Goal: Communication & Community: Answer question/provide support

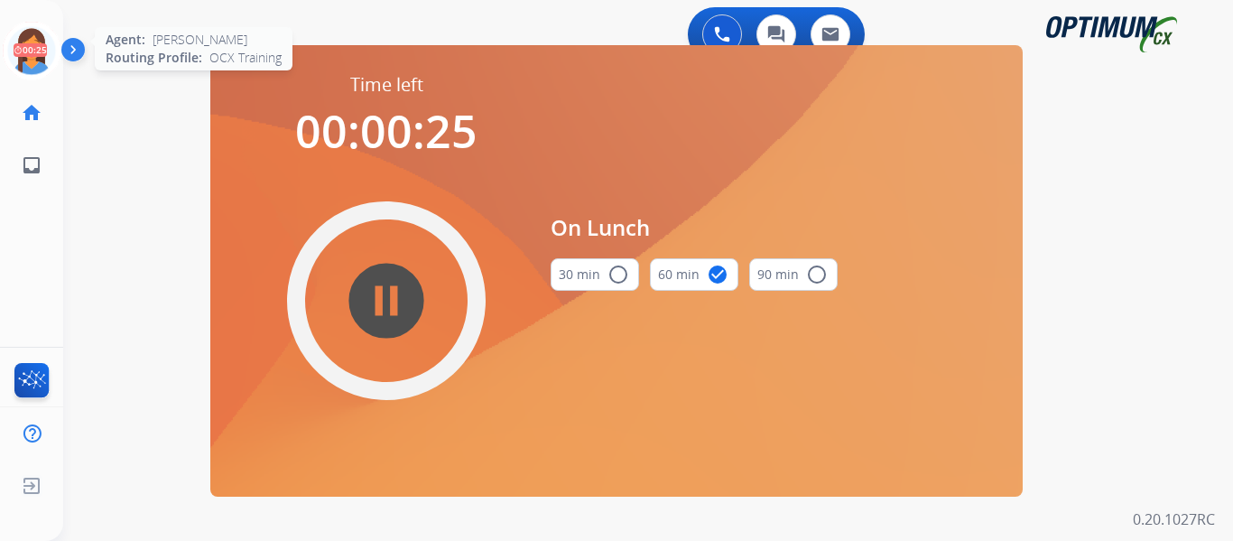
click at [23, 52] on icon at bounding box center [32, 51] width 59 height 59
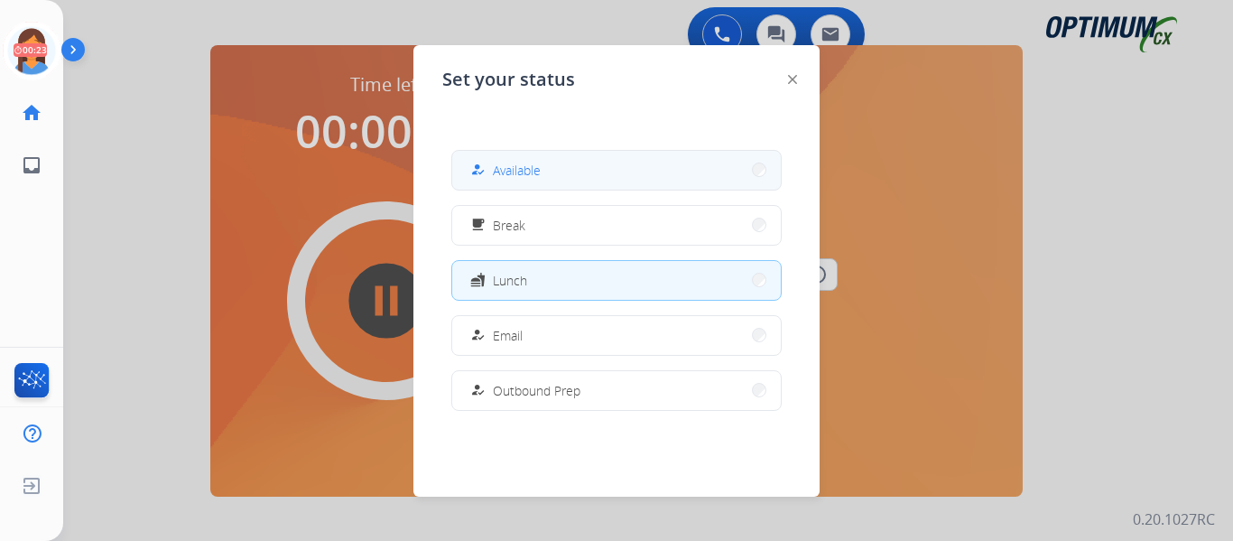
click at [605, 173] on button "how_to_reg Available" at bounding box center [616, 170] width 329 height 39
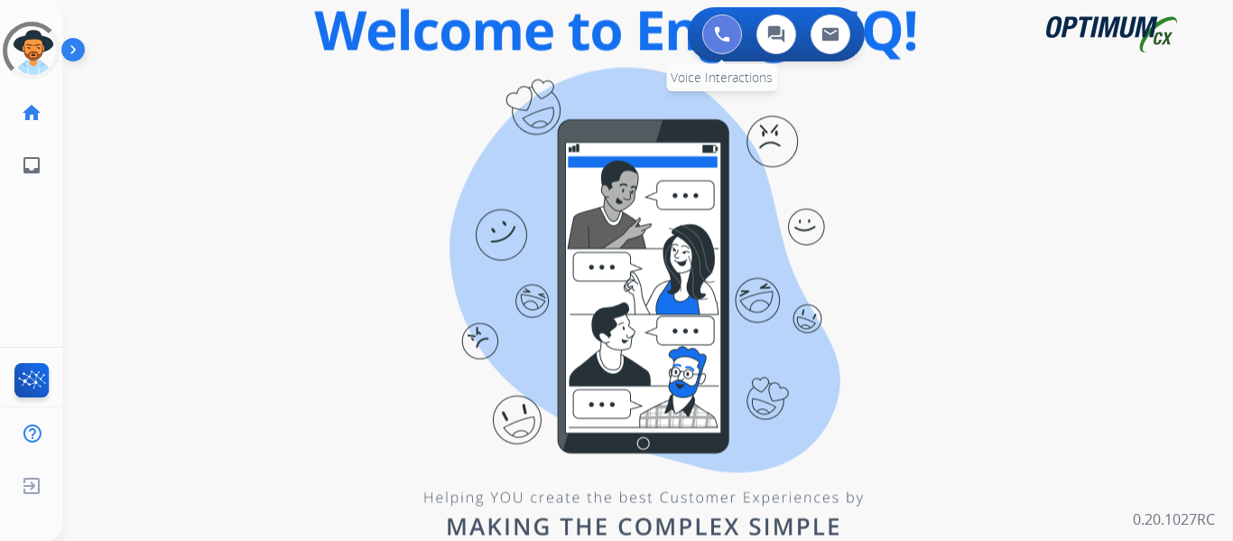
click at [711, 36] on button at bounding box center [722, 34] width 40 height 40
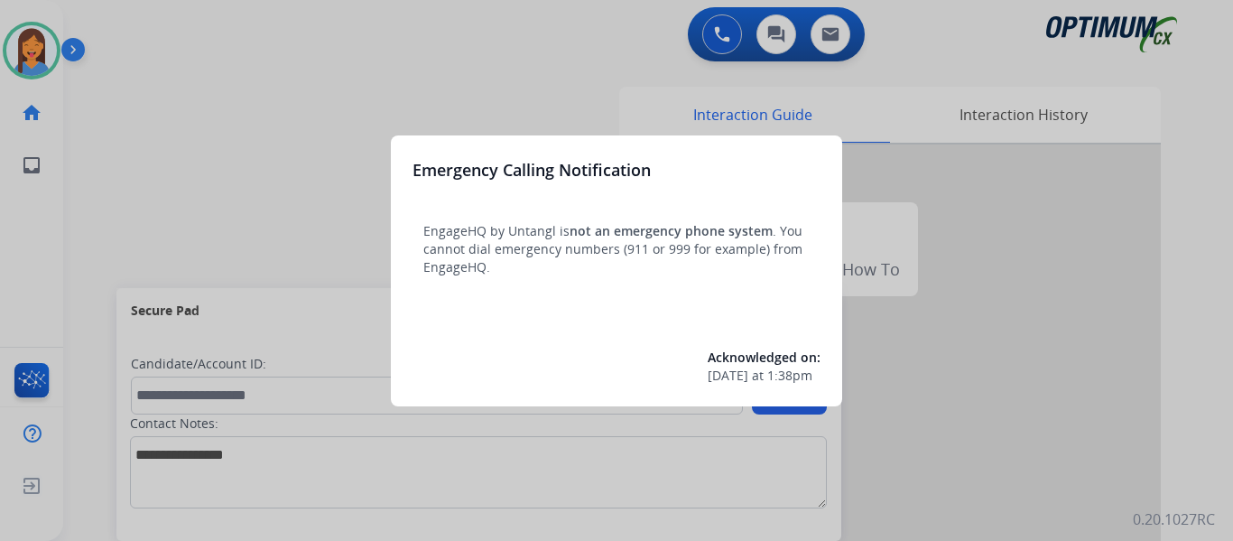
click at [96, 166] on div at bounding box center [616, 270] width 1233 height 541
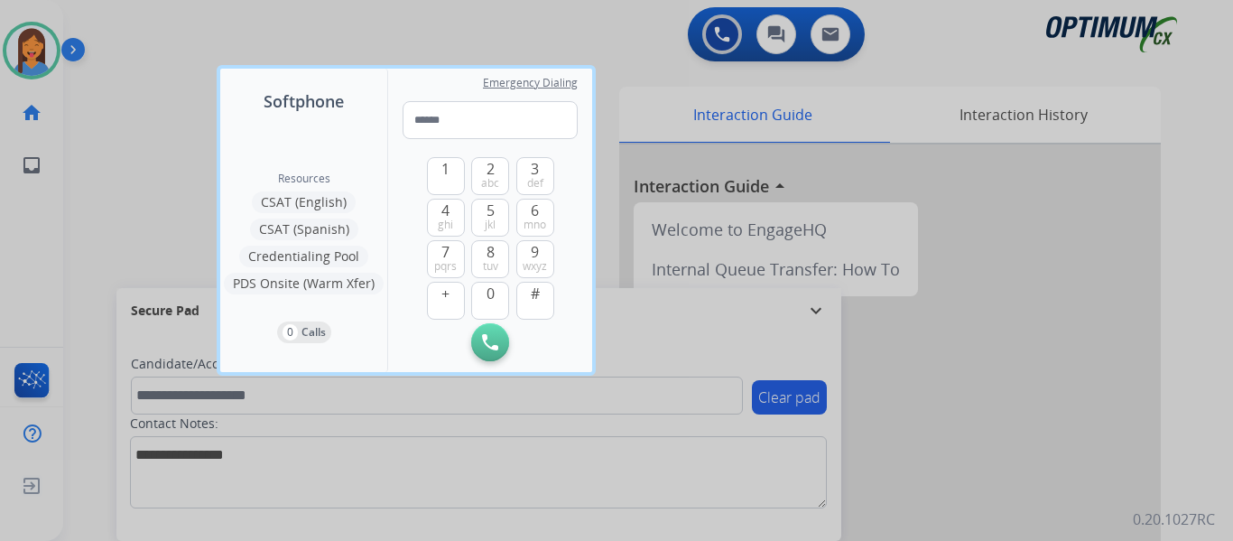
click at [96, 166] on div at bounding box center [616, 270] width 1233 height 541
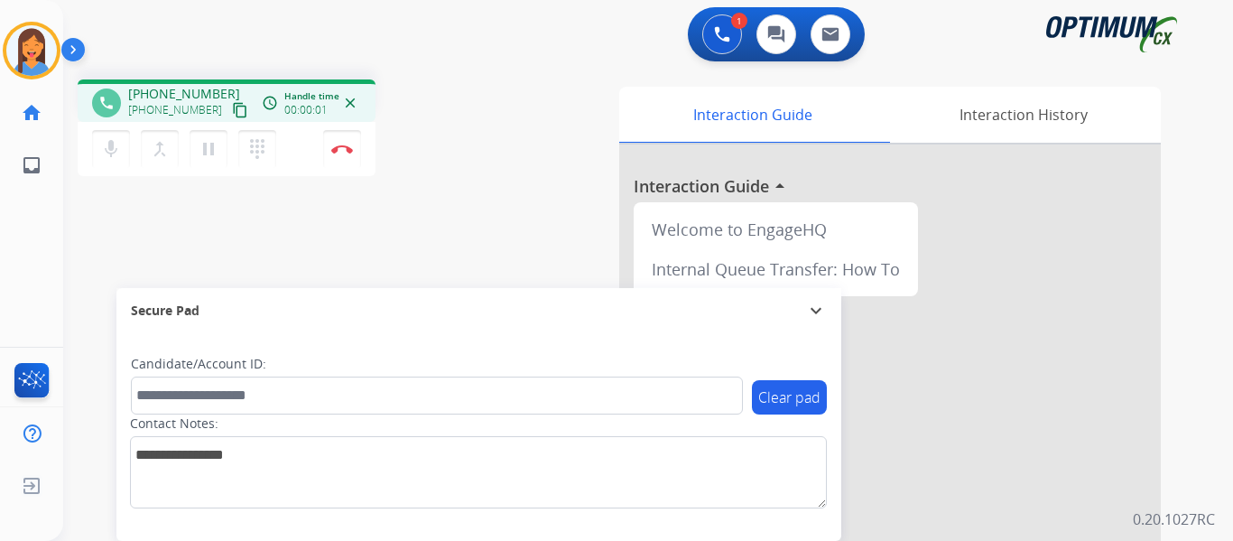
click at [232, 117] on mat-icon "content_copy" at bounding box center [240, 110] width 16 height 16
click at [380, 232] on div "phone [PHONE_NUMBER] [PHONE_NUMBER] content_copy access_time Call metrics Queue…" at bounding box center [626, 441] width 1127 height 753
click at [970, 116] on div "Interaction History" at bounding box center [1023, 115] width 275 height 56
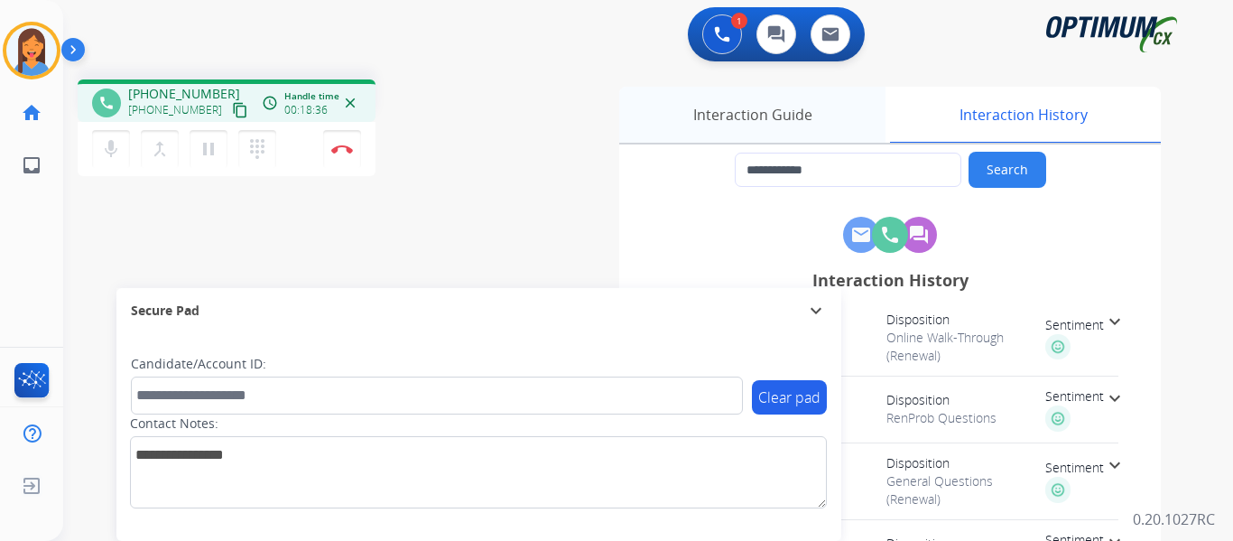
click at [753, 119] on div "Interaction Guide" at bounding box center [752, 115] width 266 height 56
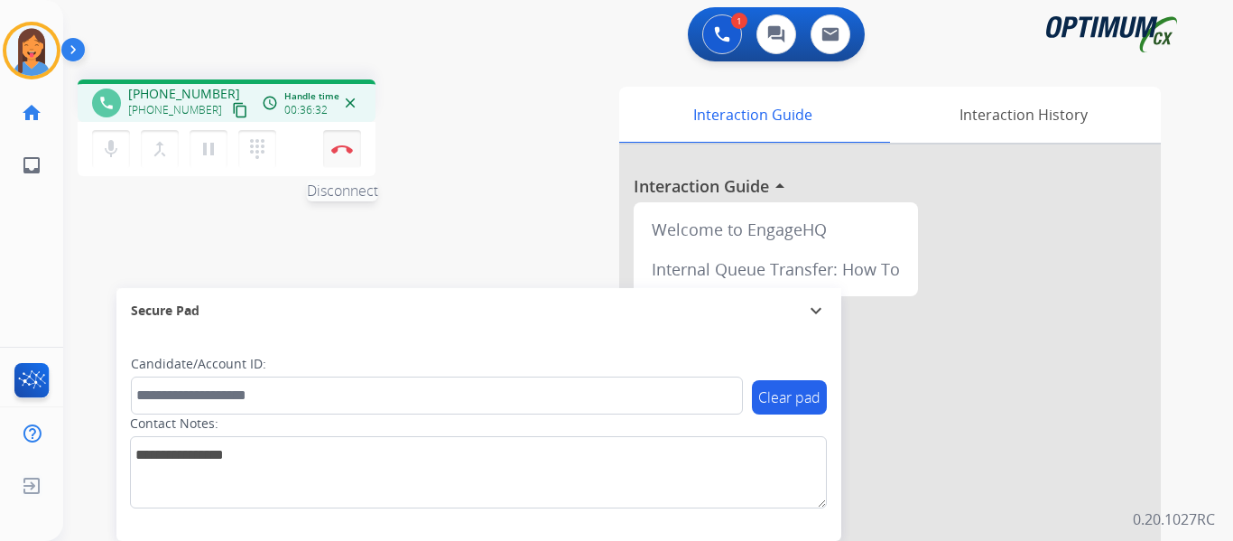
click at [344, 154] on button "Disconnect" at bounding box center [342, 149] width 38 height 38
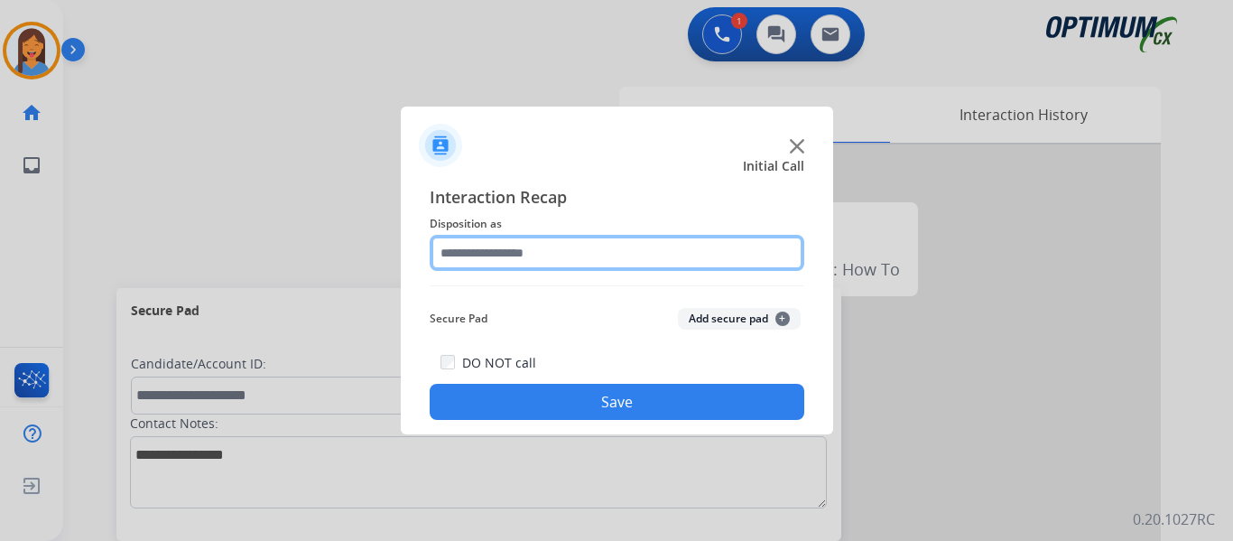
click at [537, 250] on input "text" at bounding box center [617, 253] width 375 height 36
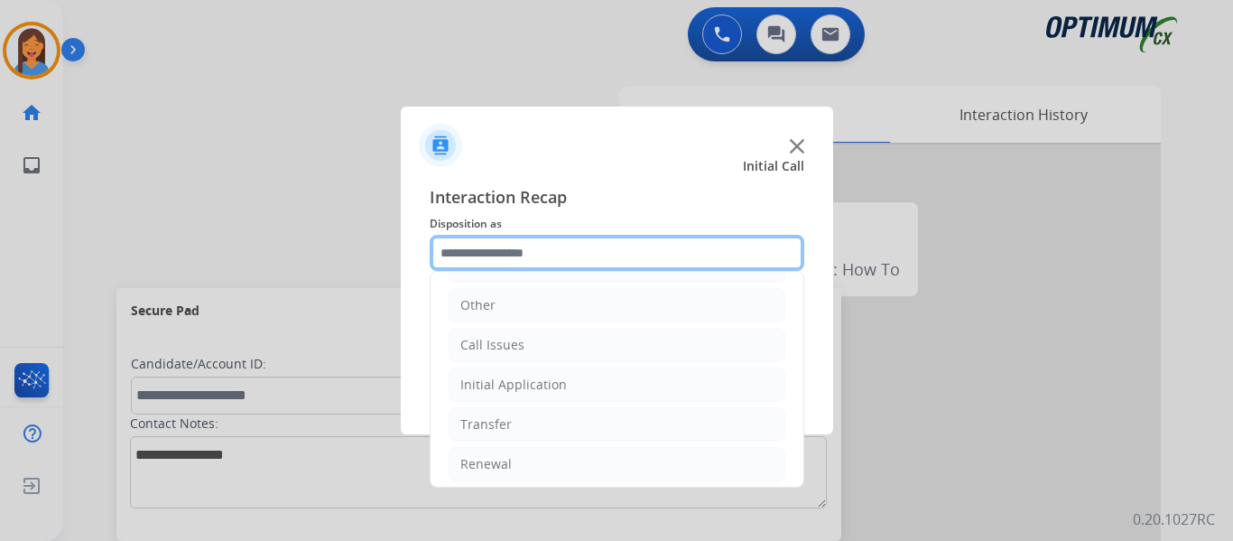
scroll to position [123, 0]
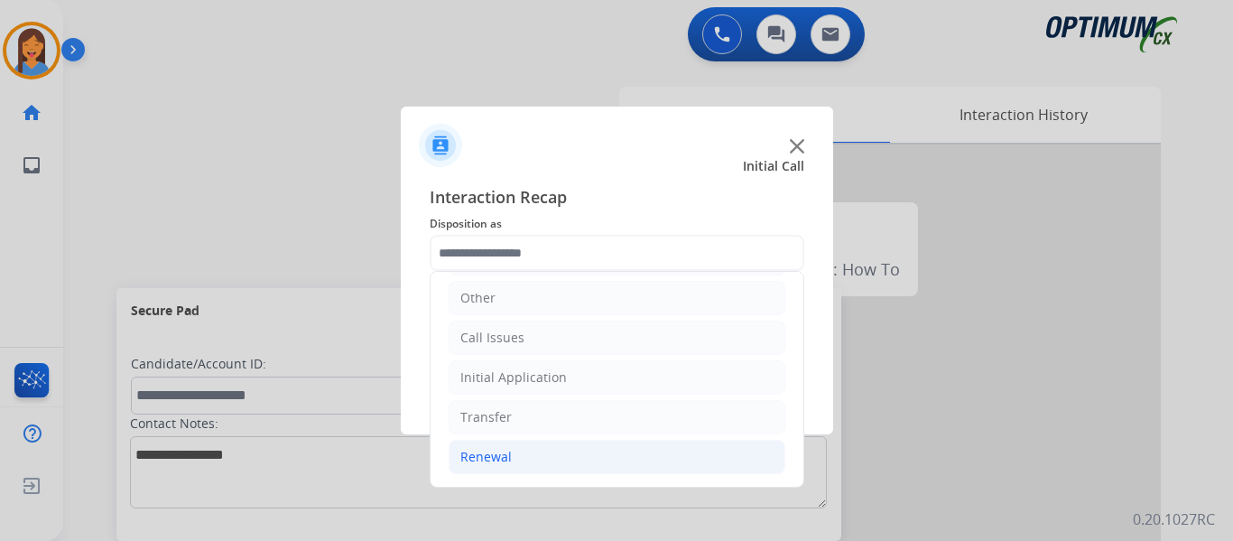
click at [489, 455] on div "Renewal" at bounding box center [485, 457] width 51 height 18
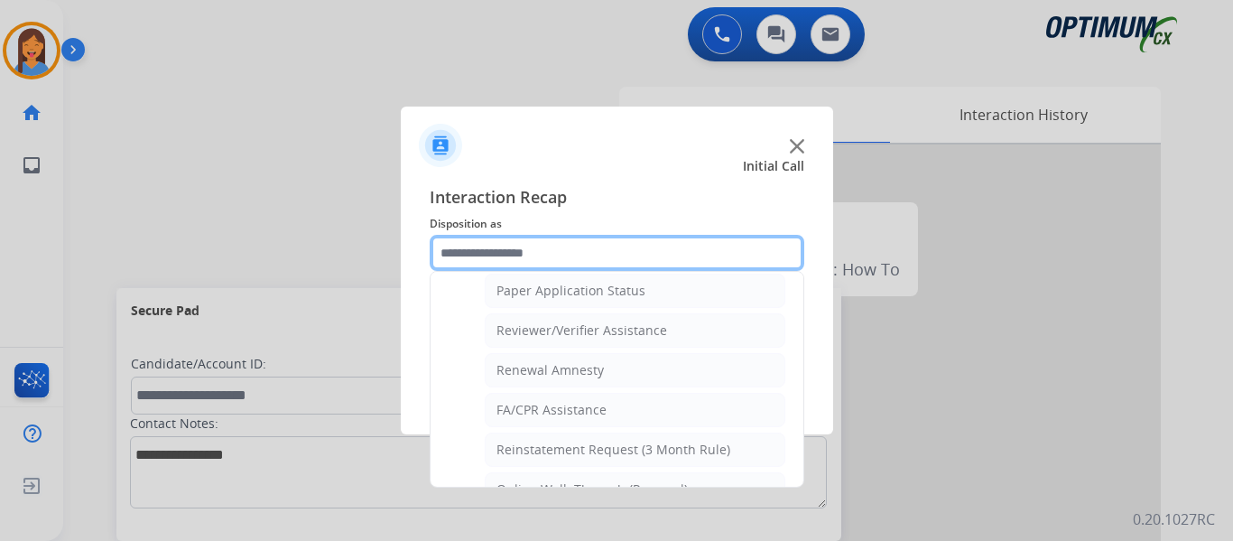
scroll to position [697, 0]
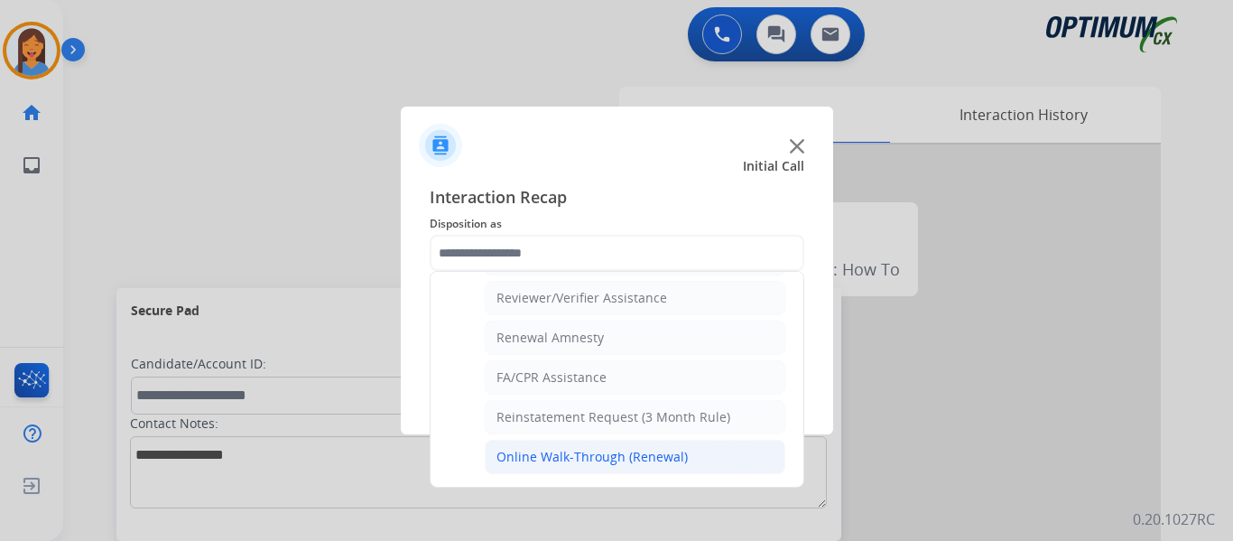
click at [552, 456] on div "Online Walk-Through (Renewal)" at bounding box center [592, 457] width 191 height 18
type input "**********"
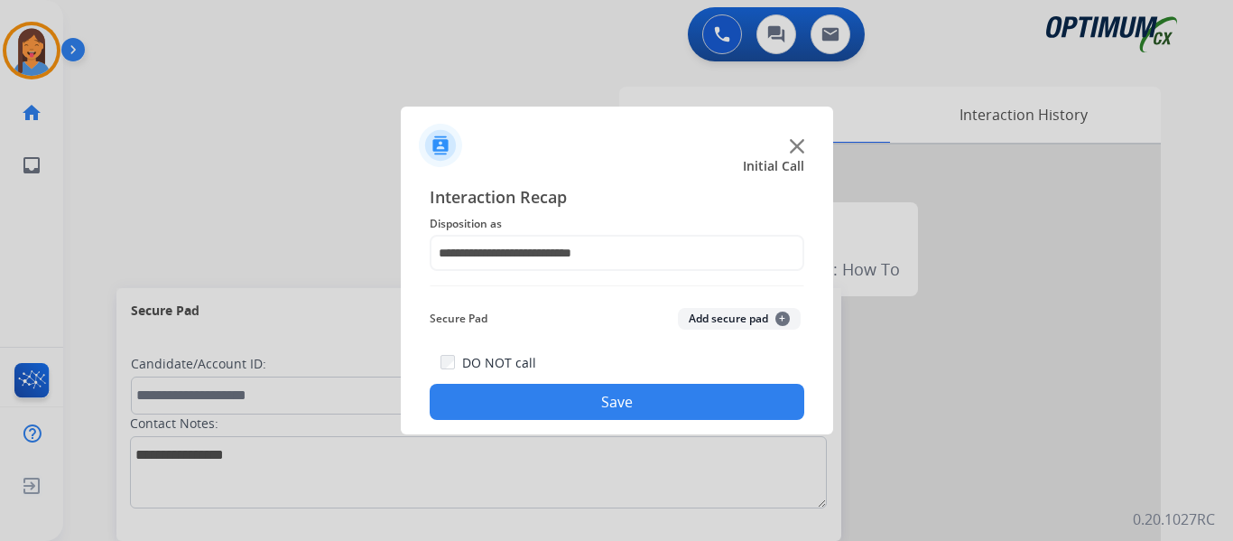
click at [534, 402] on button "Save" at bounding box center [617, 402] width 375 height 36
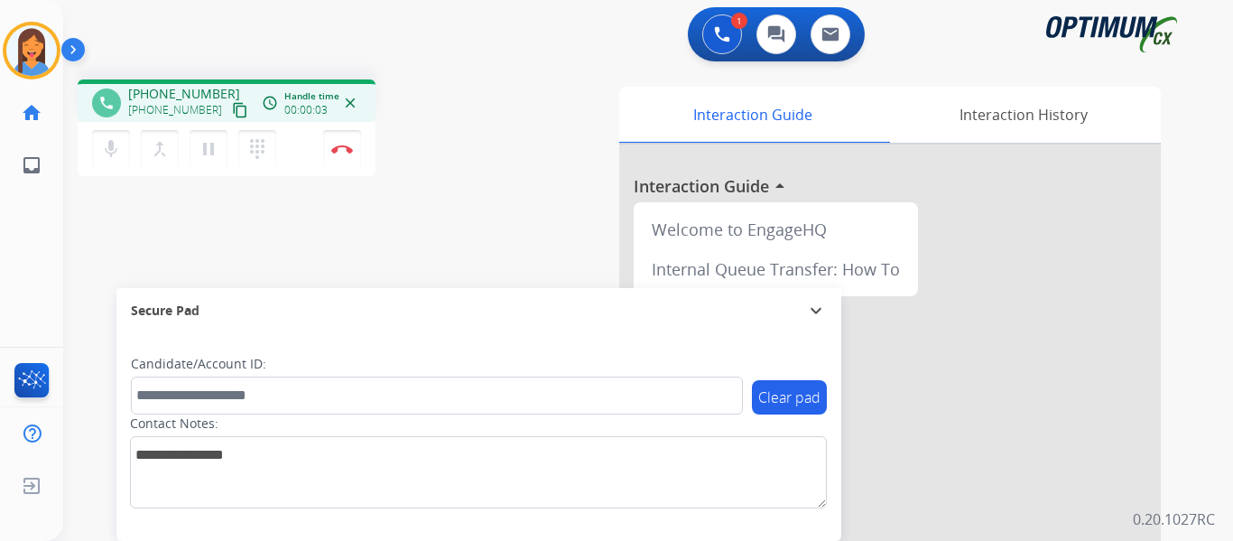
click at [232, 111] on mat-icon "content_copy" at bounding box center [240, 110] width 16 height 16
drag, startPoint x: 341, startPoint y: 146, endPoint x: 354, endPoint y: 152, distance: 13.8
click at [341, 146] on img at bounding box center [342, 148] width 22 height 9
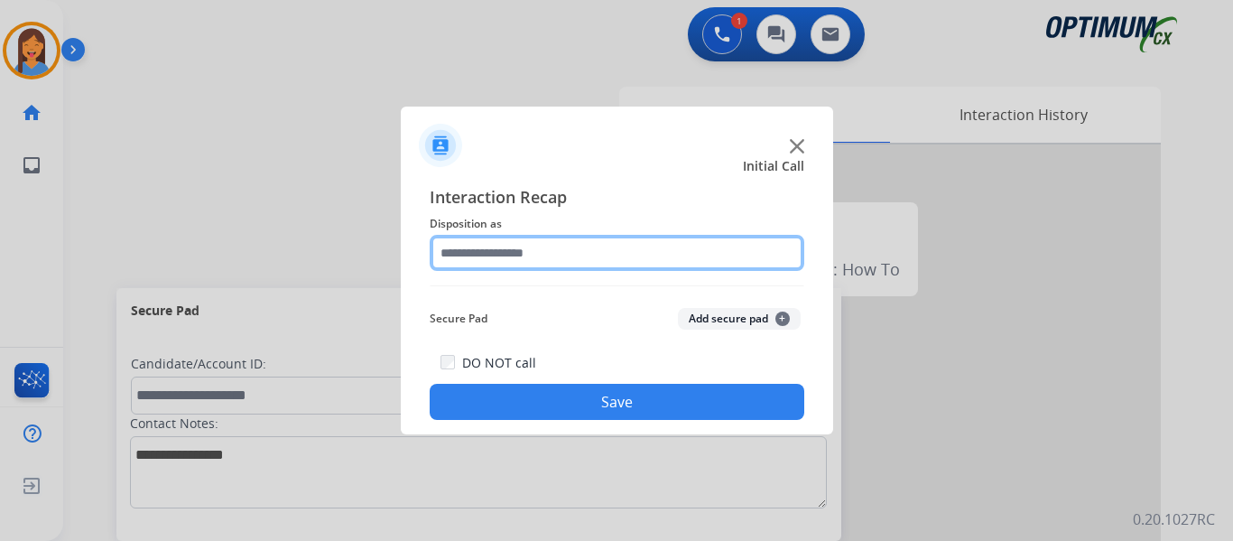
click at [552, 244] on input "text" at bounding box center [617, 253] width 375 height 36
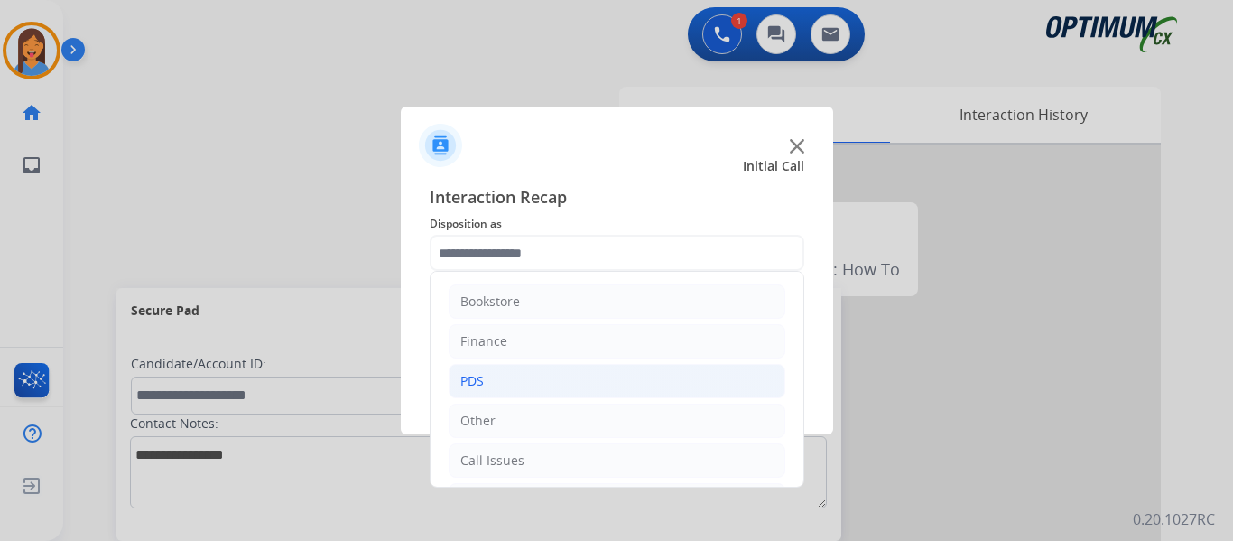
click at [512, 374] on li "PDS" at bounding box center [617, 381] width 337 height 34
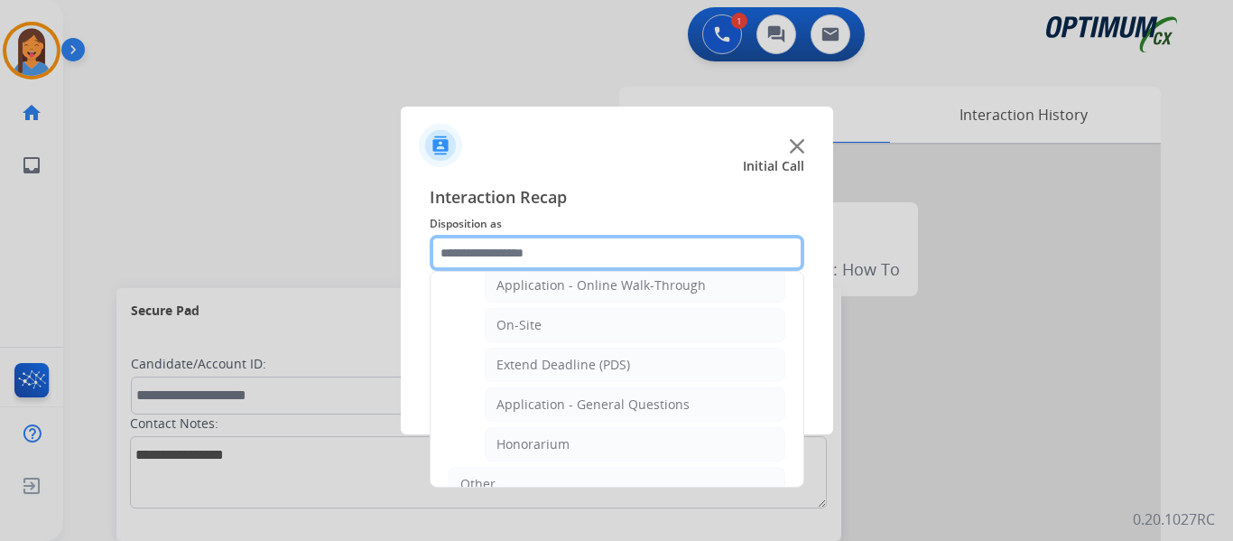
scroll to position [542, 0]
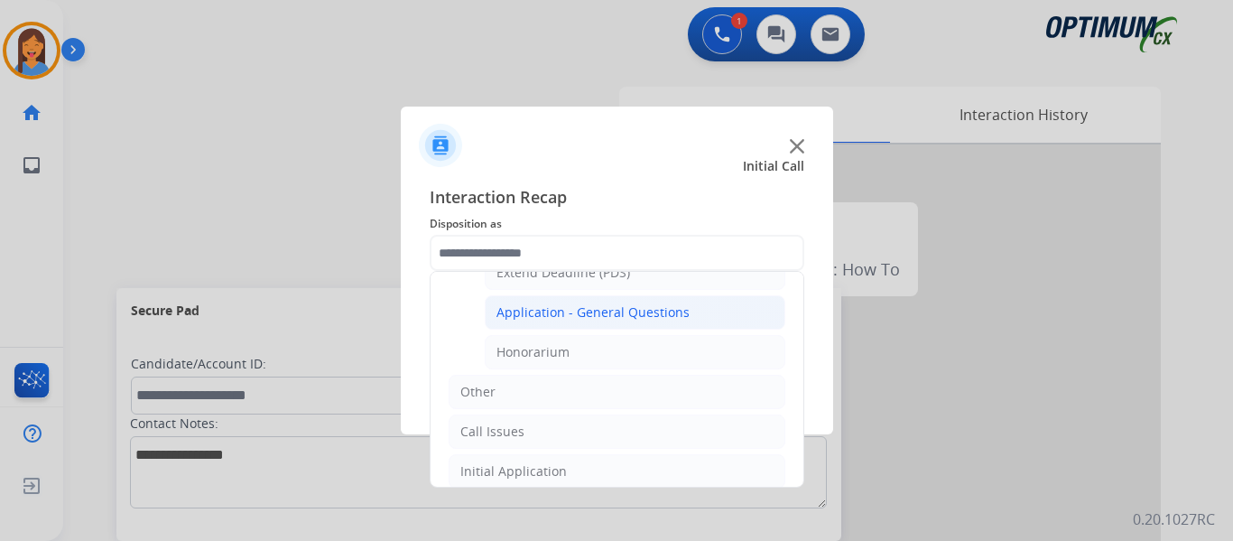
click at [596, 315] on div "Application - General Questions" at bounding box center [593, 312] width 193 height 18
type input "**********"
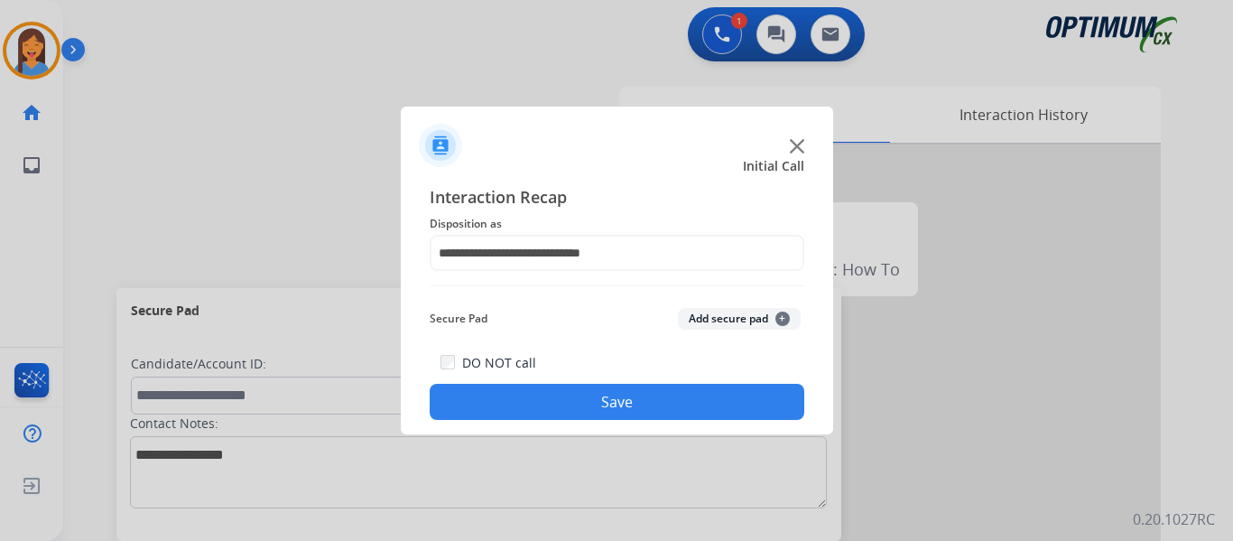
click at [616, 400] on button "Save" at bounding box center [617, 402] width 375 height 36
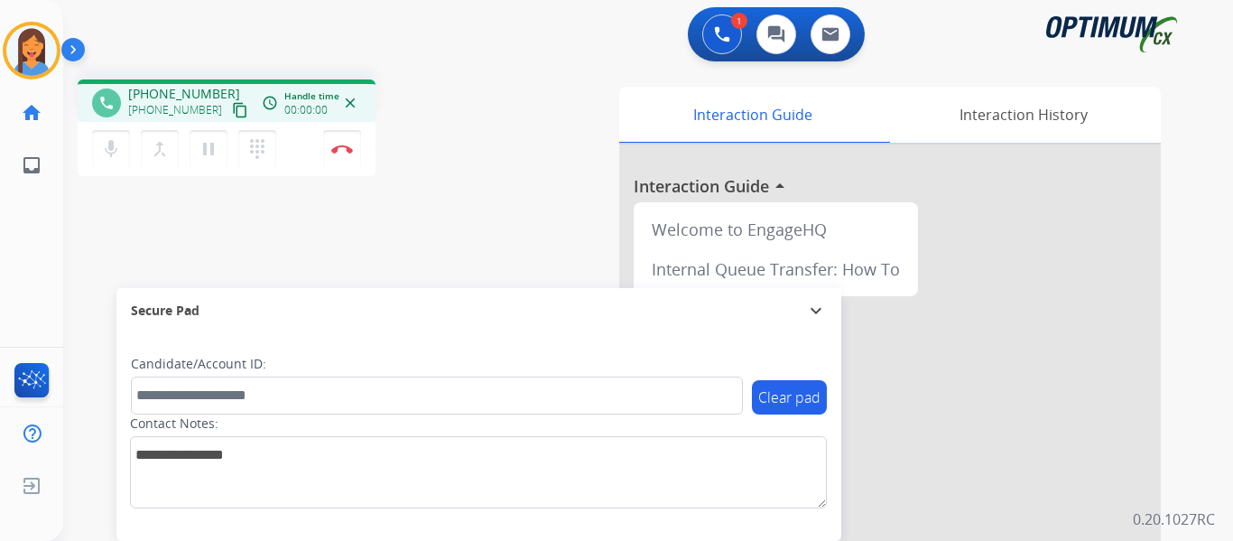
click at [232, 116] on mat-icon "content_copy" at bounding box center [240, 110] width 16 height 16
click at [348, 153] on img at bounding box center [342, 148] width 22 height 9
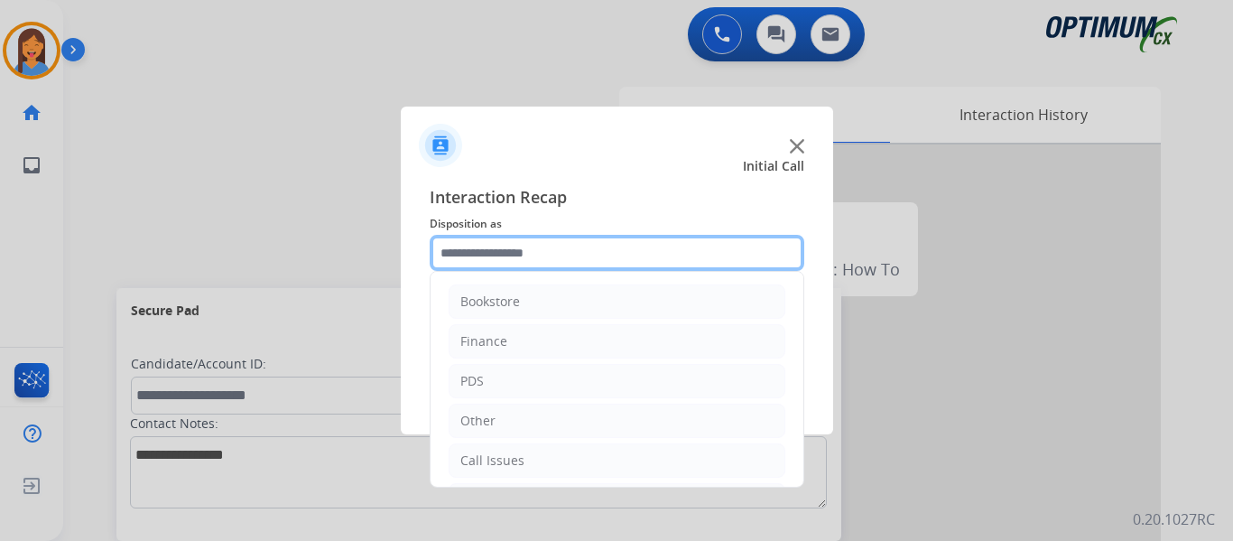
click at [562, 255] on input "text" at bounding box center [617, 253] width 375 height 36
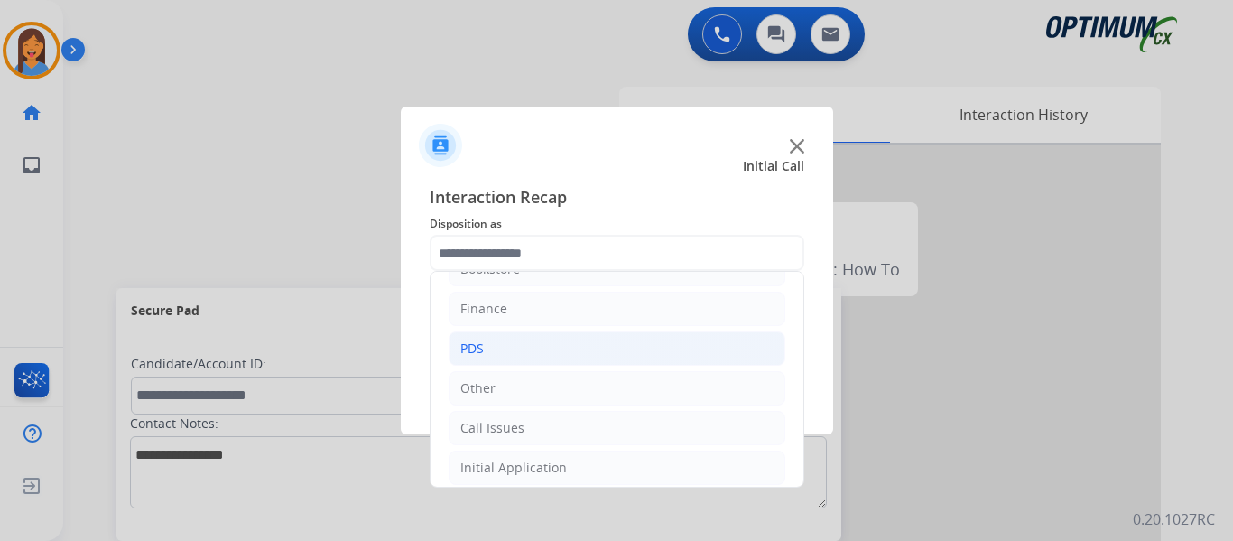
click at [487, 357] on li "PDS" at bounding box center [617, 348] width 337 height 34
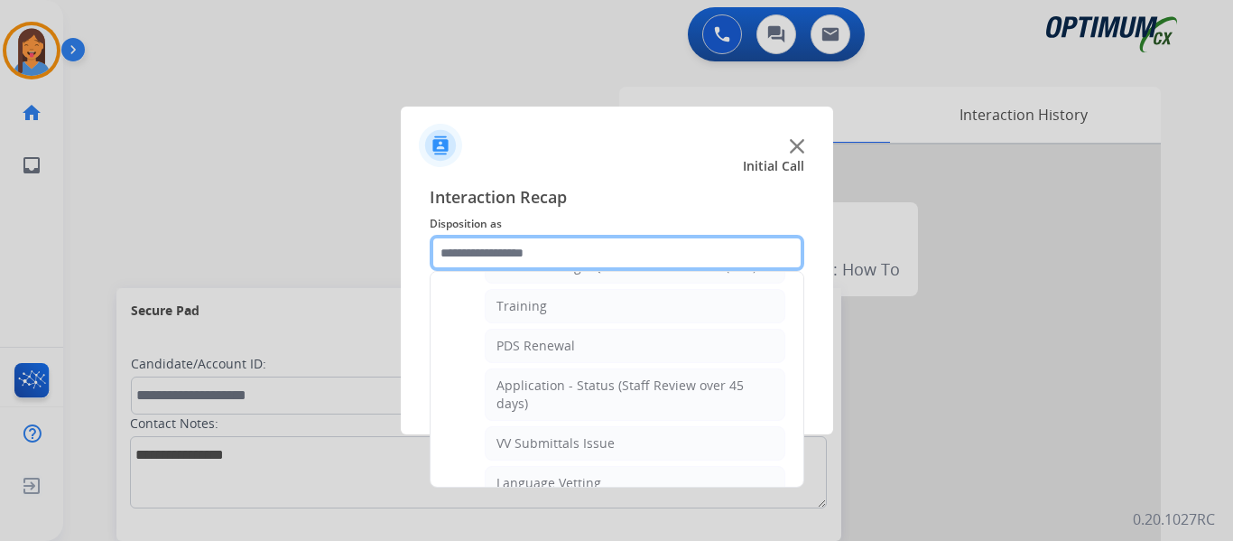
scroll to position [213, 0]
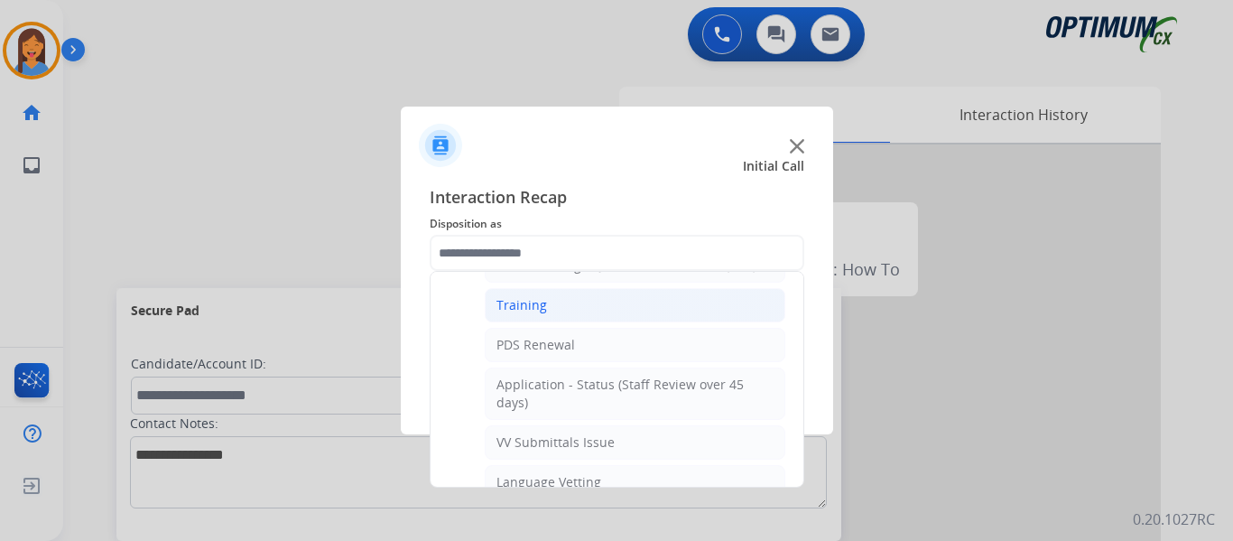
click at [555, 314] on li "Training" at bounding box center [635, 305] width 301 height 34
type input "********"
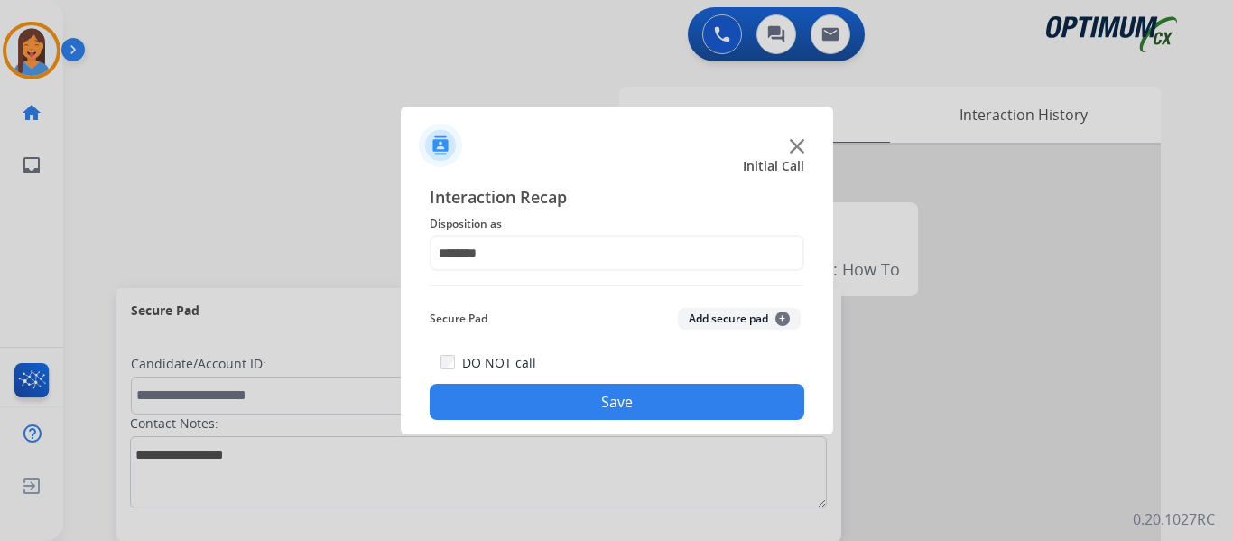
click at [604, 412] on button "Save" at bounding box center [617, 402] width 375 height 36
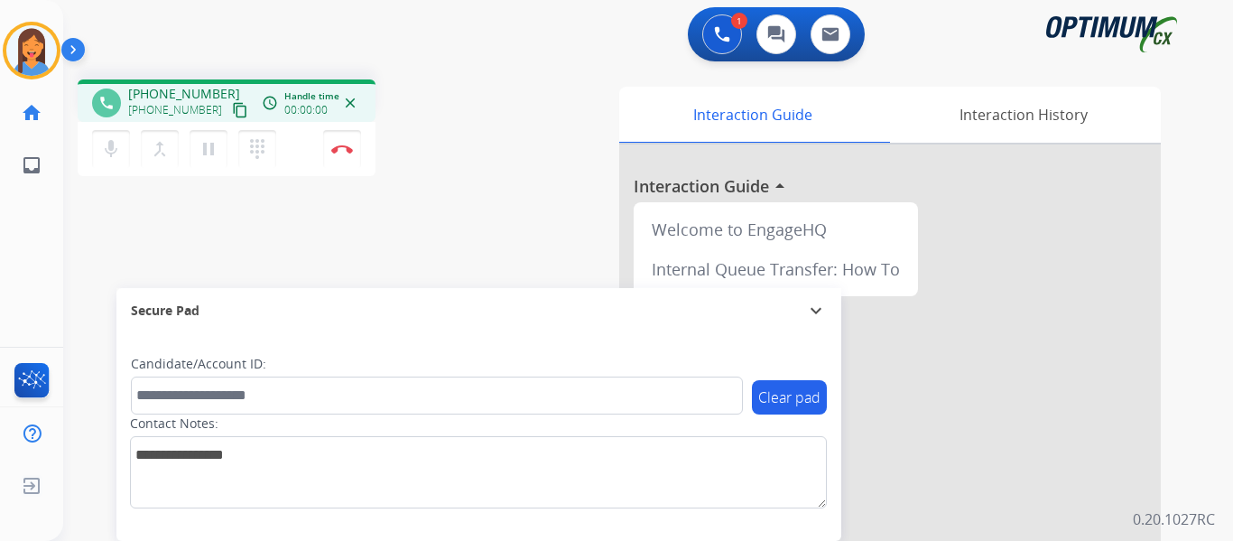
click at [232, 104] on mat-icon "content_copy" at bounding box center [240, 110] width 16 height 16
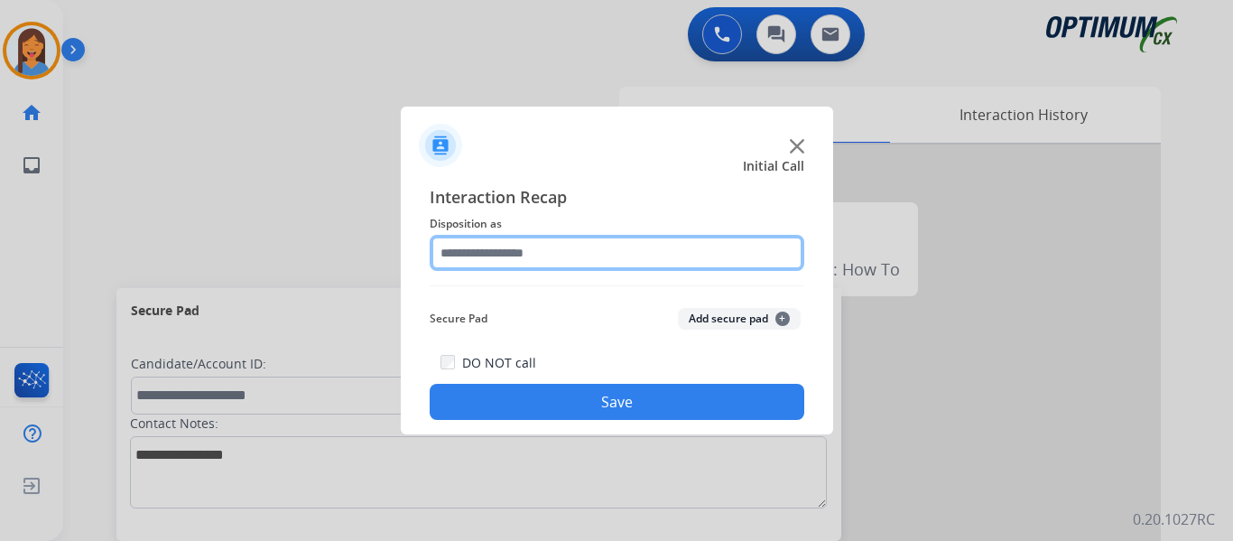
click at [518, 257] on input "text" at bounding box center [617, 253] width 375 height 36
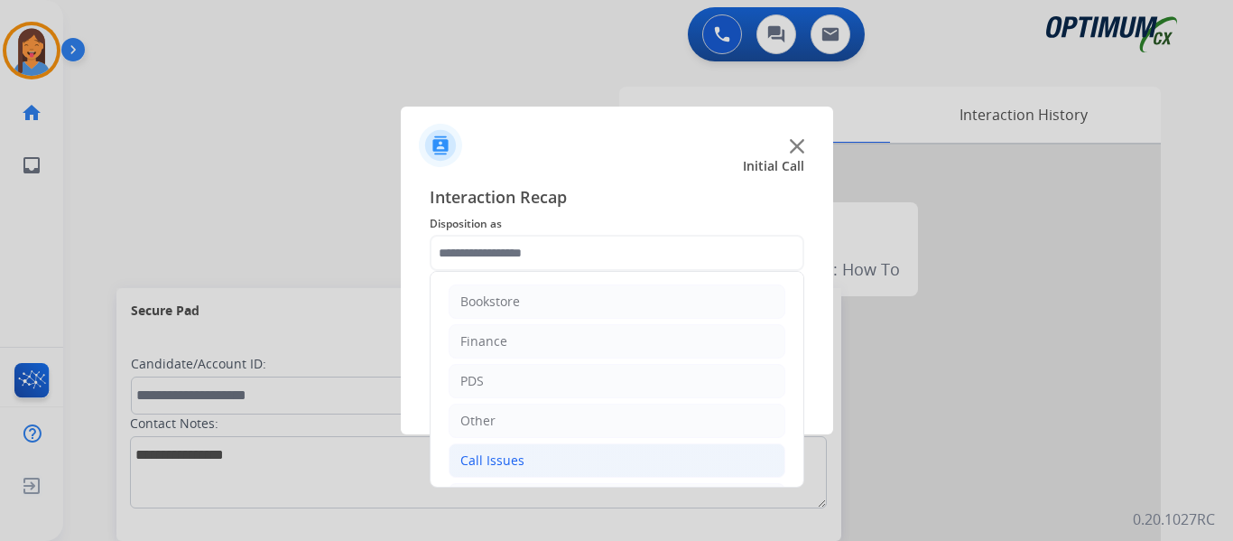
click at [501, 464] on div "Call Issues" at bounding box center [492, 460] width 64 height 18
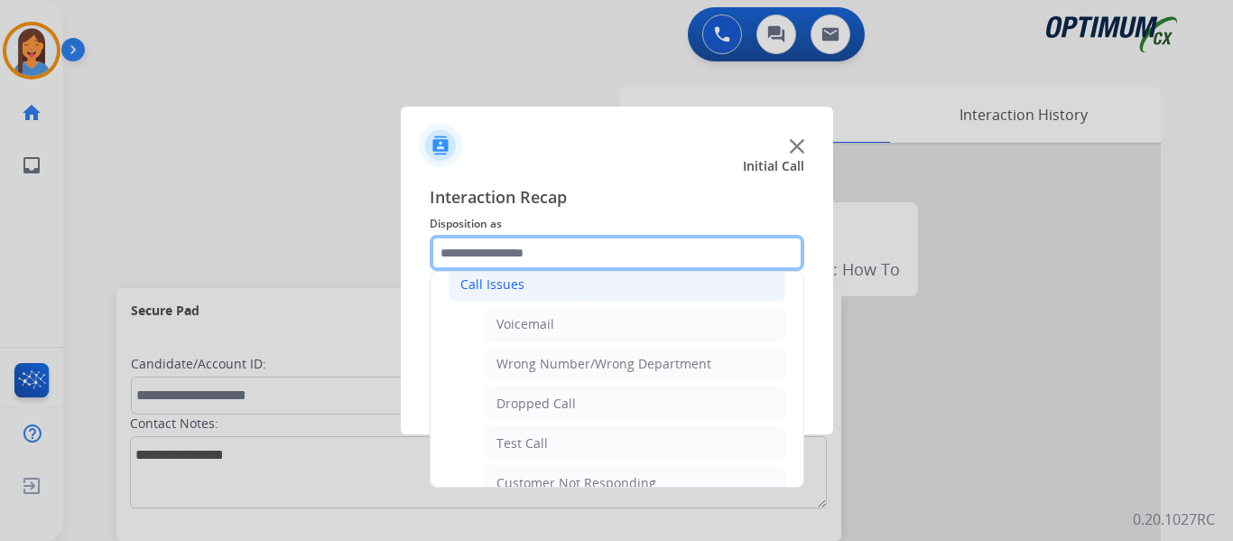
scroll to position [181, 0]
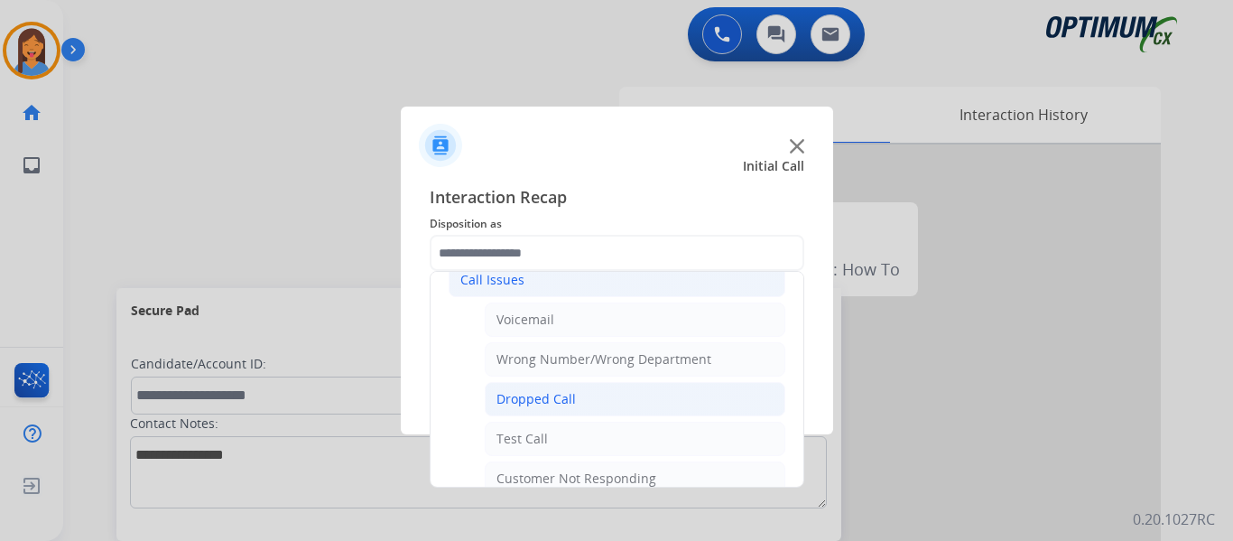
click at [553, 393] on div "Dropped Call" at bounding box center [536, 399] width 79 height 18
type input "**********"
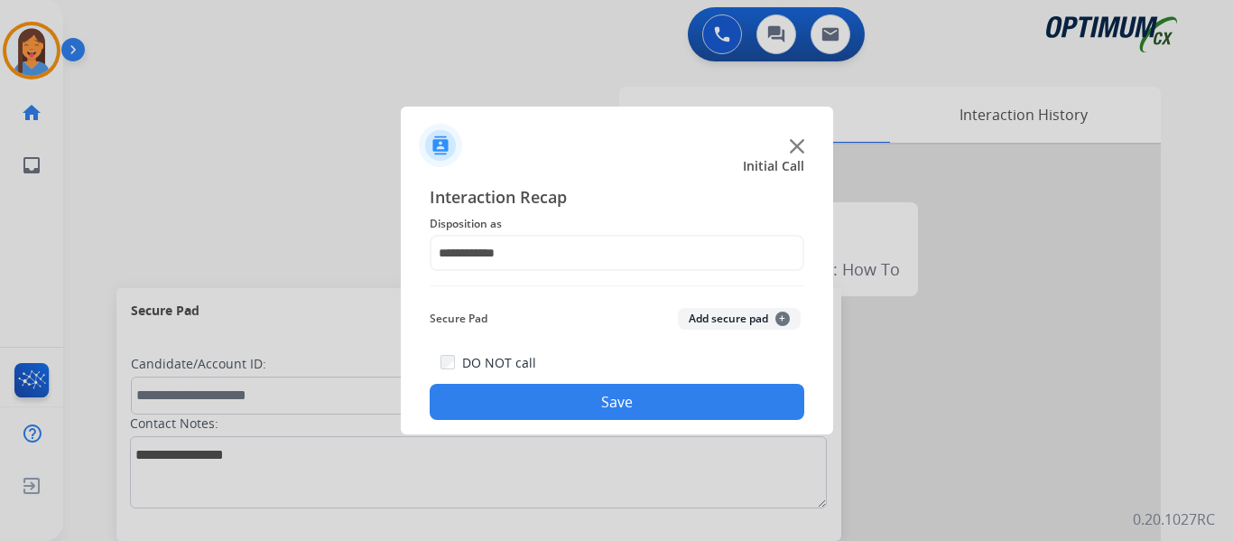
click at [553, 393] on button "Save" at bounding box center [617, 402] width 375 height 36
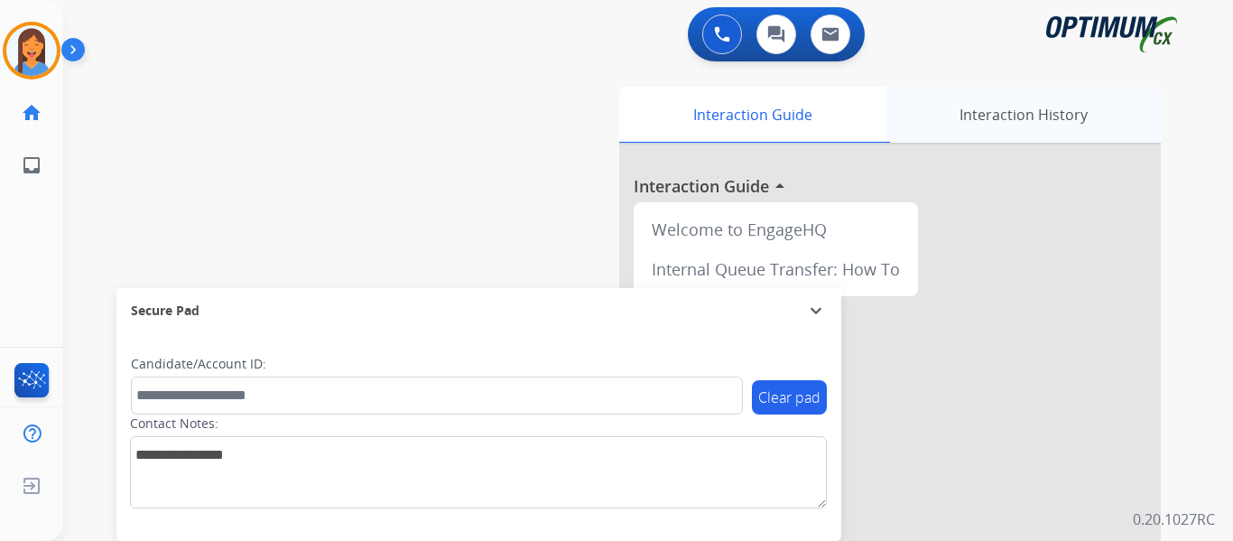
click at [997, 127] on div "Interaction History" at bounding box center [1023, 115] width 275 height 56
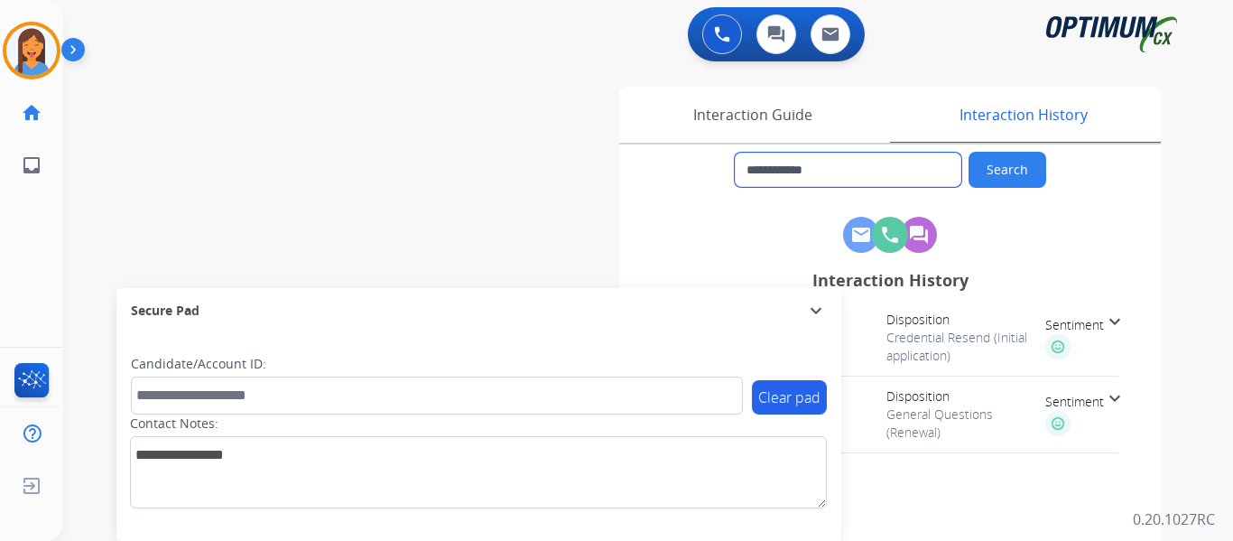
click at [843, 170] on input "**********" at bounding box center [848, 170] width 227 height 34
drag, startPoint x: 847, startPoint y: 170, endPoint x: 762, endPoint y: 171, distance: 84.9
click at [762, 171] on input "**********" at bounding box center [848, 170] width 227 height 34
click at [33, 64] on img at bounding box center [31, 50] width 51 height 51
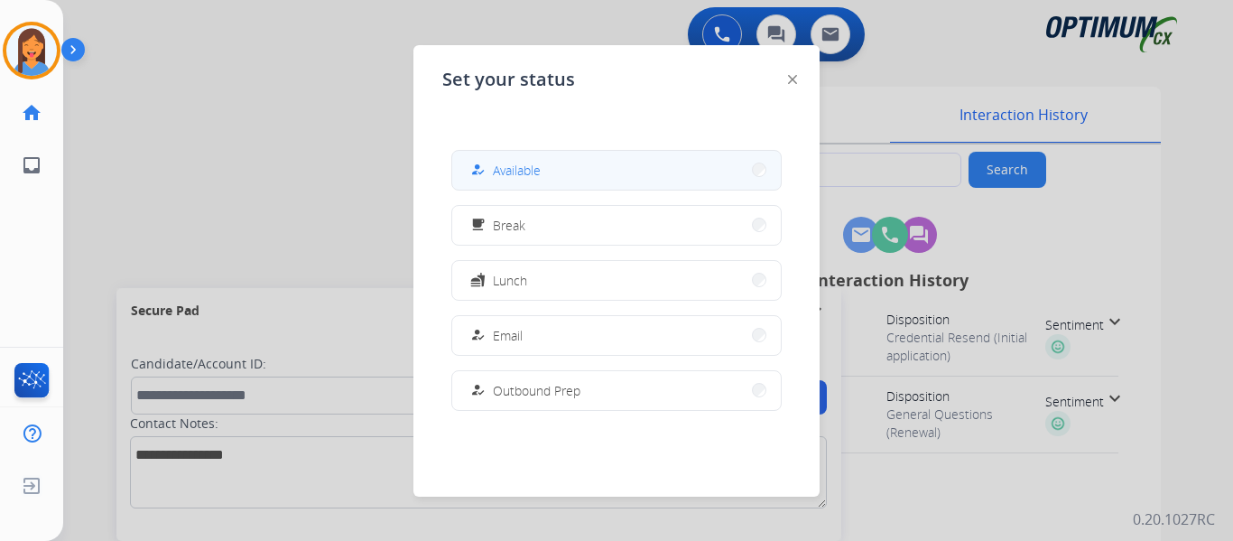
click at [580, 182] on button "how_to_reg Available" at bounding box center [616, 170] width 329 height 39
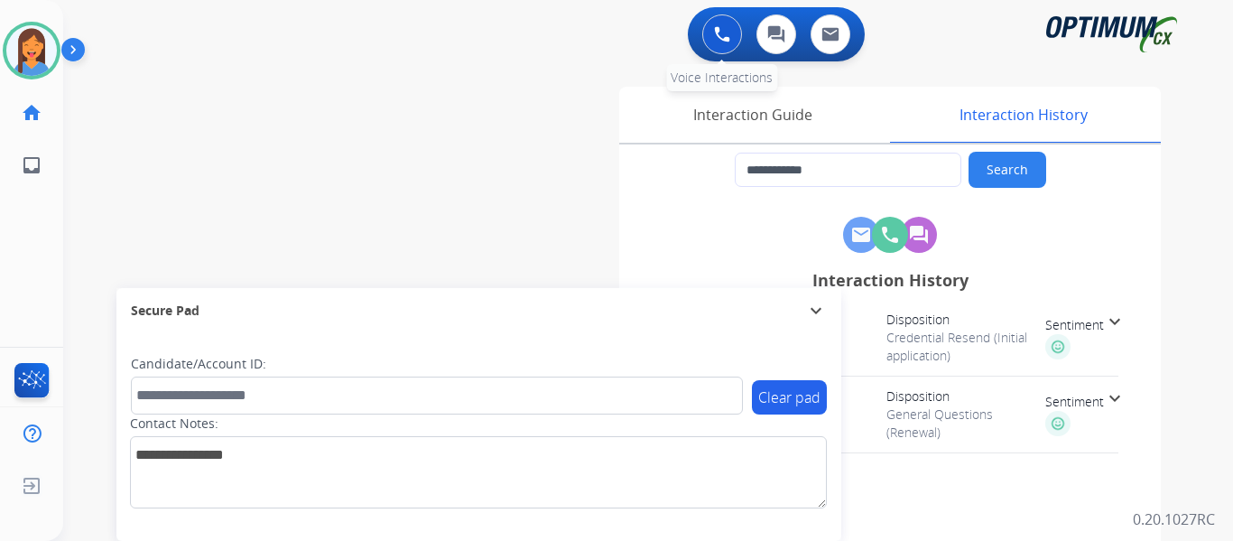
click at [727, 45] on button at bounding box center [722, 34] width 40 height 40
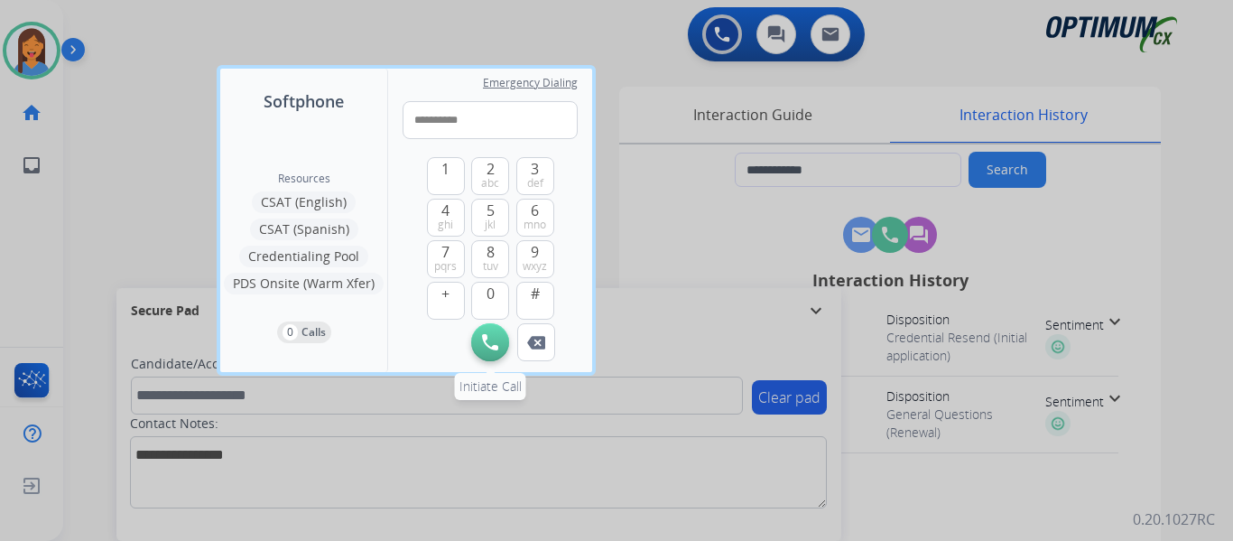
type input "**********"
click at [481, 345] on button "Initiate Call" at bounding box center [490, 342] width 38 height 38
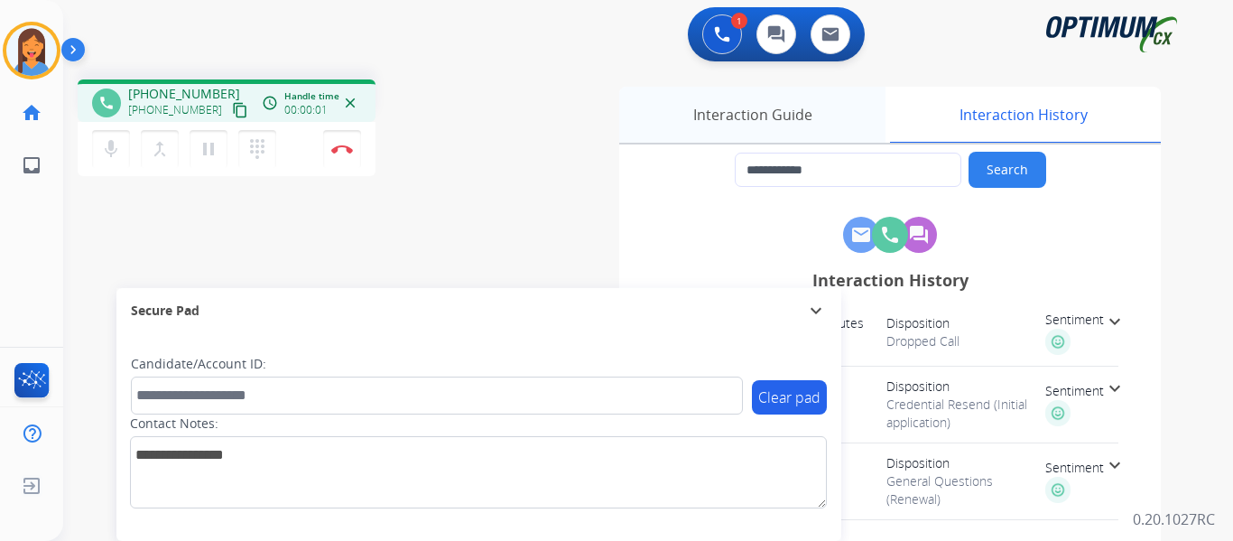
click at [742, 109] on div "Interaction Guide" at bounding box center [752, 115] width 266 height 56
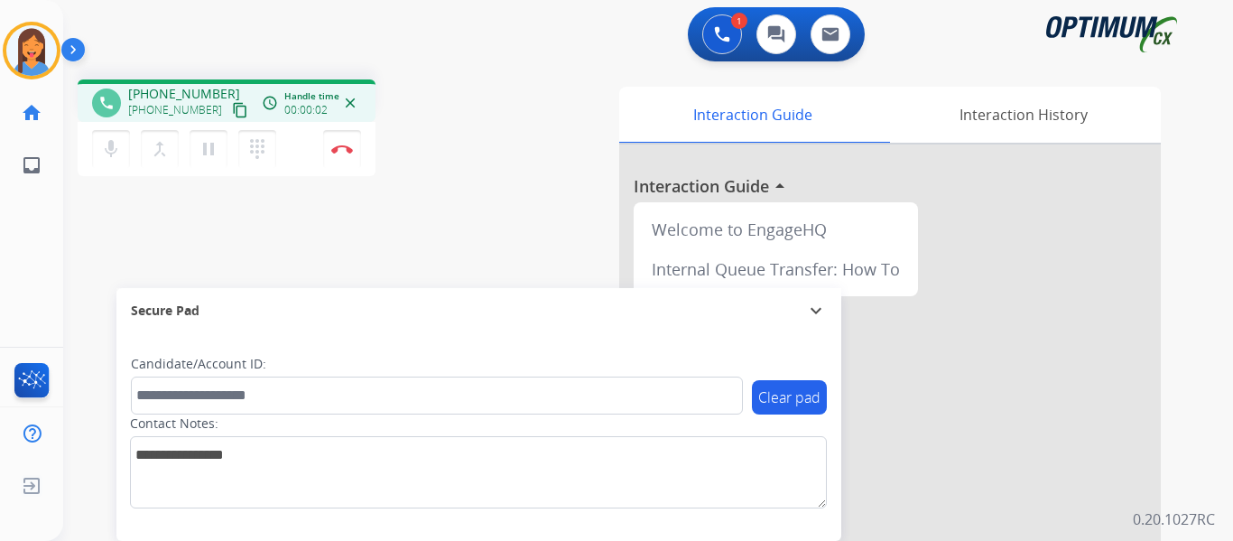
click at [539, 162] on div "Interaction Guide Interaction History Interaction Guide arrow_drop_up Welcome t…" at bounding box center [846, 452] width 630 height 731
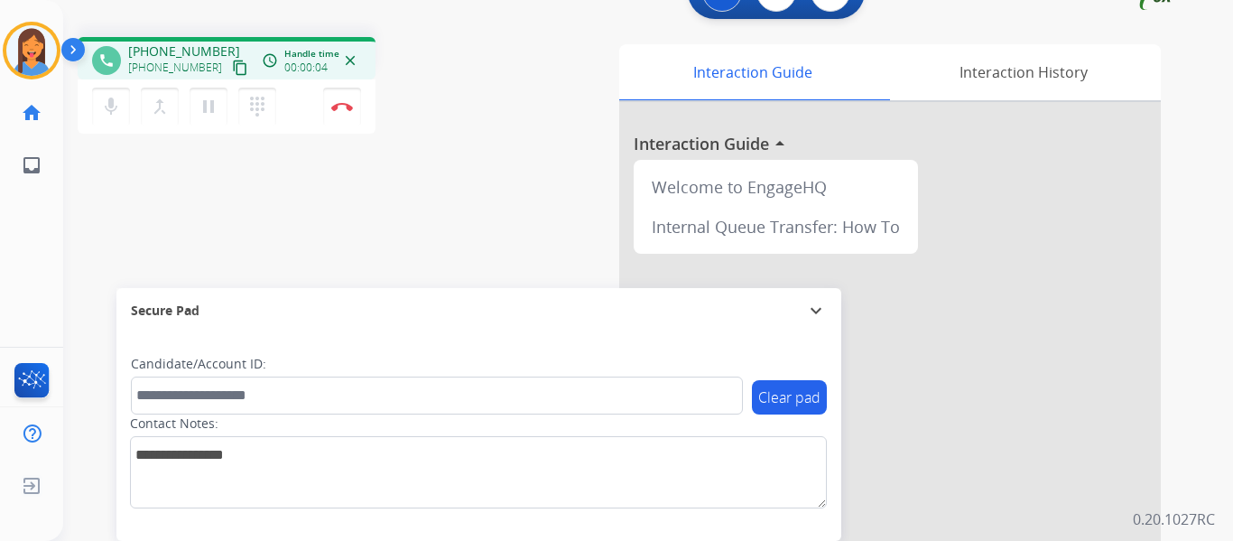
scroll to position [0, 0]
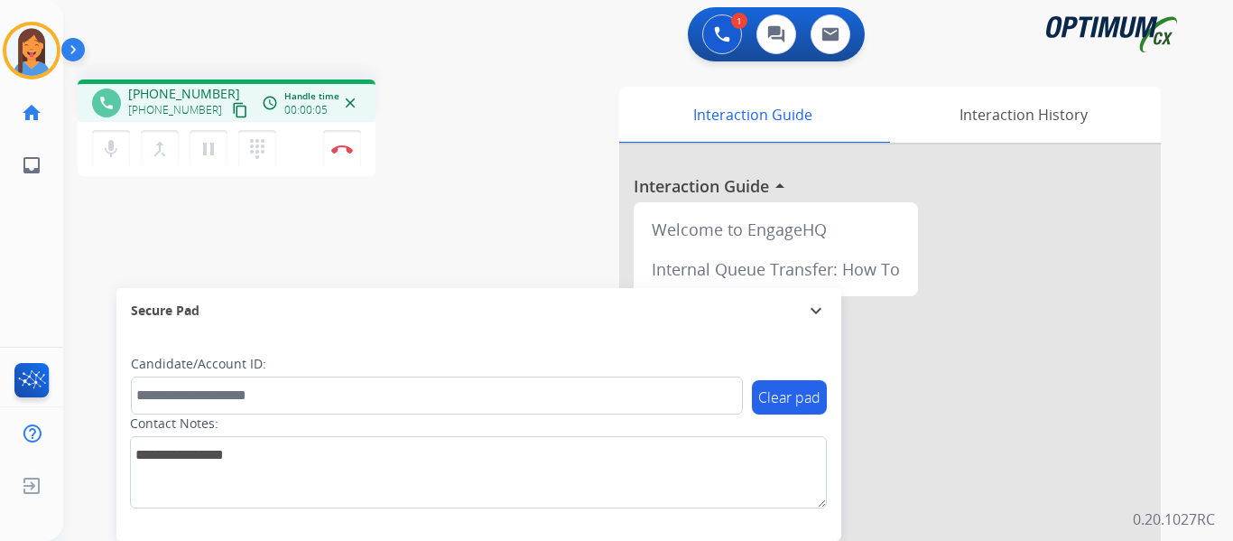
click at [816, 316] on mat-icon "expand_more" at bounding box center [816, 311] width 22 height 22
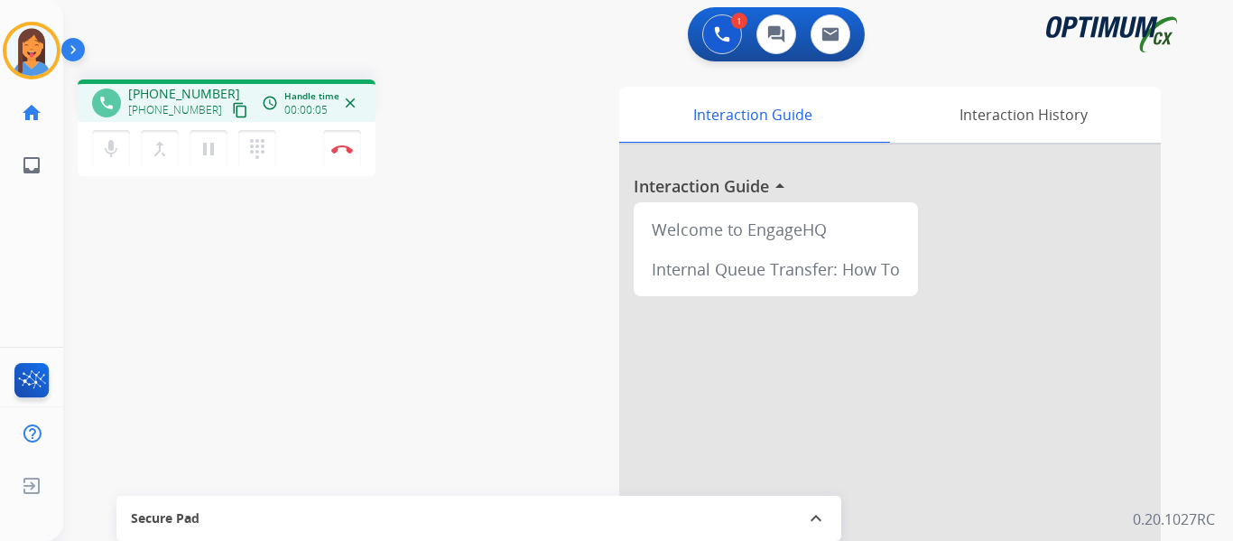
click at [543, 312] on div "Interaction Guide Interaction History Interaction Guide arrow_drop_up Welcome t…" at bounding box center [846, 452] width 630 height 731
click at [340, 153] on button "Disconnect" at bounding box center [342, 149] width 38 height 38
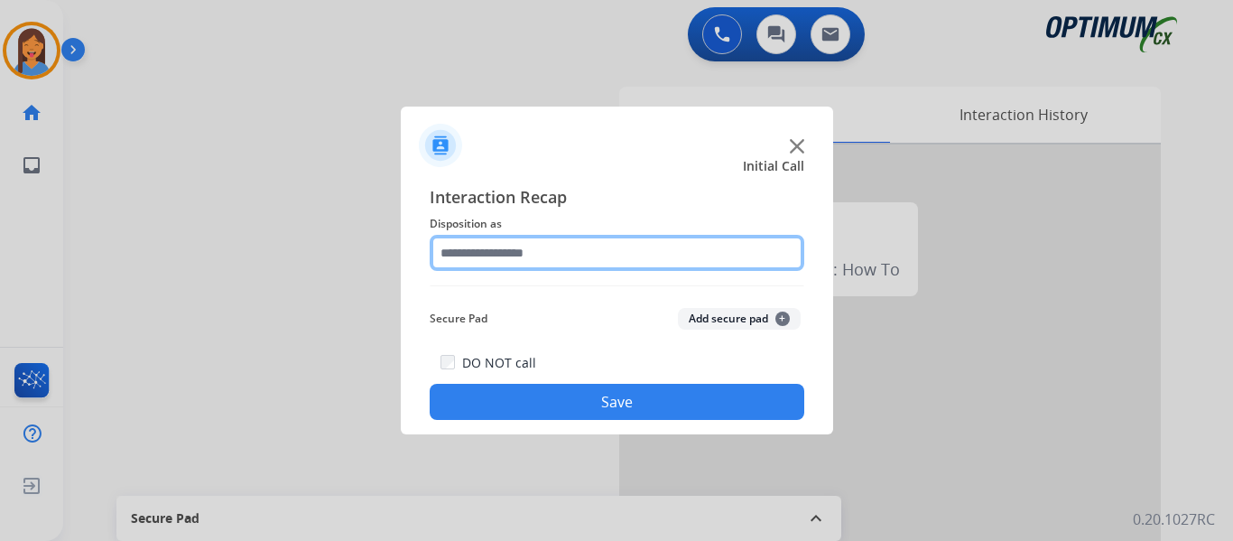
click at [503, 251] on input "text" at bounding box center [617, 253] width 375 height 36
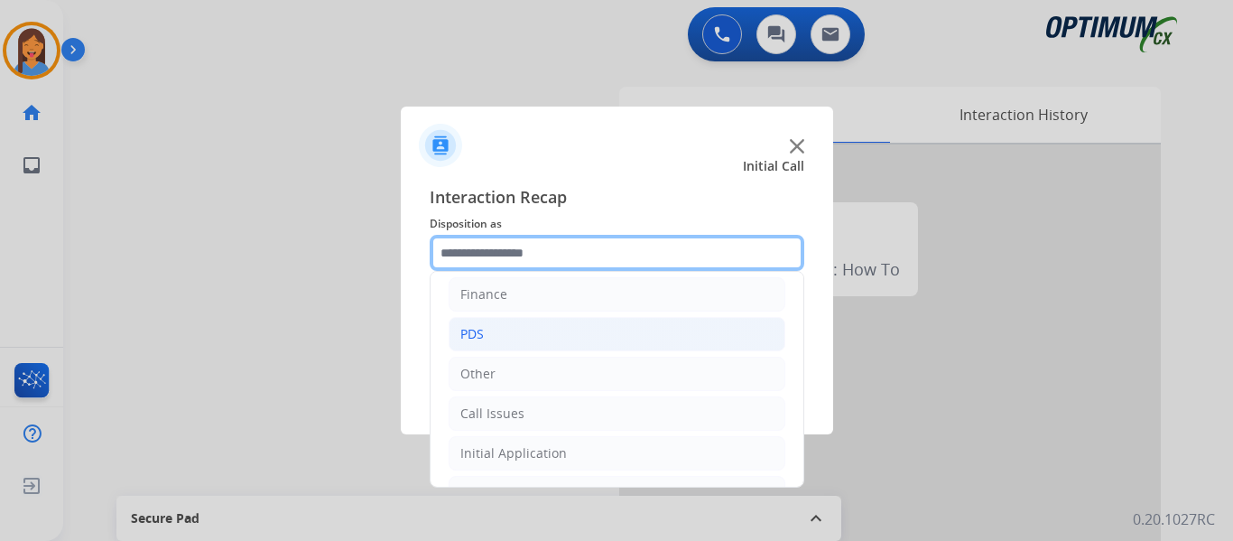
scroll to position [90, 0]
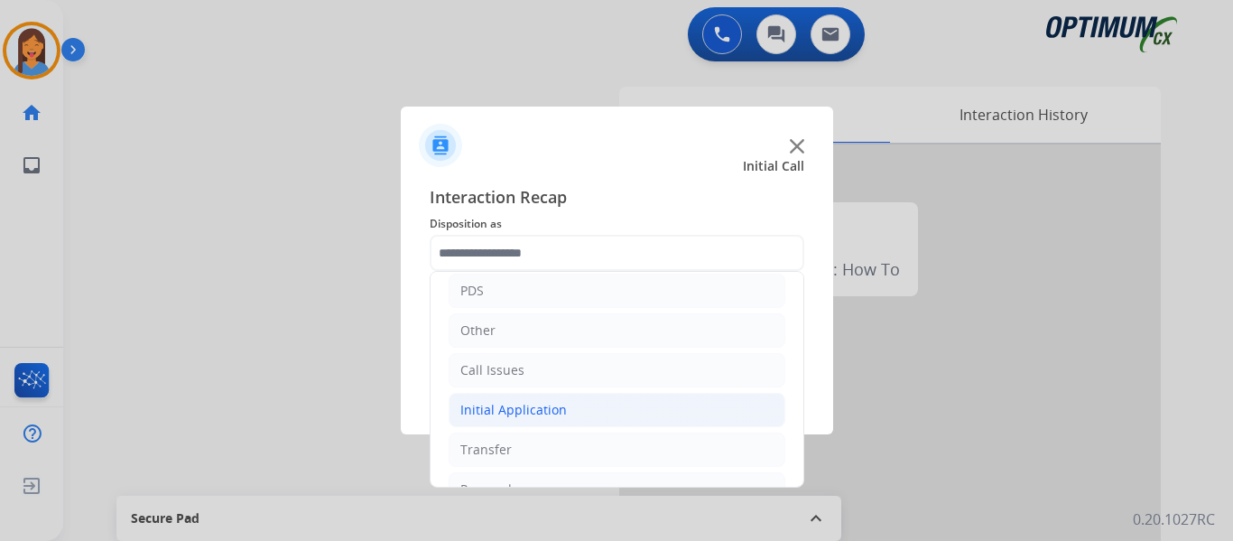
click at [508, 407] on div "Initial Application" at bounding box center [513, 410] width 107 height 18
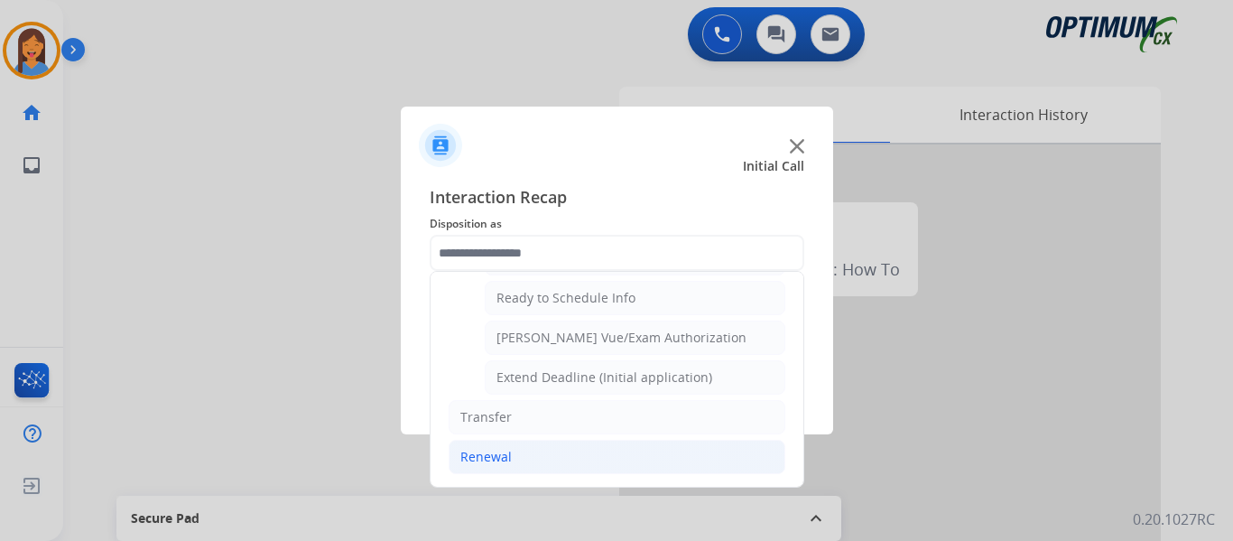
click at [484, 462] on div "Renewal" at bounding box center [485, 457] width 51 height 18
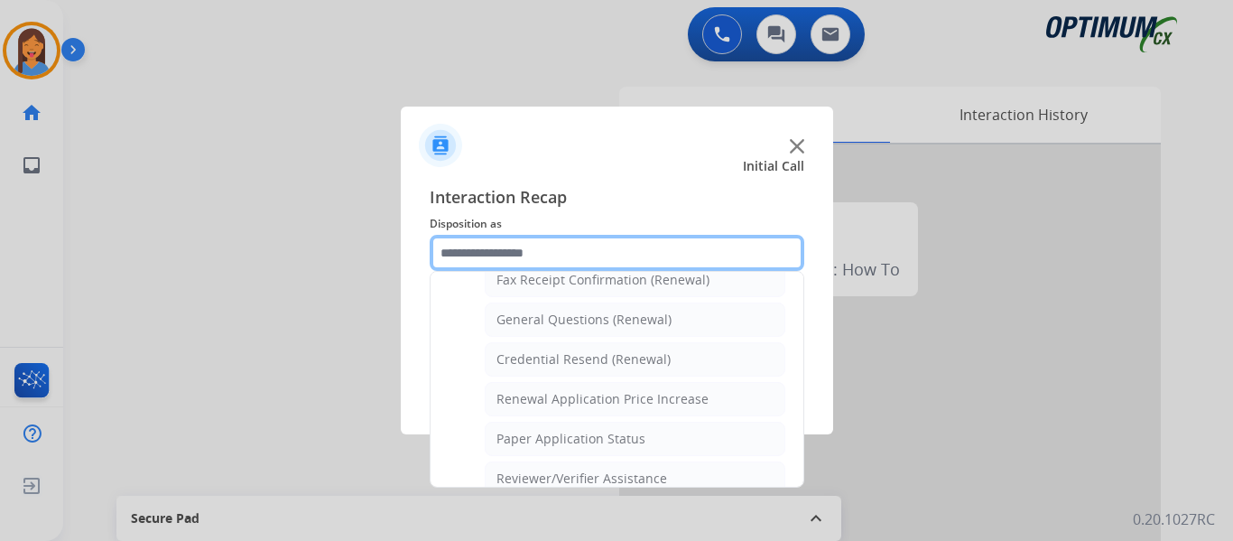
scroll to position [426, 0]
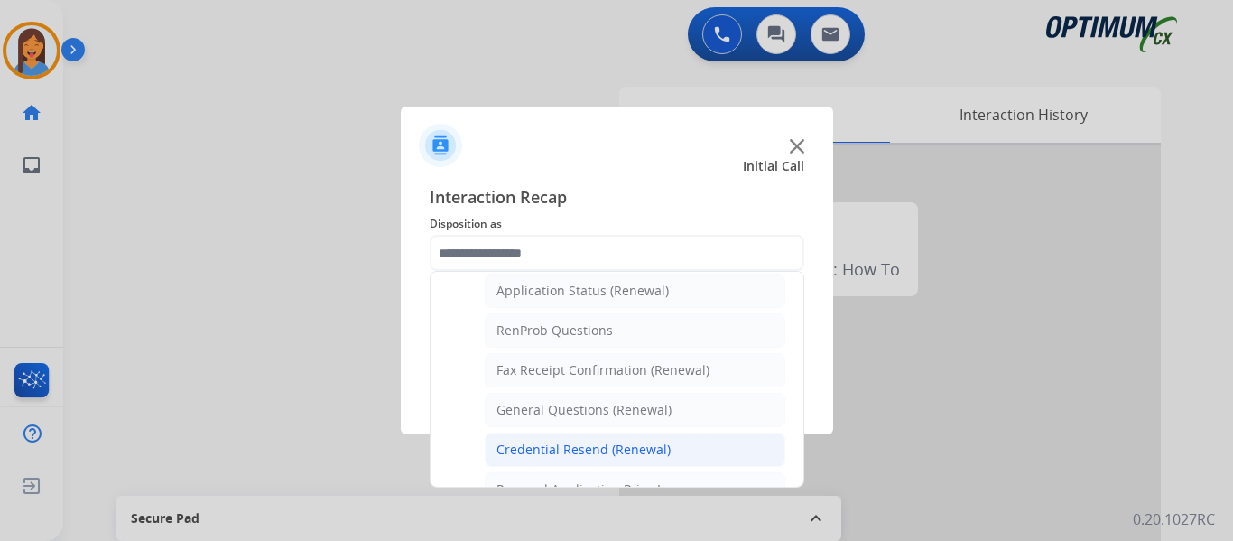
click at [554, 450] on div "Credential Resend (Renewal)" at bounding box center [584, 450] width 174 height 18
type input "**********"
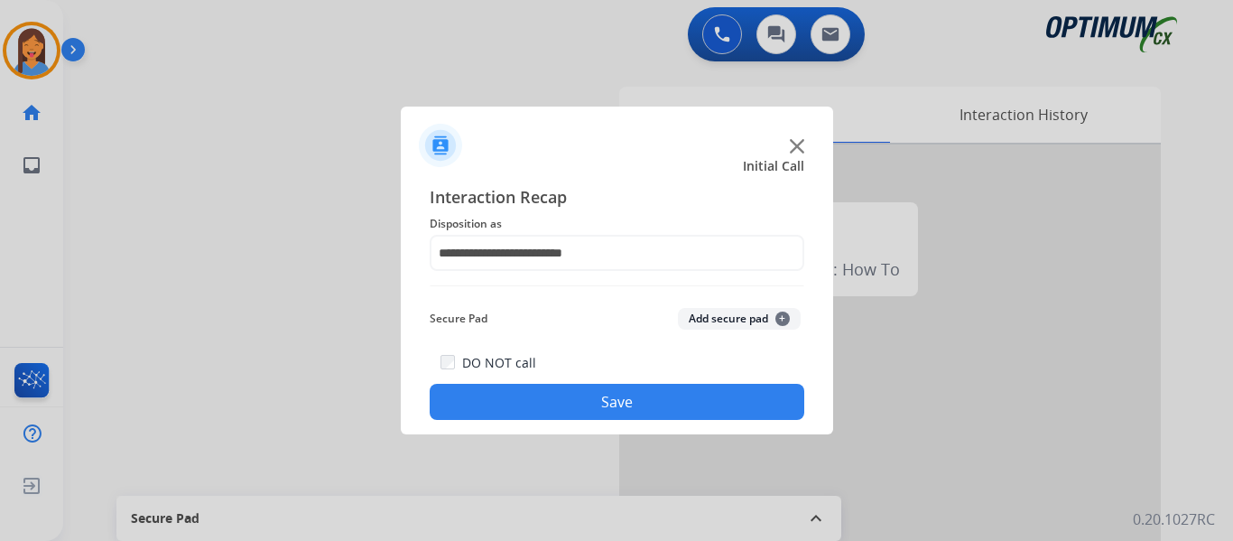
click at [567, 420] on div "**********" at bounding box center [617, 302] width 432 height 265
click at [571, 398] on button "Save" at bounding box center [617, 402] width 375 height 36
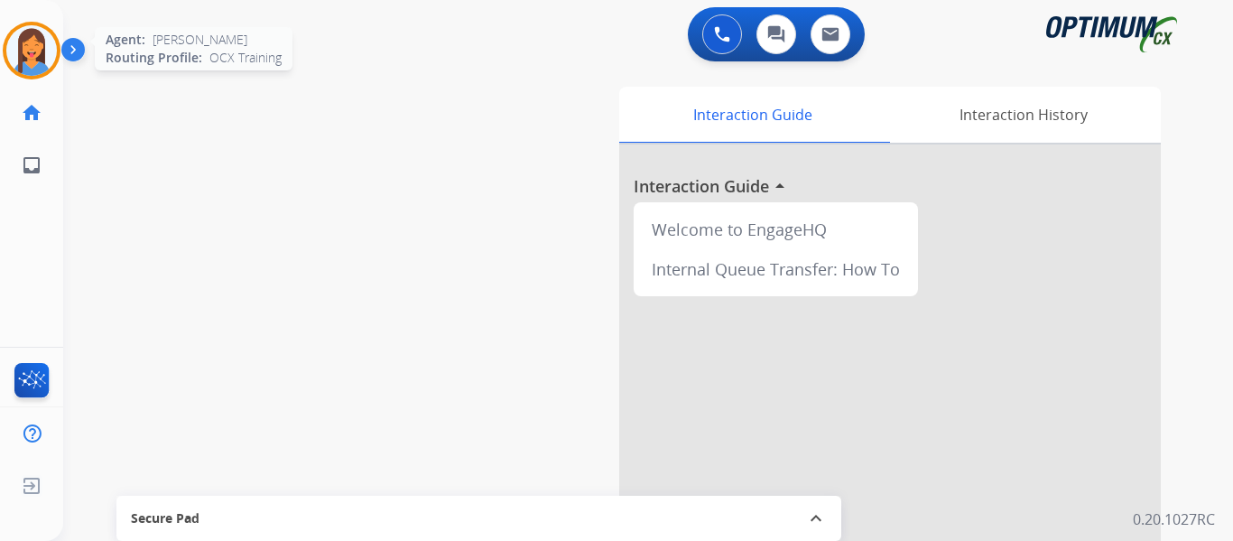
drag, startPoint x: 35, startPoint y: 56, endPoint x: 44, endPoint y: 59, distance: 9.4
click at [35, 56] on img at bounding box center [31, 50] width 51 height 51
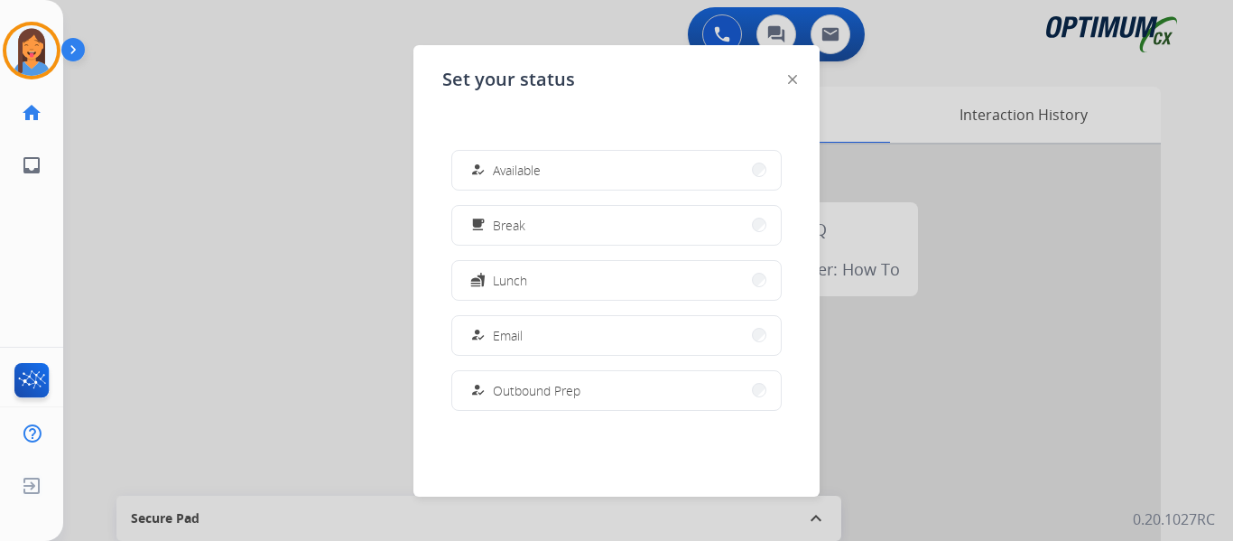
click at [539, 226] on button "free_breakfast Break" at bounding box center [616, 225] width 329 height 39
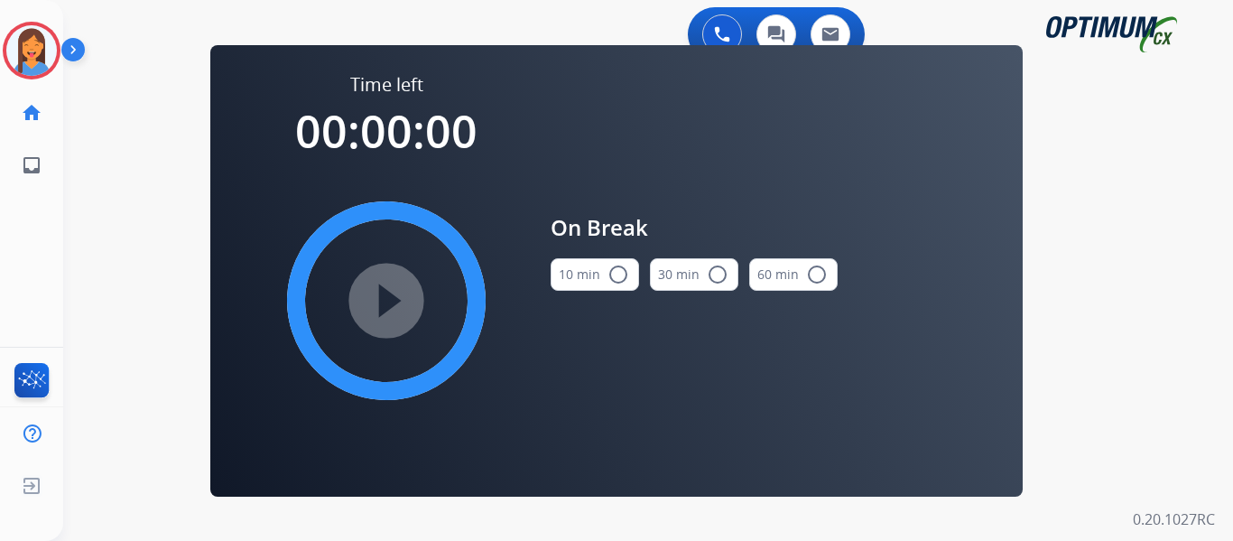
click at [597, 281] on button "10 min radio_button_unchecked" at bounding box center [595, 274] width 88 height 32
click at [397, 290] on mat-icon "play_circle_filled" at bounding box center [387, 301] width 22 height 22
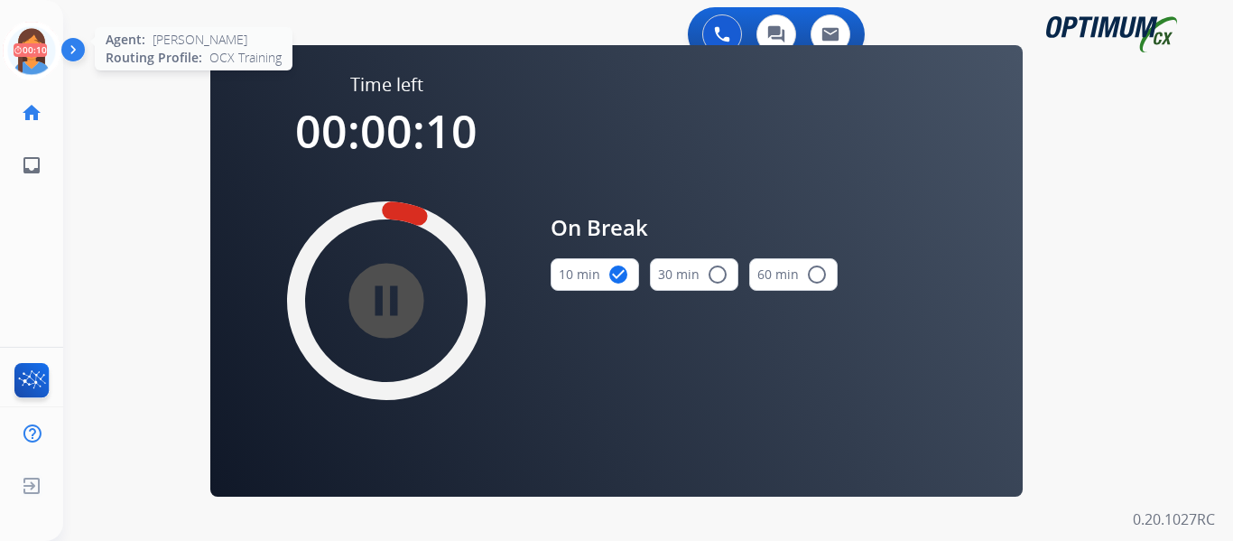
click at [32, 60] on icon at bounding box center [32, 51] width 59 height 59
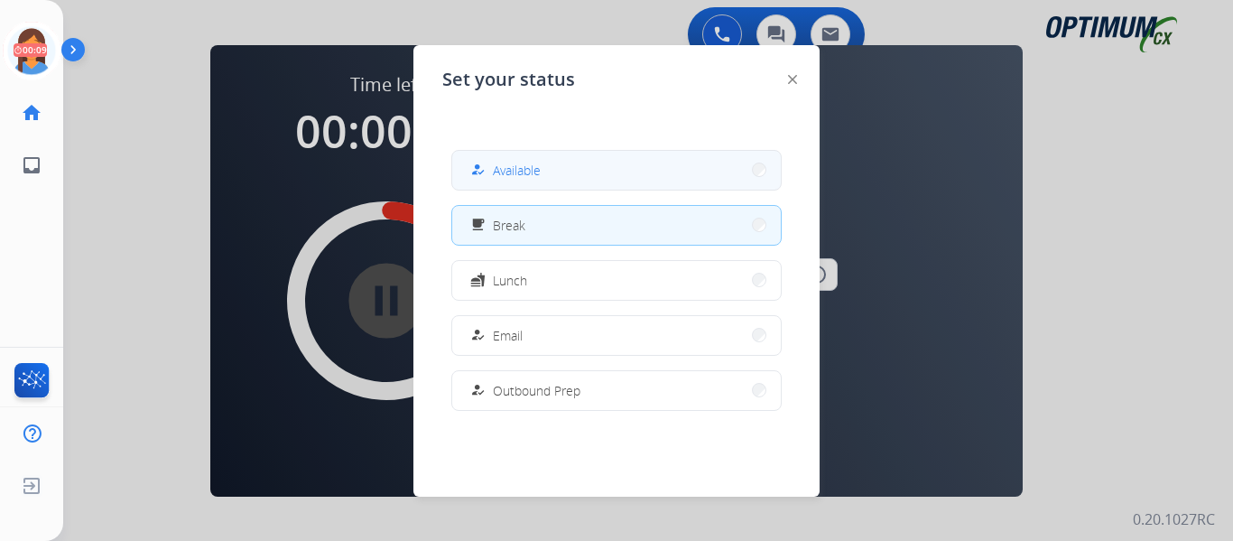
click at [548, 157] on button "how_to_reg Available" at bounding box center [616, 170] width 329 height 39
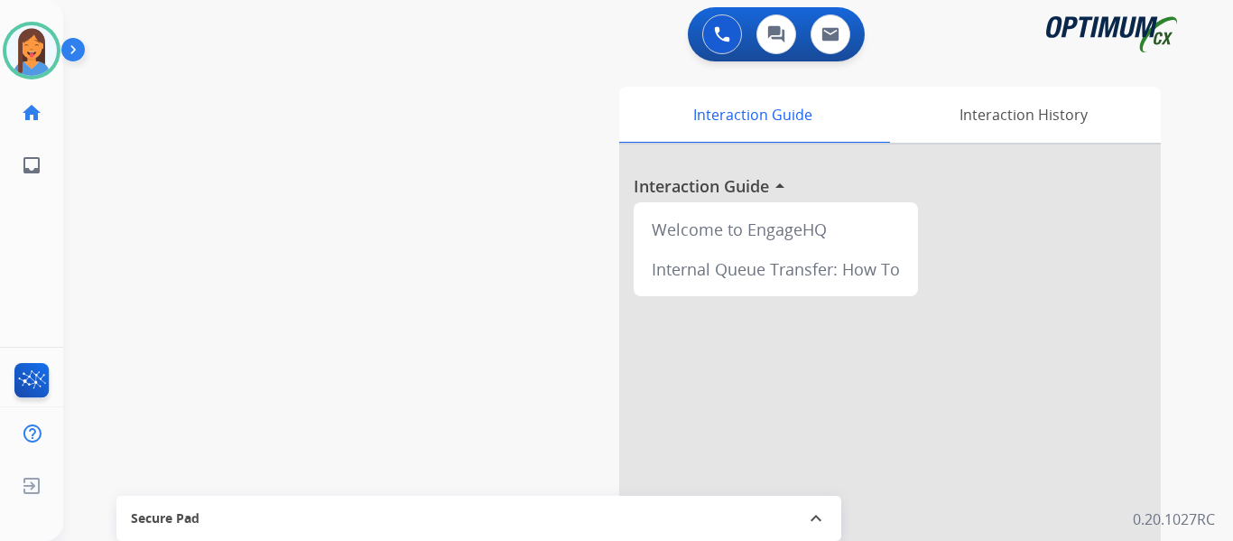
click at [108, 171] on div "swap_horiz Break voice bridge close_fullscreen Connect 3-Way Call merge_type Se…" at bounding box center [626, 441] width 1127 height 753
click at [813, 526] on mat-icon "expand_less" at bounding box center [816, 518] width 22 height 22
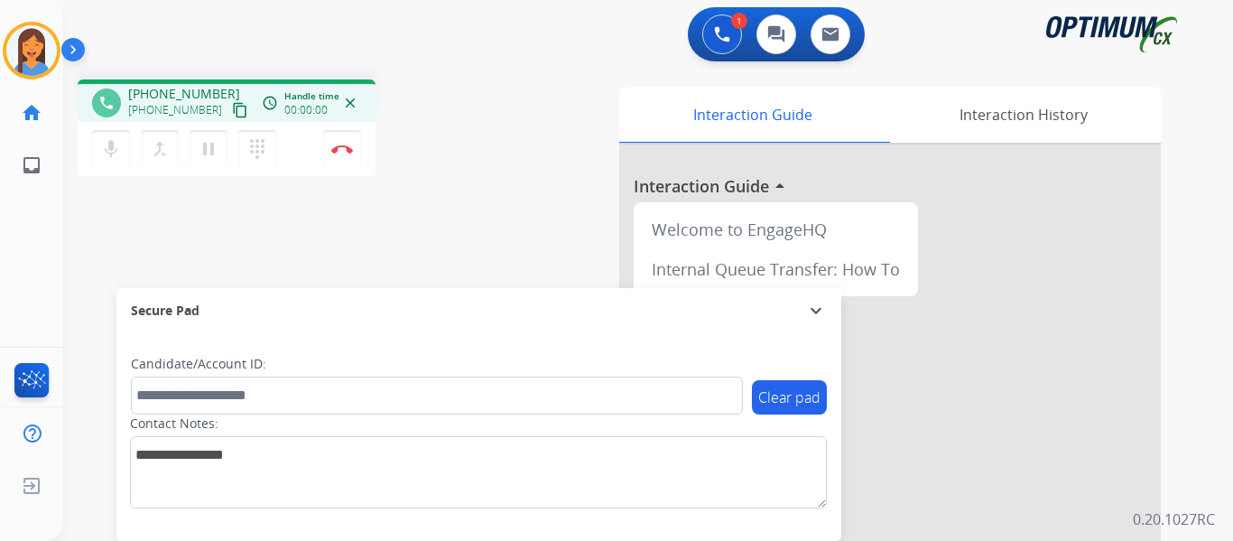
click at [232, 109] on mat-icon "content_copy" at bounding box center [240, 110] width 16 height 16
click at [347, 146] on img at bounding box center [342, 148] width 22 height 9
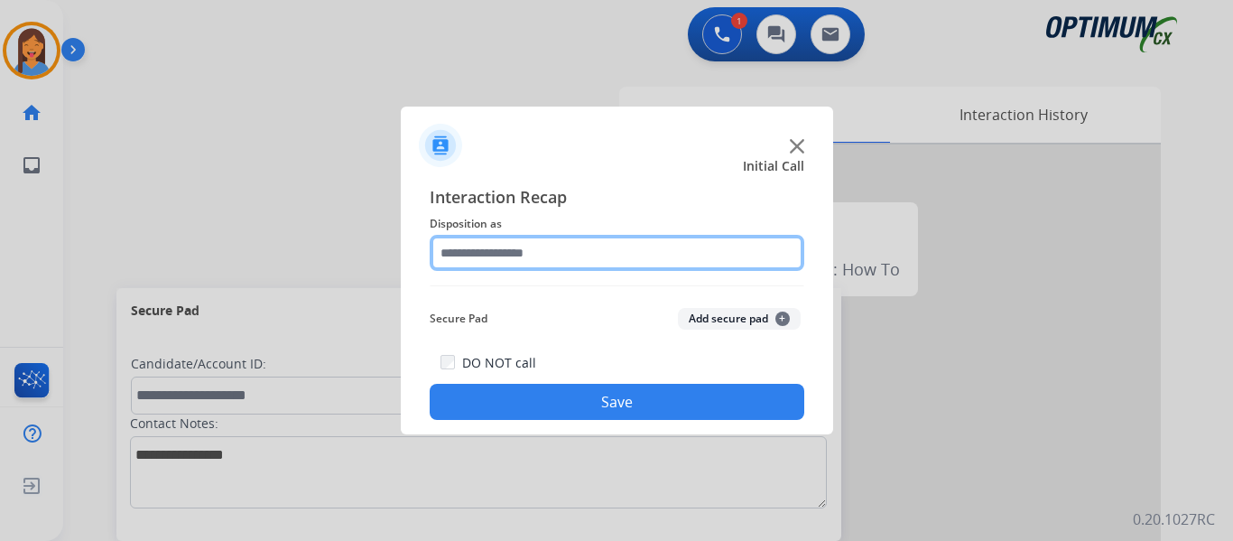
click at [550, 260] on input "text" at bounding box center [617, 253] width 375 height 36
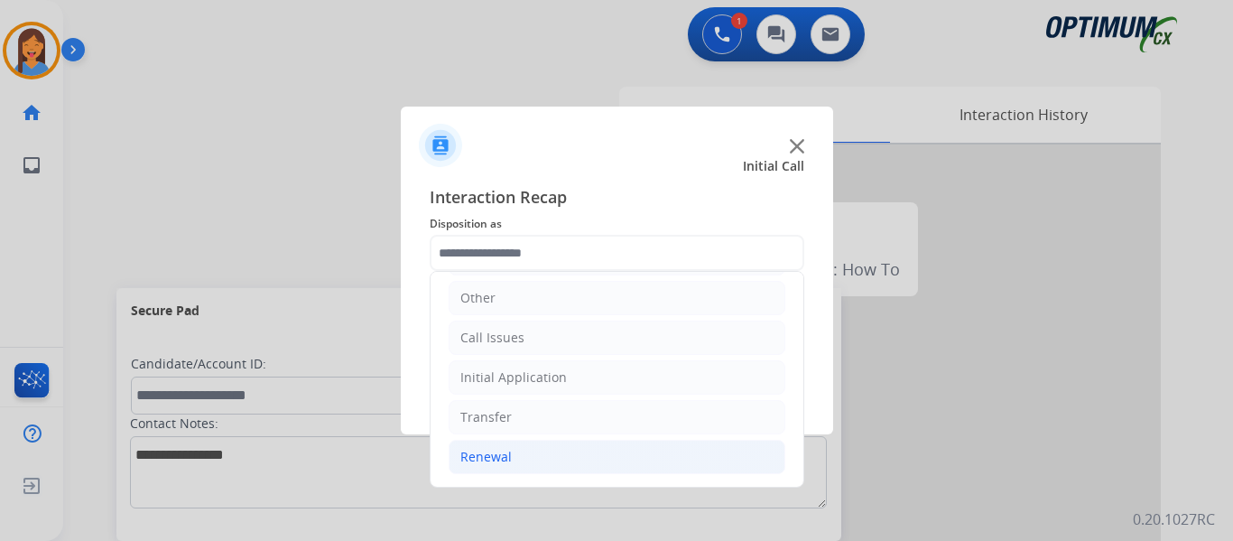
click at [504, 463] on div "Renewal" at bounding box center [485, 457] width 51 height 18
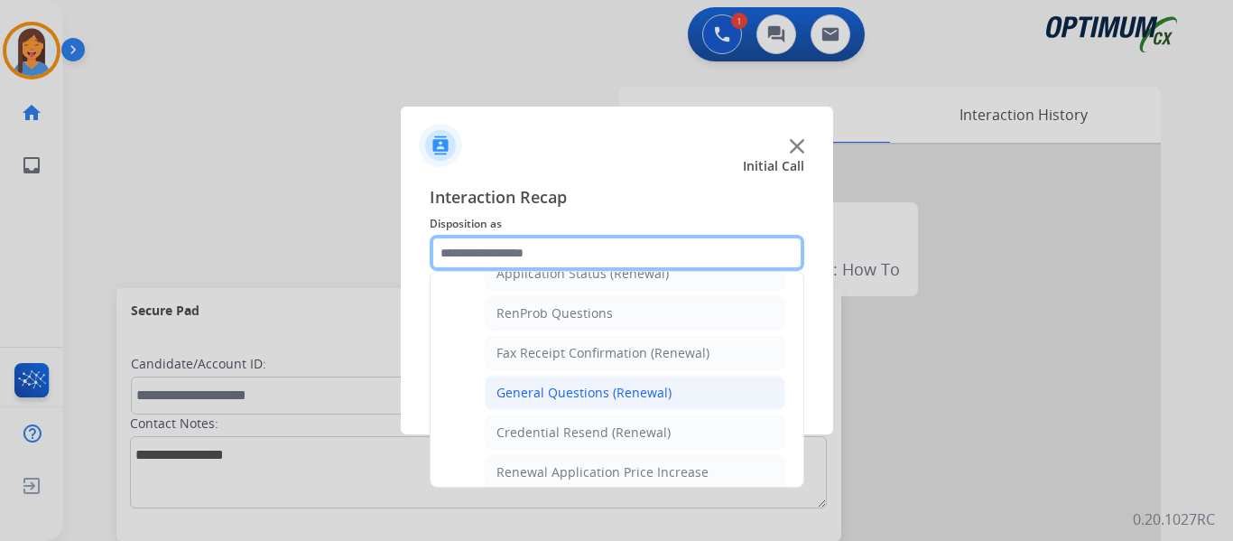
scroll to position [484, 0]
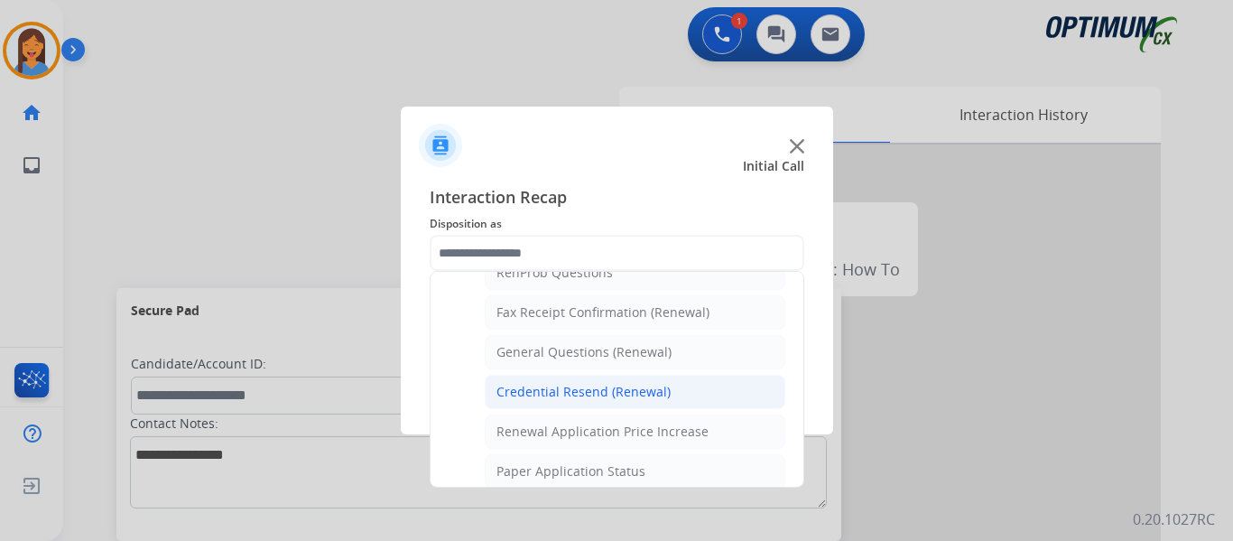
click at [578, 392] on div "Credential Resend (Renewal)" at bounding box center [584, 392] width 174 height 18
type input "**********"
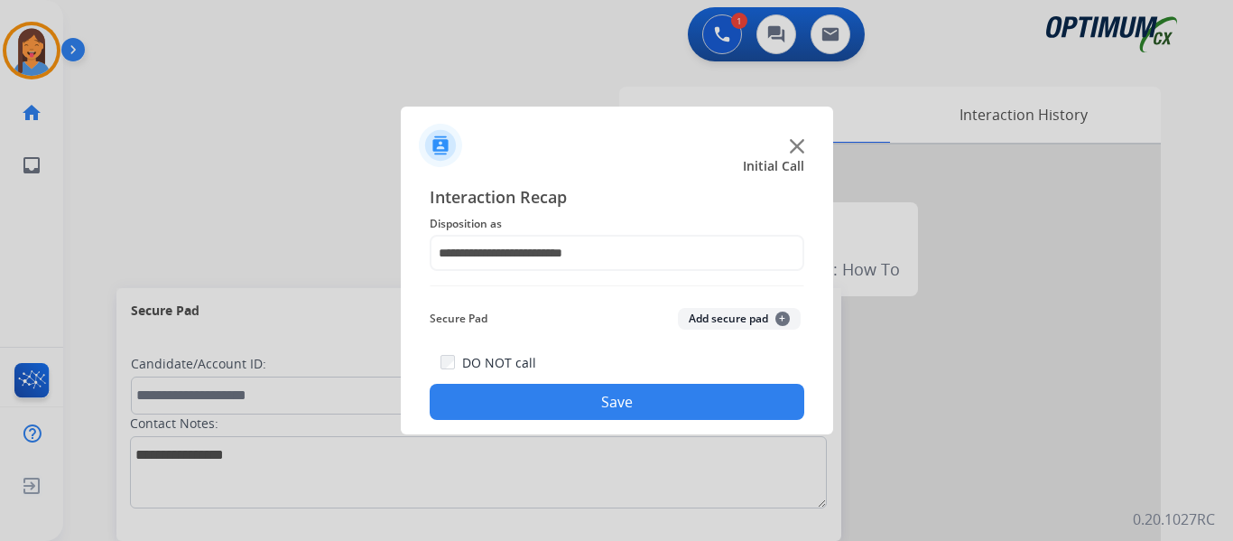
click at [596, 412] on button "Save" at bounding box center [617, 402] width 375 height 36
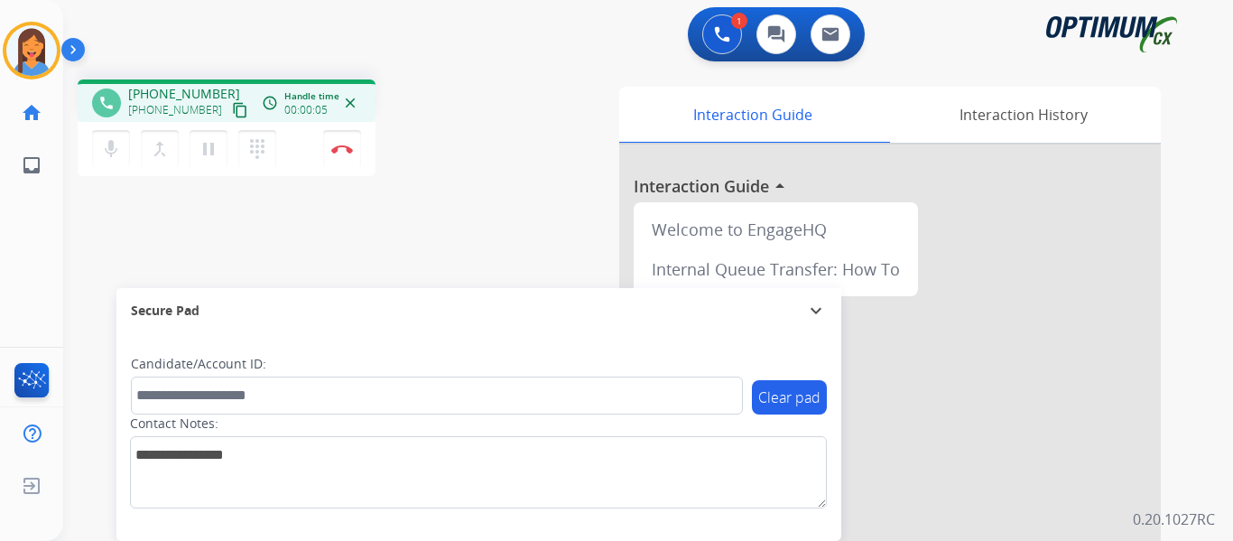
click at [232, 107] on mat-icon "content_copy" at bounding box center [240, 110] width 16 height 16
click at [352, 159] on button "Disconnect" at bounding box center [342, 149] width 38 height 38
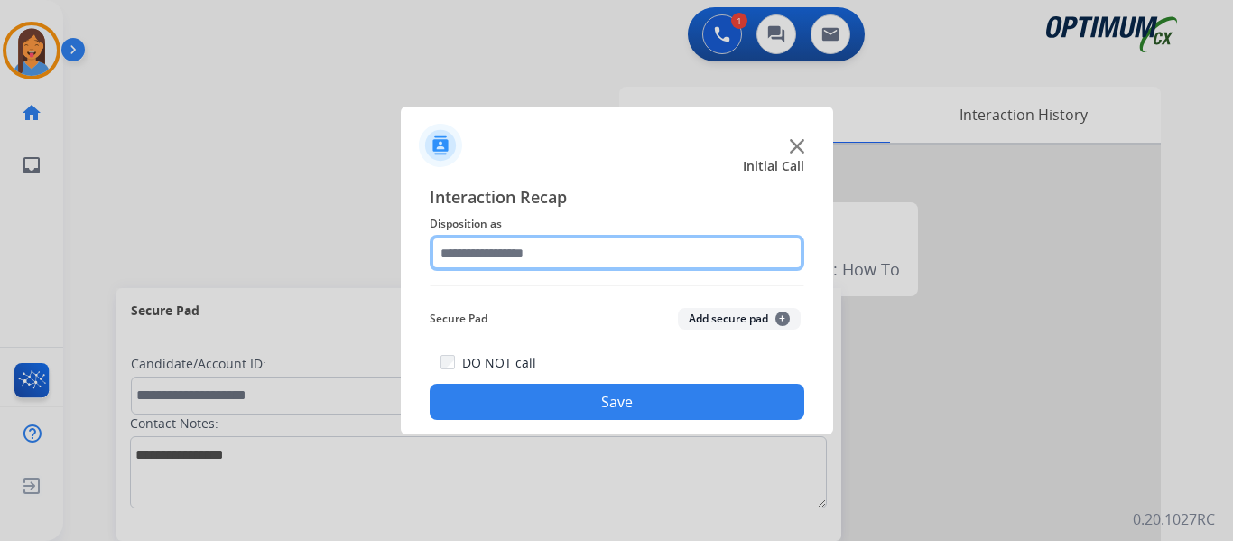
click at [543, 254] on input "text" at bounding box center [617, 253] width 375 height 36
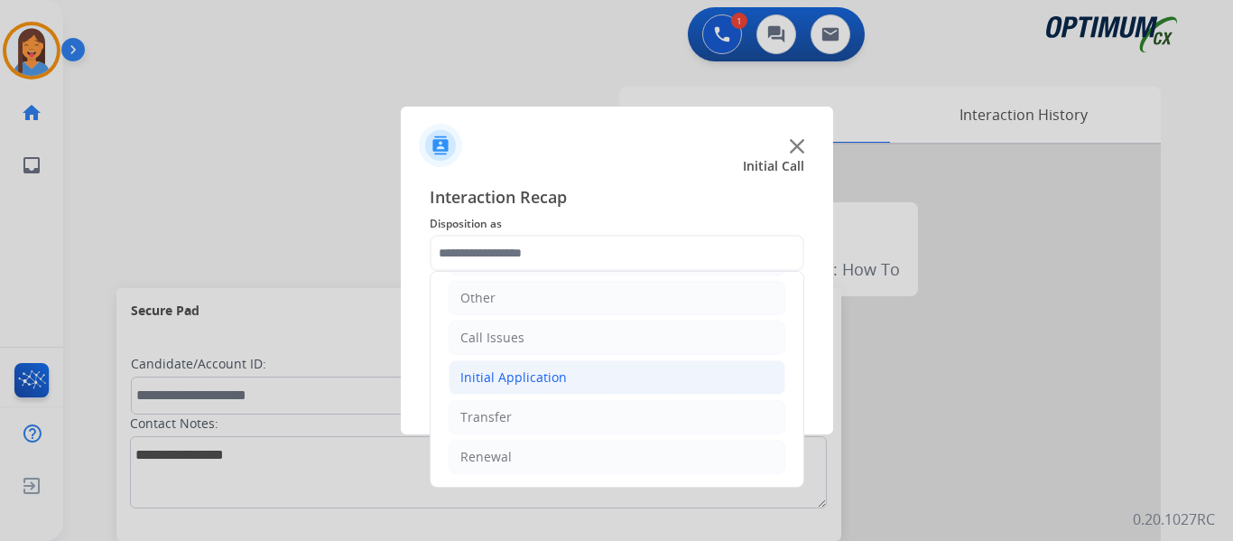
click at [531, 388] on li "Initial Application" at bounding box center [617, 377] width 337 height 34
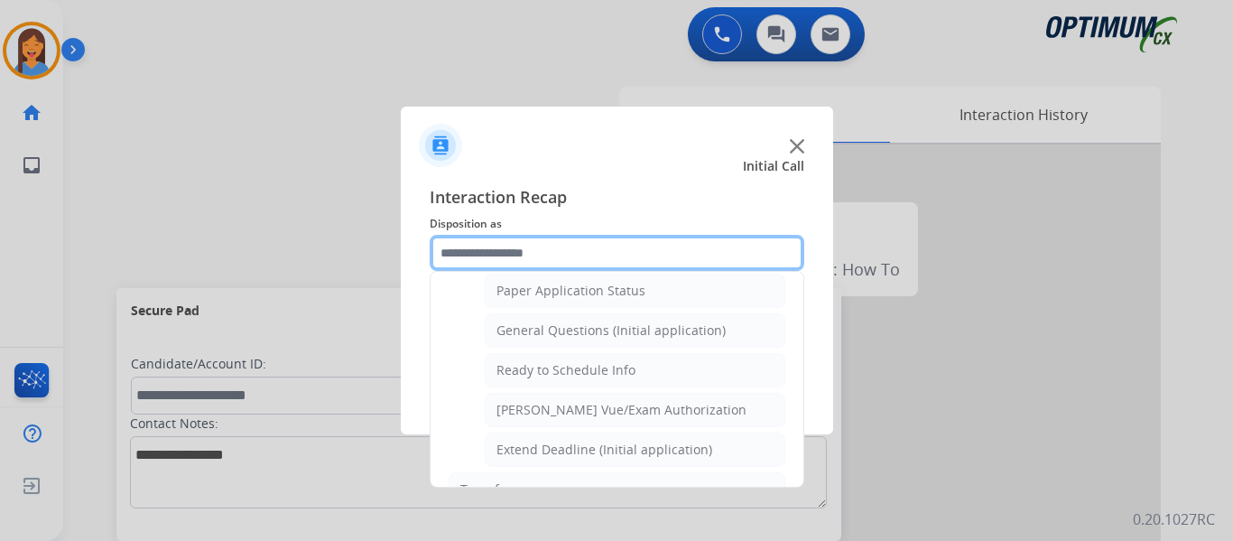
scroll to position [1026, 0]
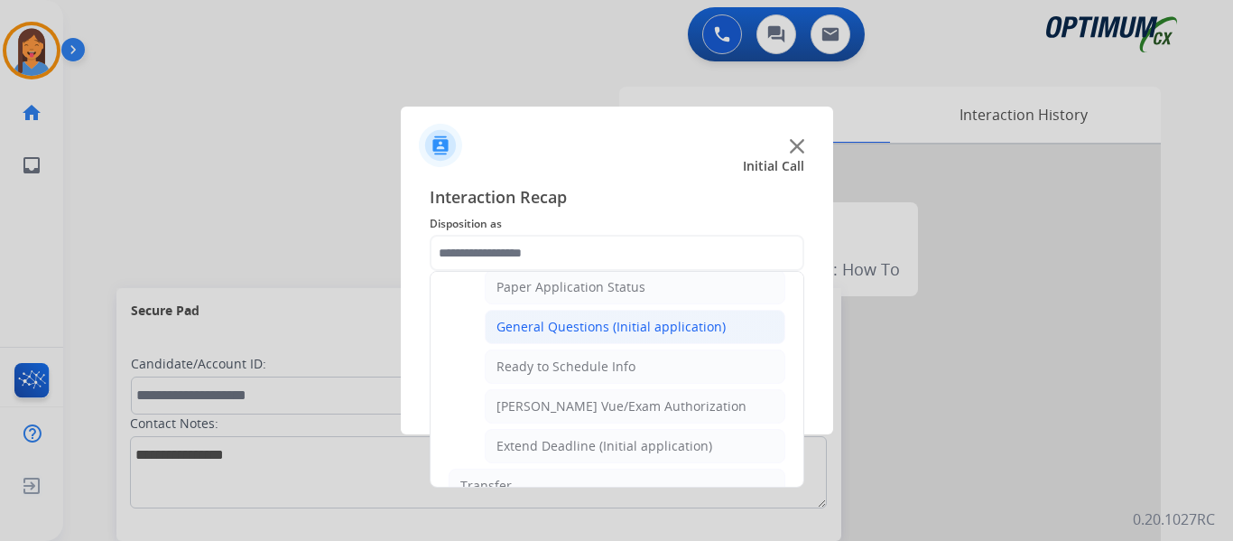
click at [571, 331] on div "General Questions (Initial application)" at bounding box center [611, 327] width 229 height 18
type input "**********"
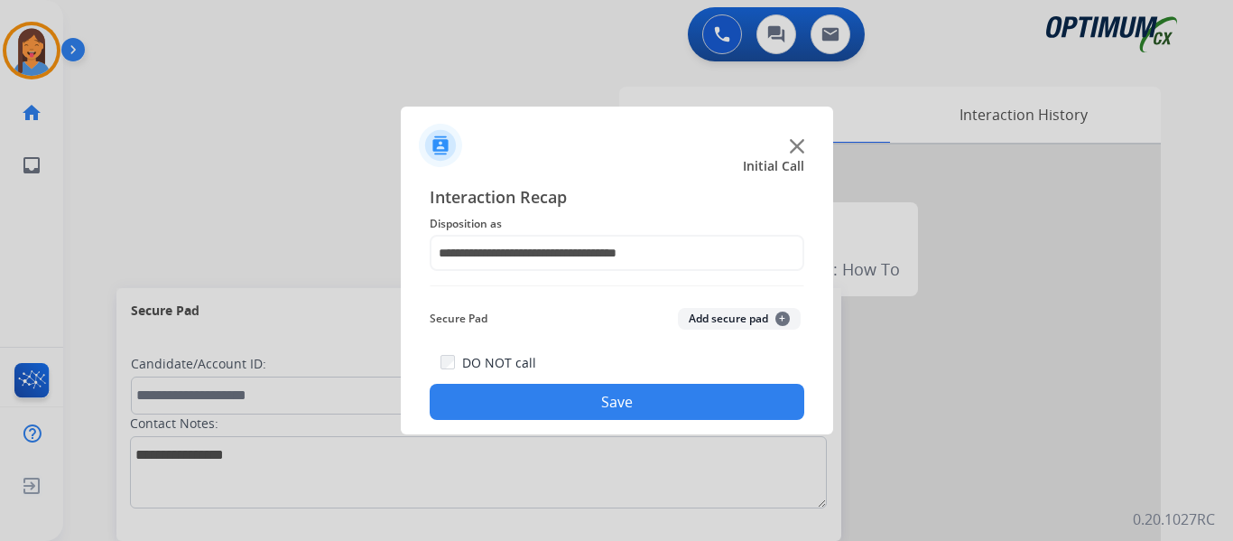
click at [608, 396] on button "Save" at bounding box center [617, 402] width 375 height 36
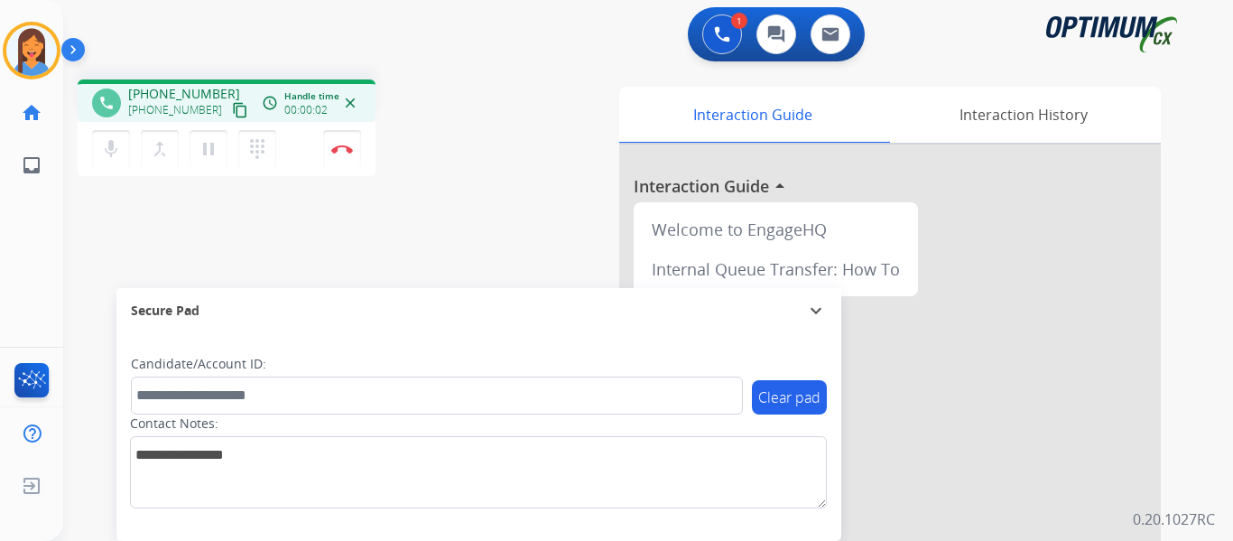
click at [232, 116] on mat-icon "content_copy" at bounding box center [240, 110] width 16 height 16
click at [348, 149] on img at bounding box center [342, 148] width 22 height 9
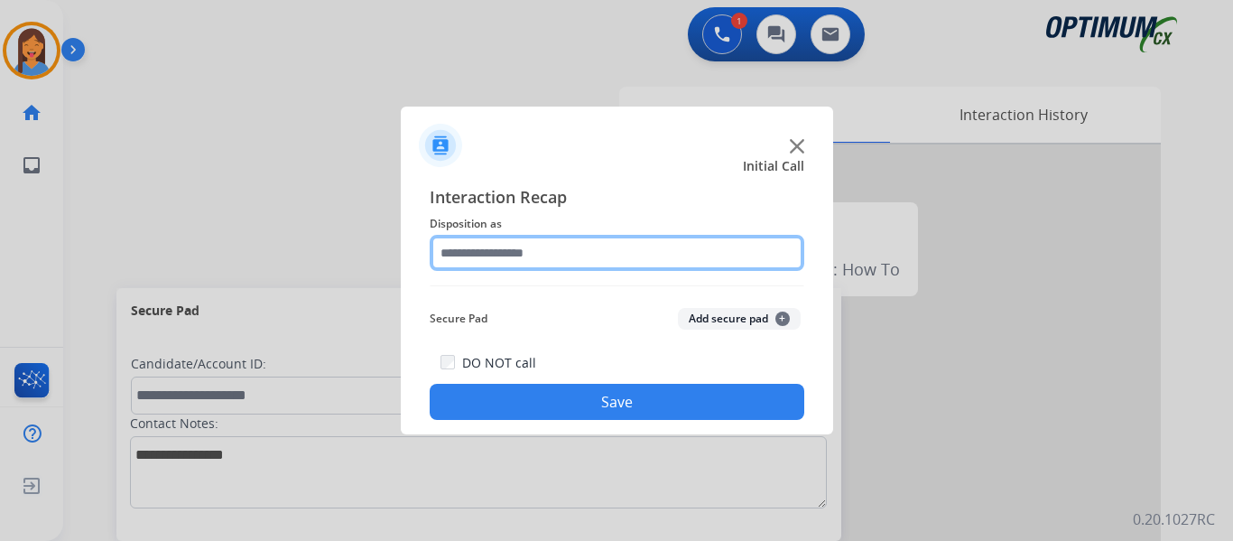
click at [543, 237] on input "text" at bounding box center [617, 253] width 375 height 36
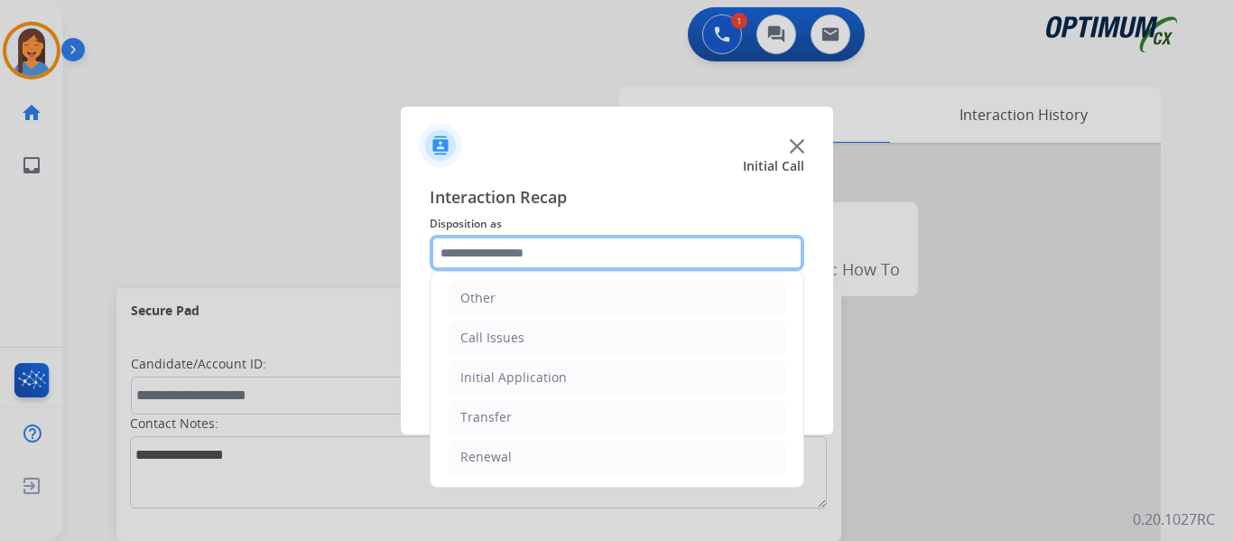
scroll to position [32, 0]
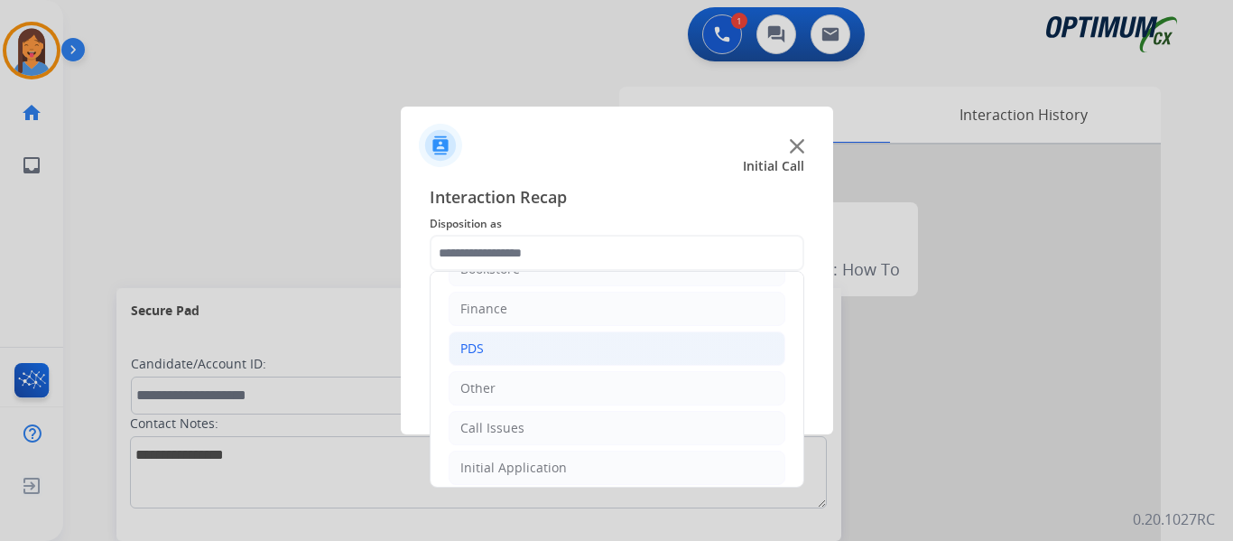
click at [520, 344] on li "PDS" at bounding box center [617, 348] width 337 height 34
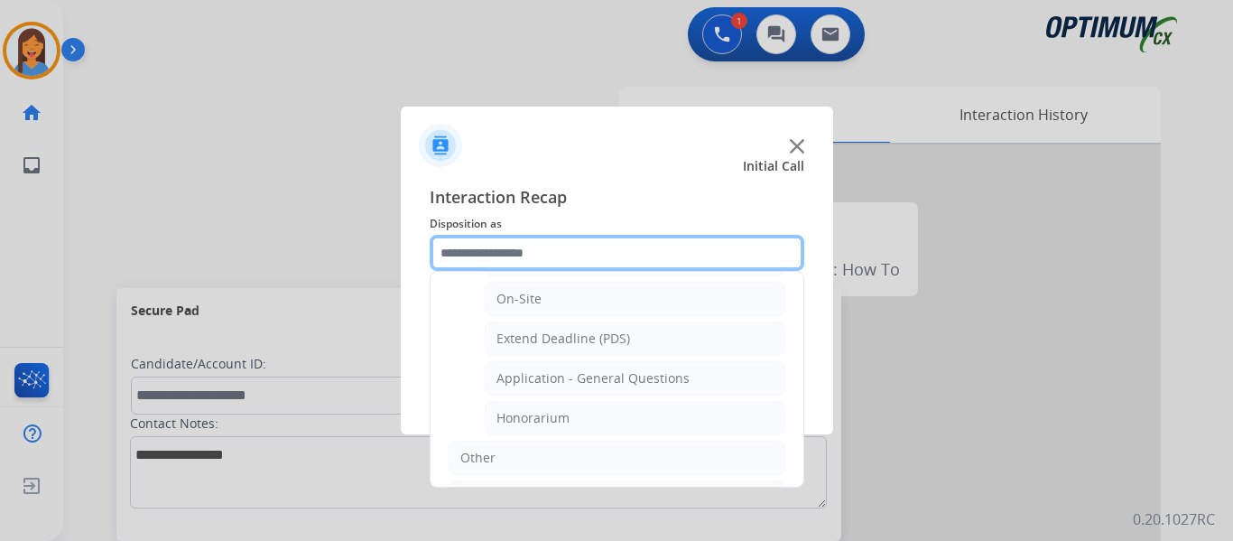
scroll to position [394, 0]
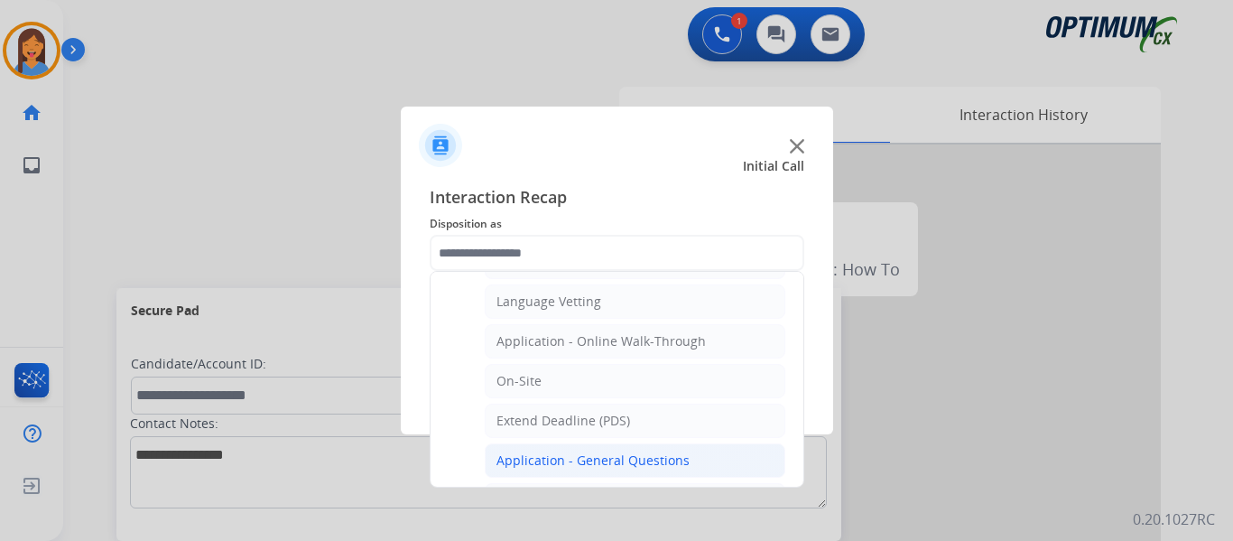
click at [593, 469] on div "Application - General Questions" at bounding box center [593, 460] width 193 height 18
type input "**********"
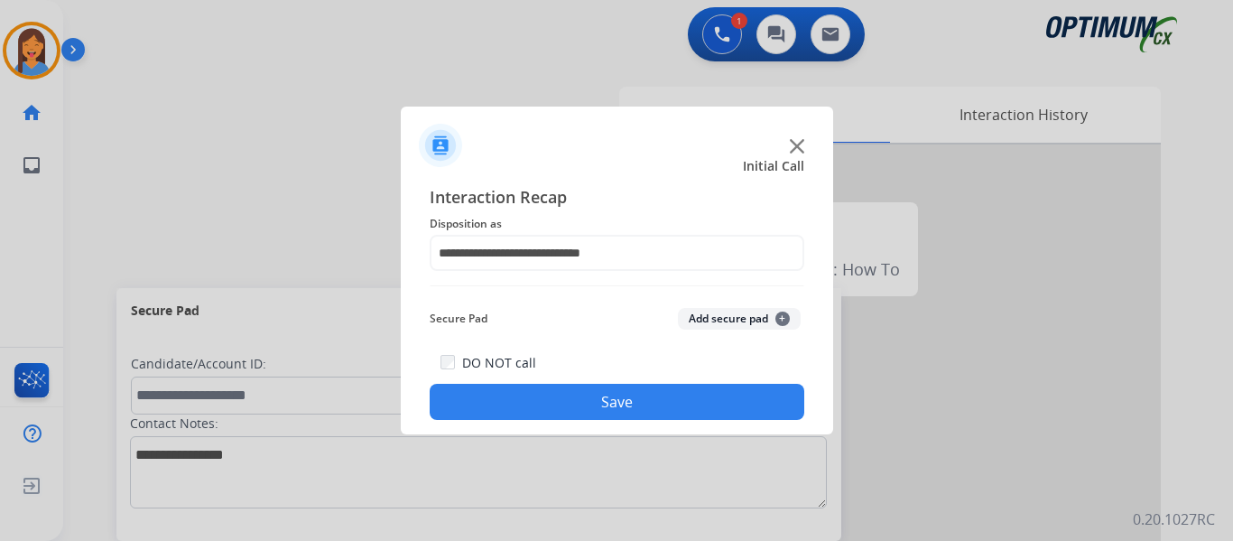
click at [586, 404] on button "Save" at bounding box center [617, 402] width 375 height 36
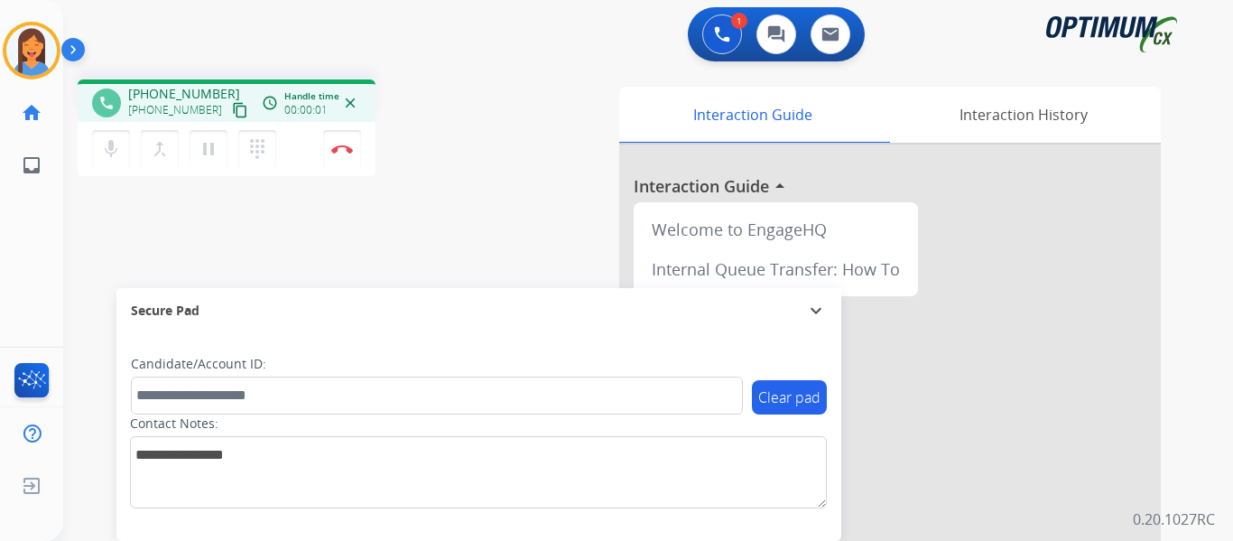
click at [232, 107] on mat-icon "content_copy" at bounding box center [240, 110] width 16 height 16
click at [344, 150] on img at bounding box center [342, 148] width 22 height 9
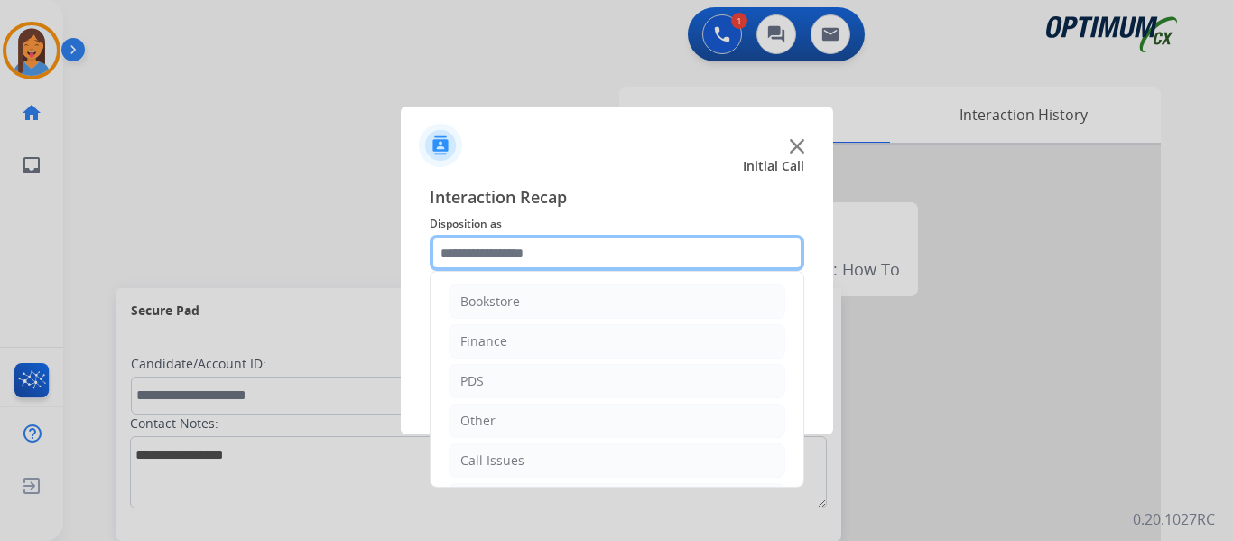
click at [526, 263] on input "text" at bounding box center [617, 253] width 375 height 36
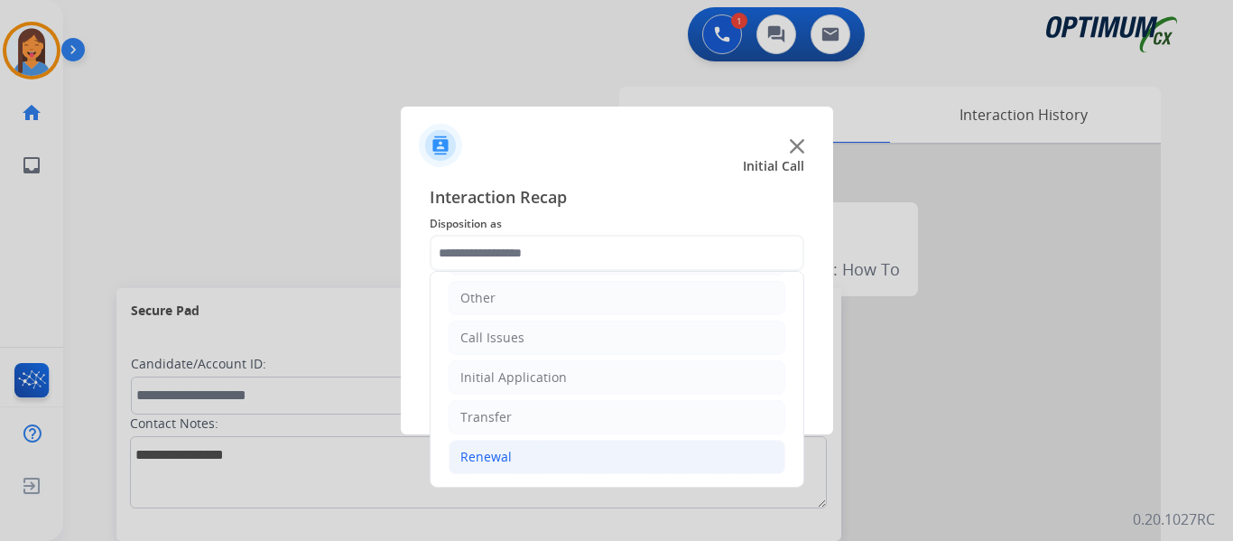
click at [492, 459] on div "Renewal" at bounding box center [485, 457] width 51 height 18
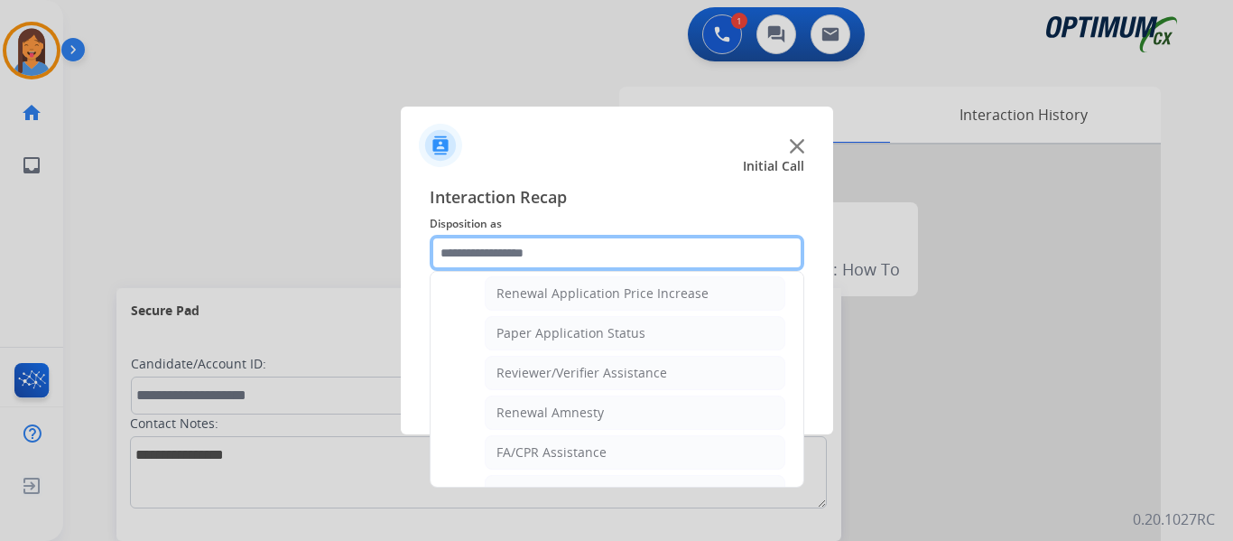
scroll to position [664, 0]
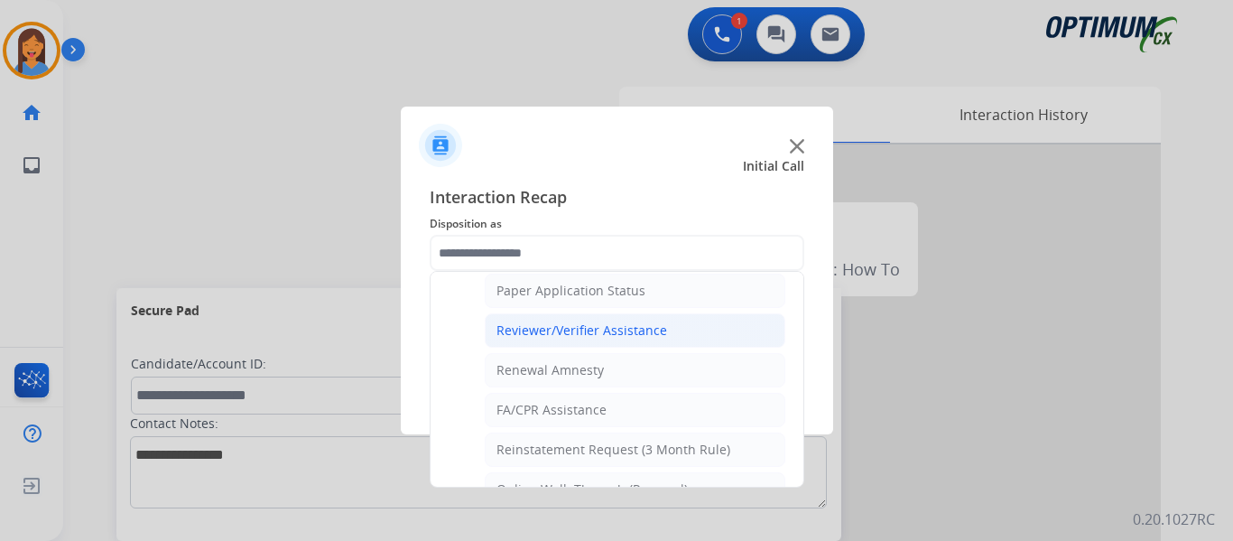
click at [579, 330] on div "Reviewer/Verifier Assistance" at bounding box center [582, 330] width 171 height 18
type input "**********"
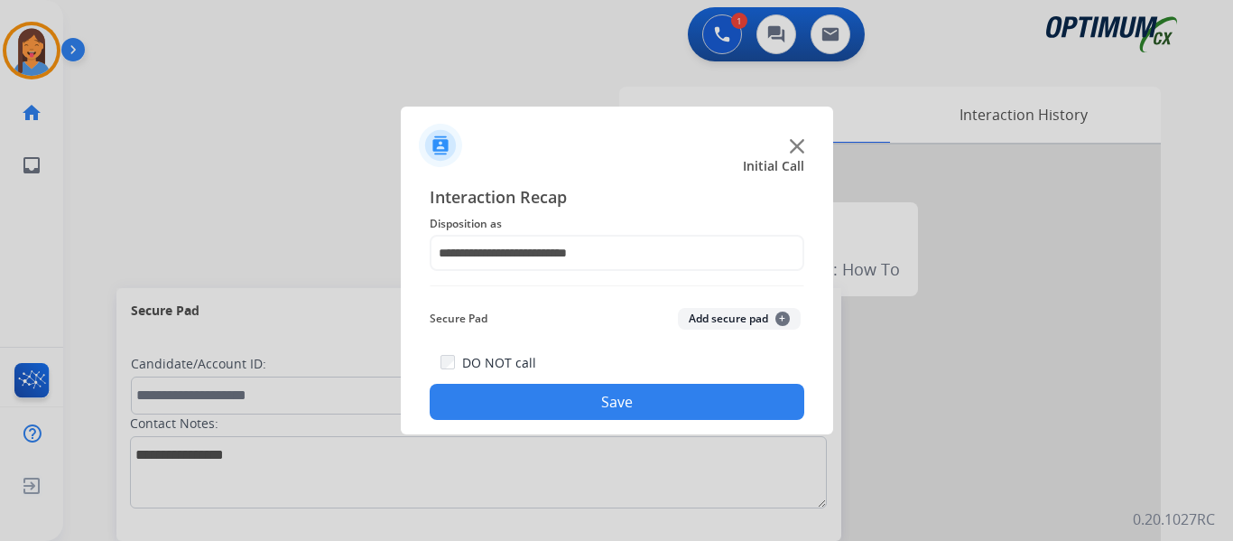
click at [620, 400] on button "Save" at bounding box center [617, 402] width 375 height 36
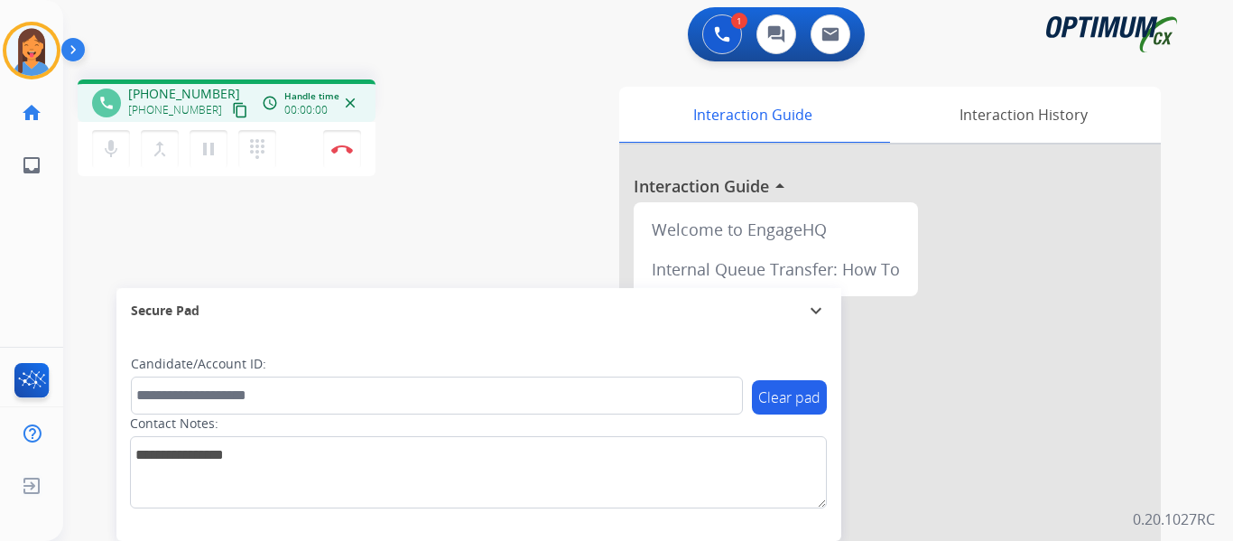
click at [232, 111] on mat-icon "content_copy" at bounding box center [240, 110] width 16 height 16
click at [347, 143] on button "Disconnect" at bounding box center [342, 149] width 38 height 38
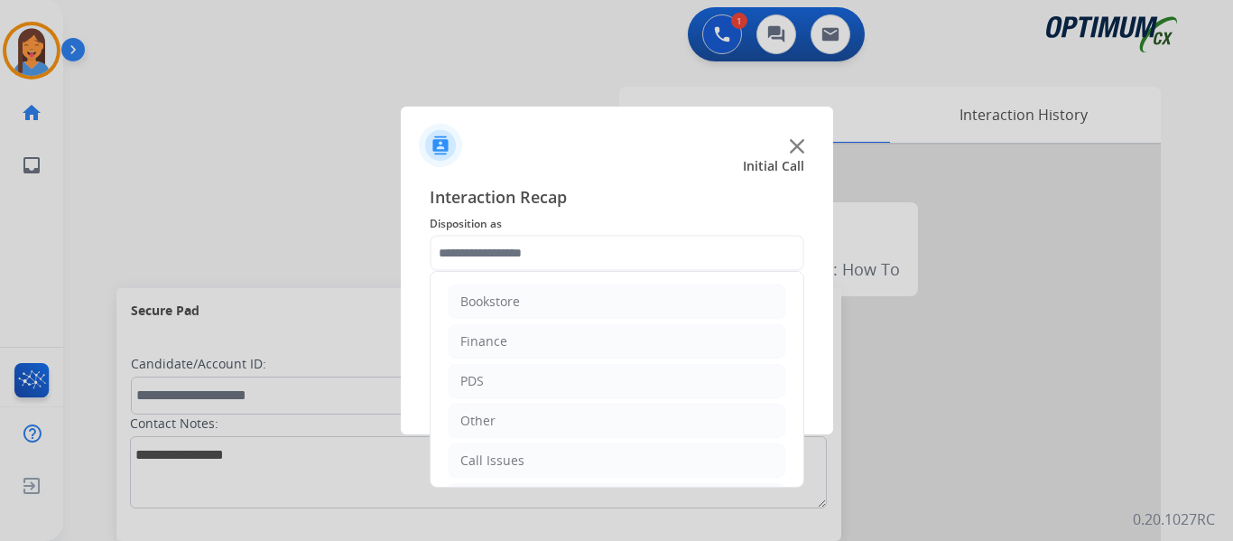
click at [582, 253] on input "text" at bounding box center [617, 253] width 375 height 36
click at [497, 452] on div "Renewal" at bounding box center [485, 457] width 51 height 18
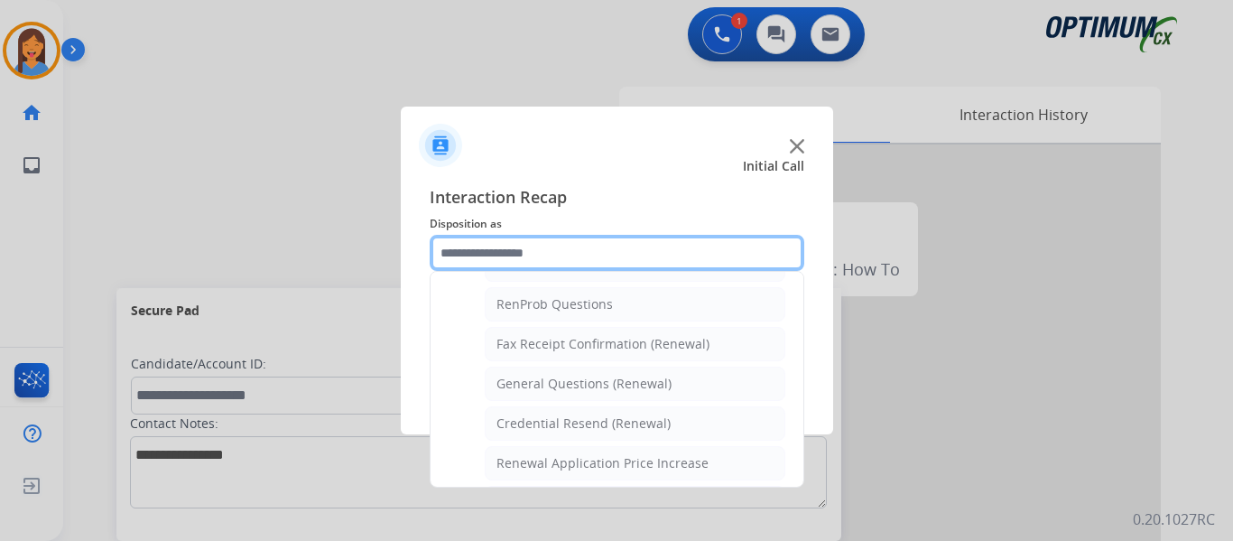
scroll to position [484, 0]
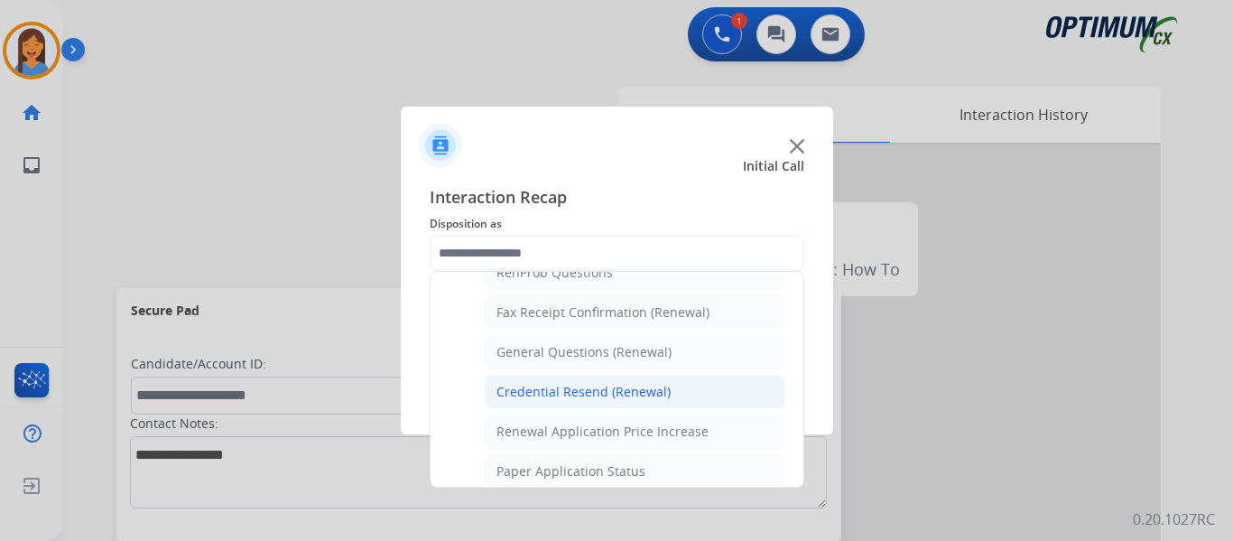
click at [569, 387] on div "Credential Resend (Renewal)" at bounding box center [584, 392] width 174 height 18
type input "**********"
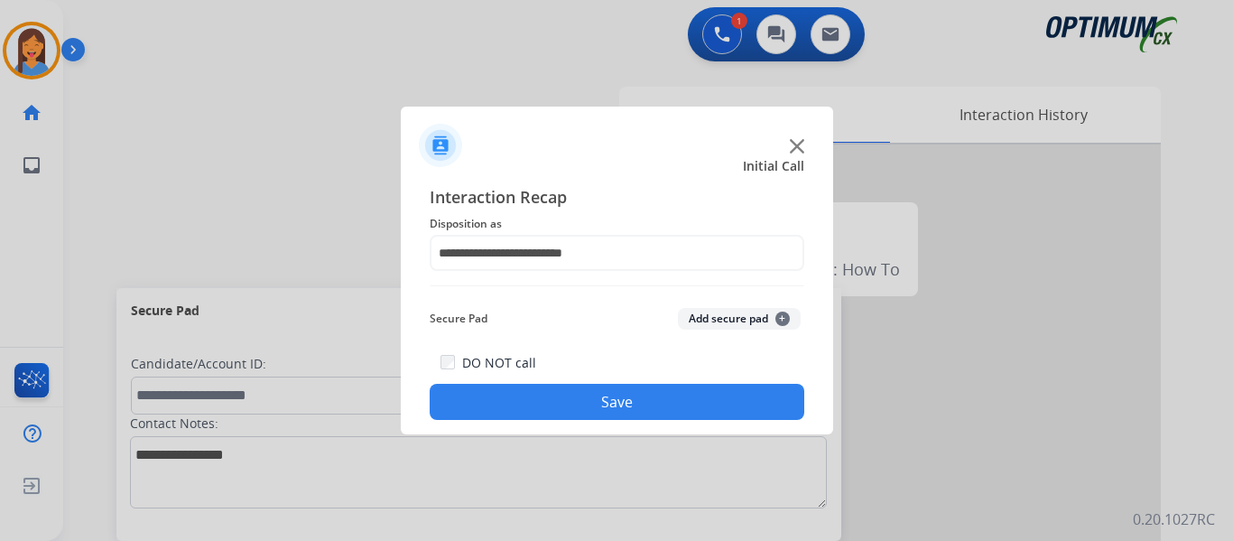
click at [600, 408] on button "Save" at bounding box center [617, 402] width 375 height 36
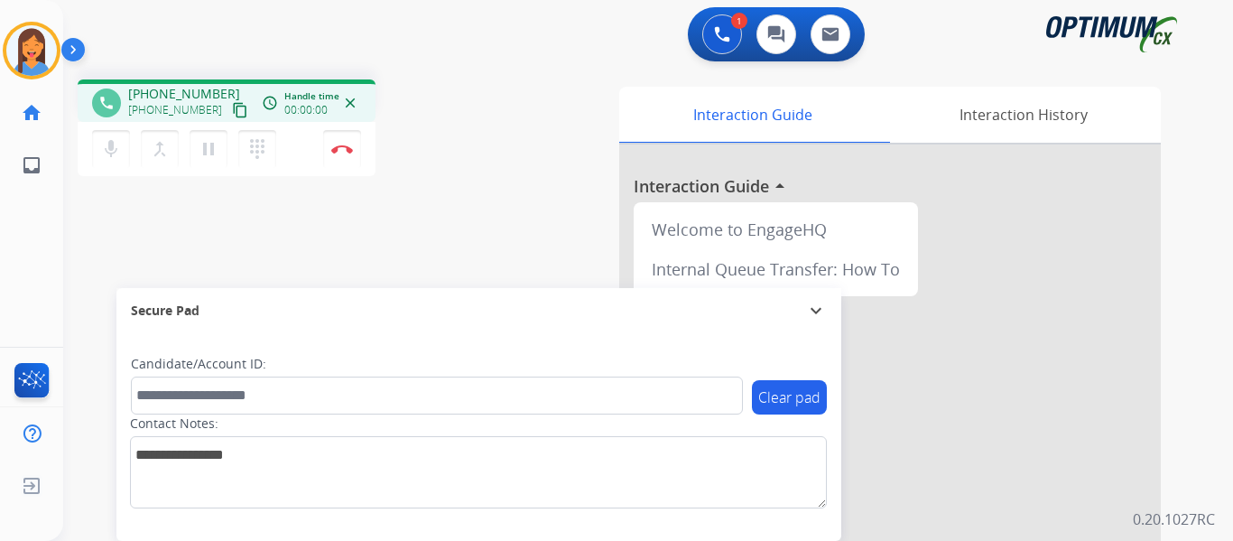
drag, startPoint x: 218, startPoint y: 113, endPoint x: 257, endPoint y: 113, distance: 39.7
click at [232, 113] on mat-icon "content_copy" at bounding box center [240, 110] width 16 height 16
click at [348, 154] on button "Disconnect" at bounding box center [342, 149] width 38 height 38
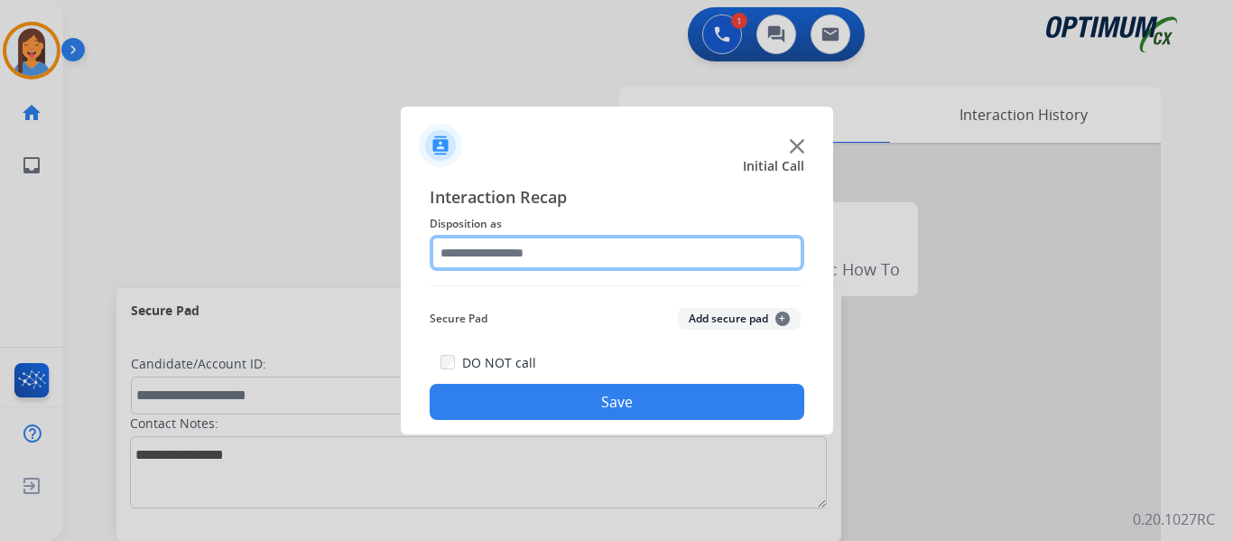
click at [529, 258] on input "text" at bounding box center [617, 253] width 375 height 36
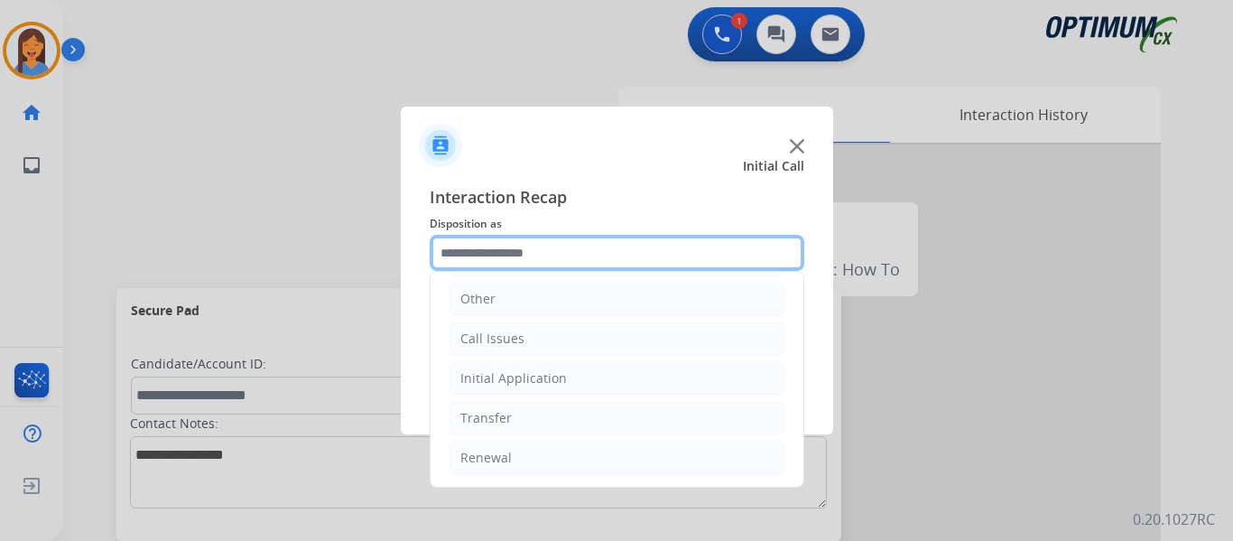
scroll to position [123, 0]
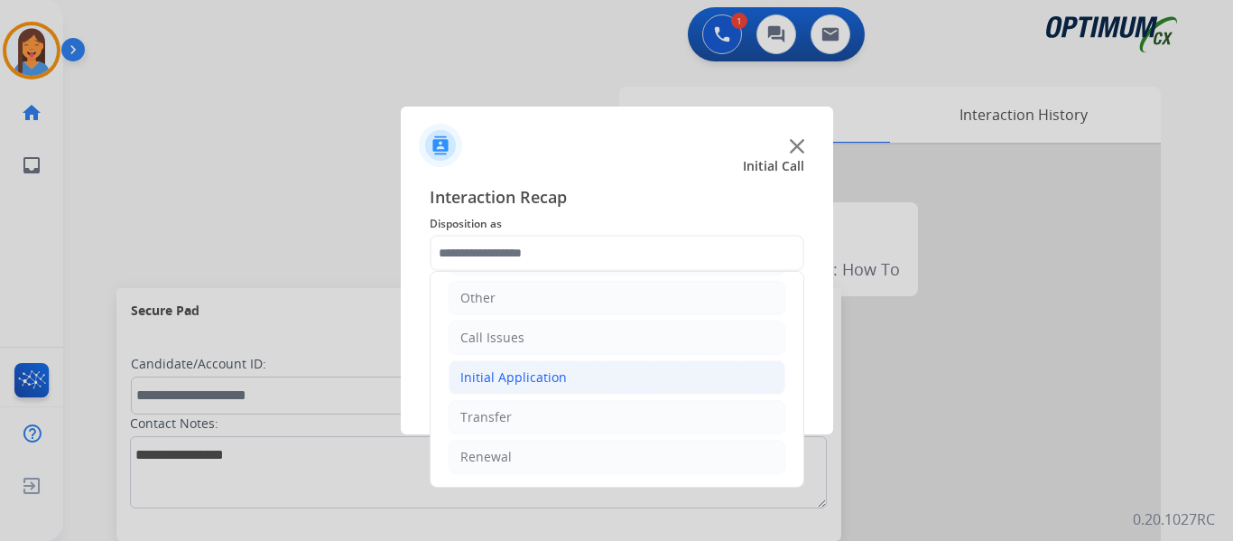
click at [540, 394] on li "Initial Application" at bounding box center [617, 377] width 337 height 34
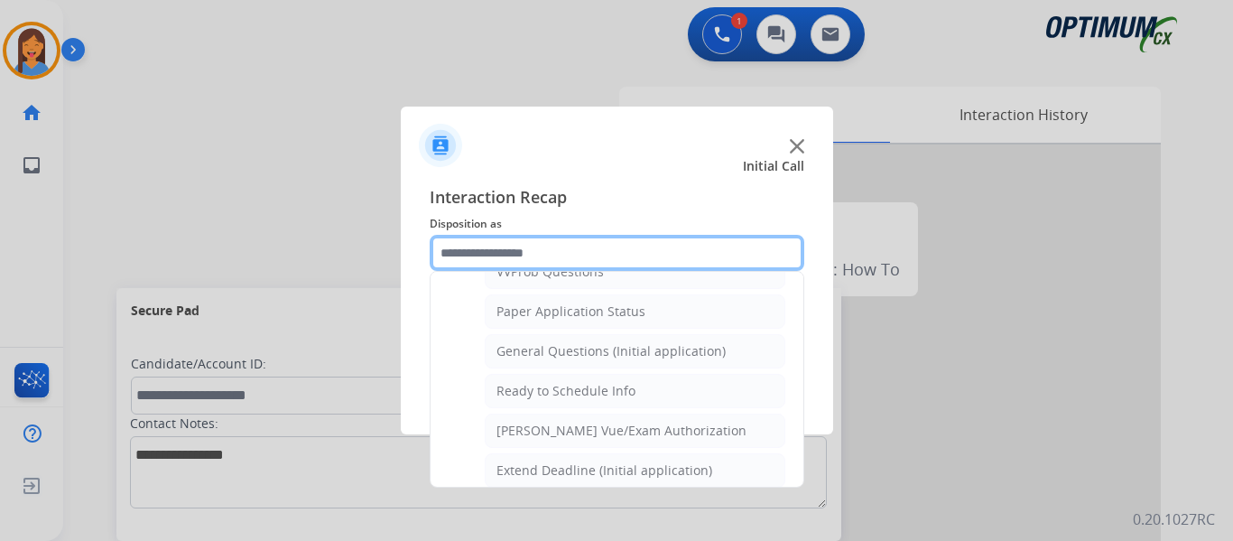
scroll to position [1026, 0]
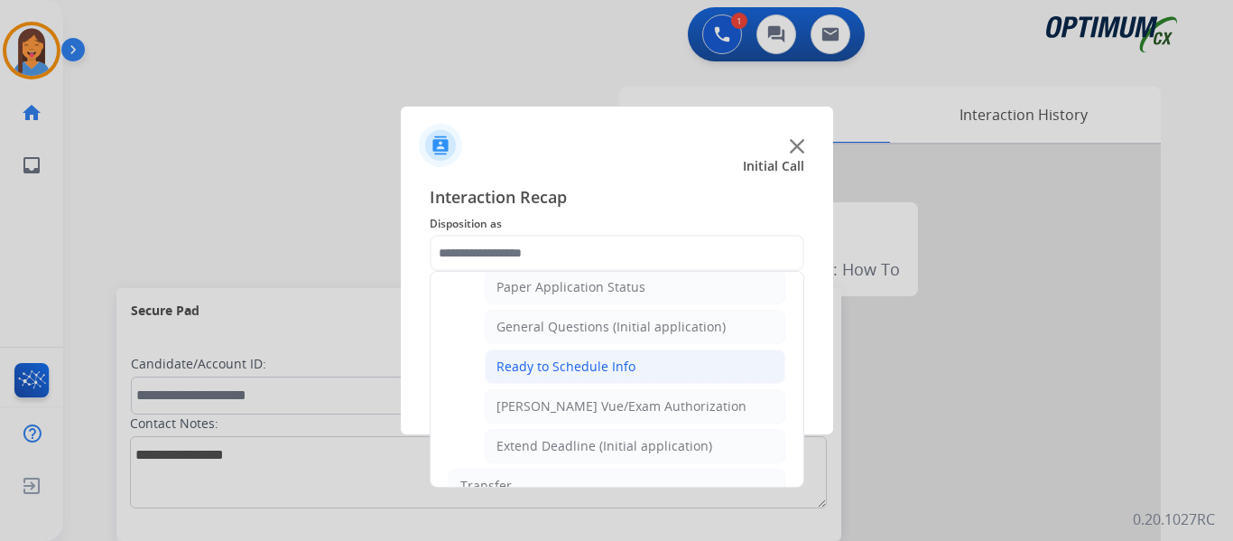
click at [554, 368] on div "Ready to Schedule Info" at bounding box center [566, 366] width 139 height 18
type input "**********"
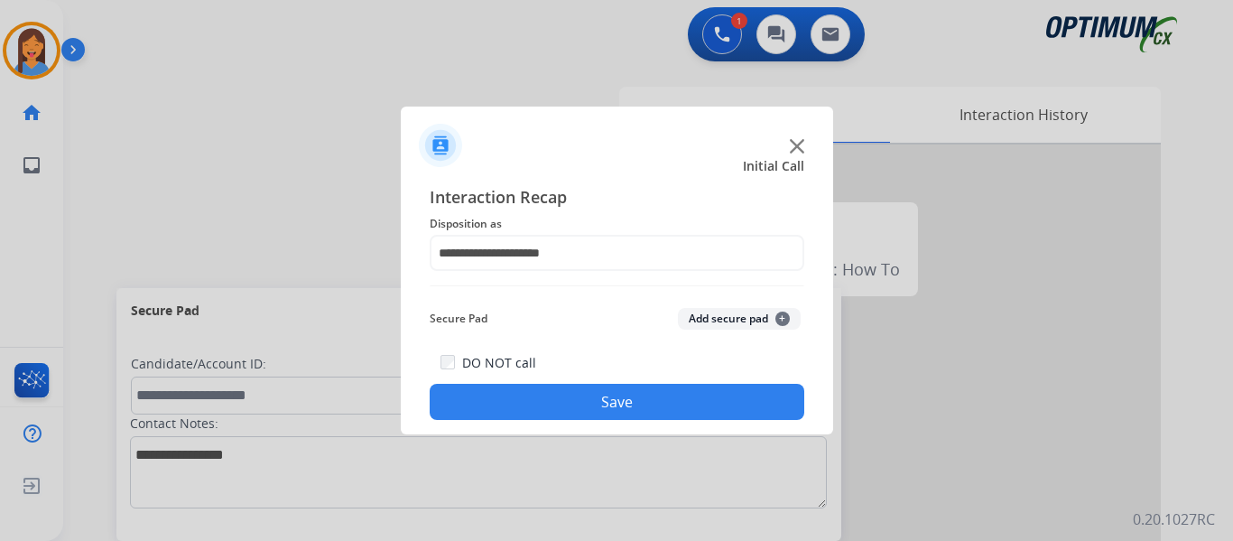
click at [595, 396] on button "Save" at bounding box center [617, 402] width 375 height 36
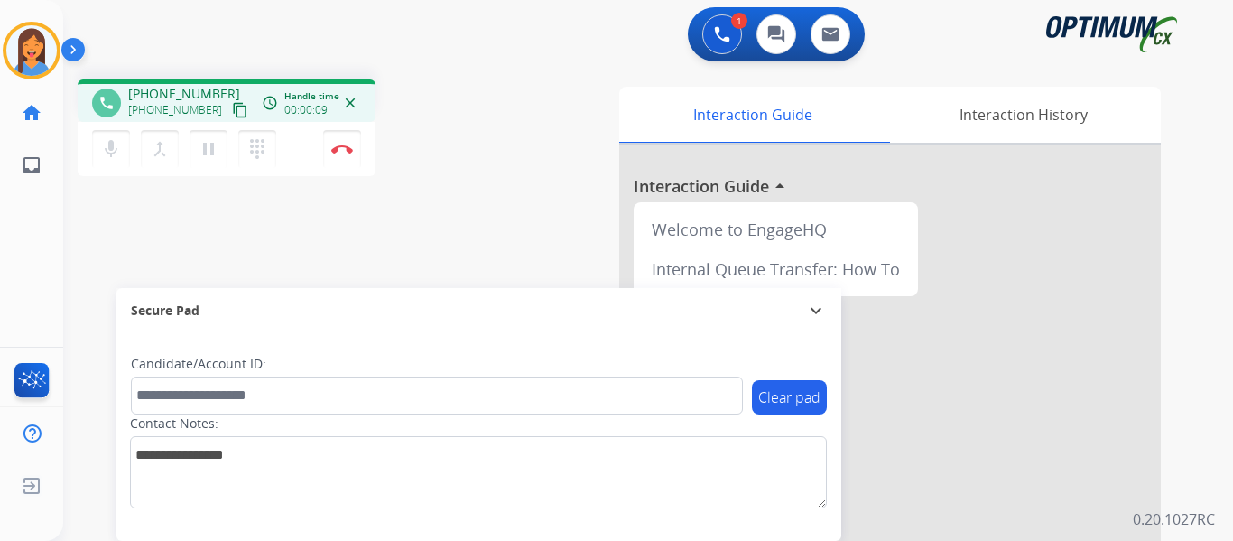
click at [232, 109] on mat-icon "content_copy" at bounding box center [240, 110] width 16 height 16
click at [336, 149] on img at bounding box center [342, 148] width 22 height 9
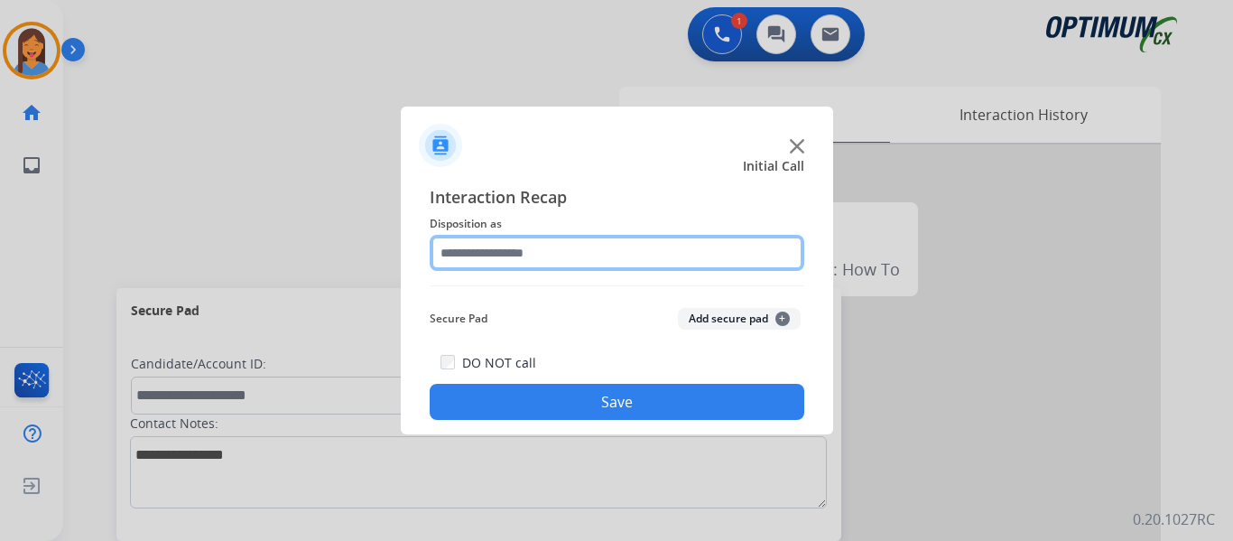
click at [539, 248] on input "text" at bounding box center [617, 253] width 375 height 36
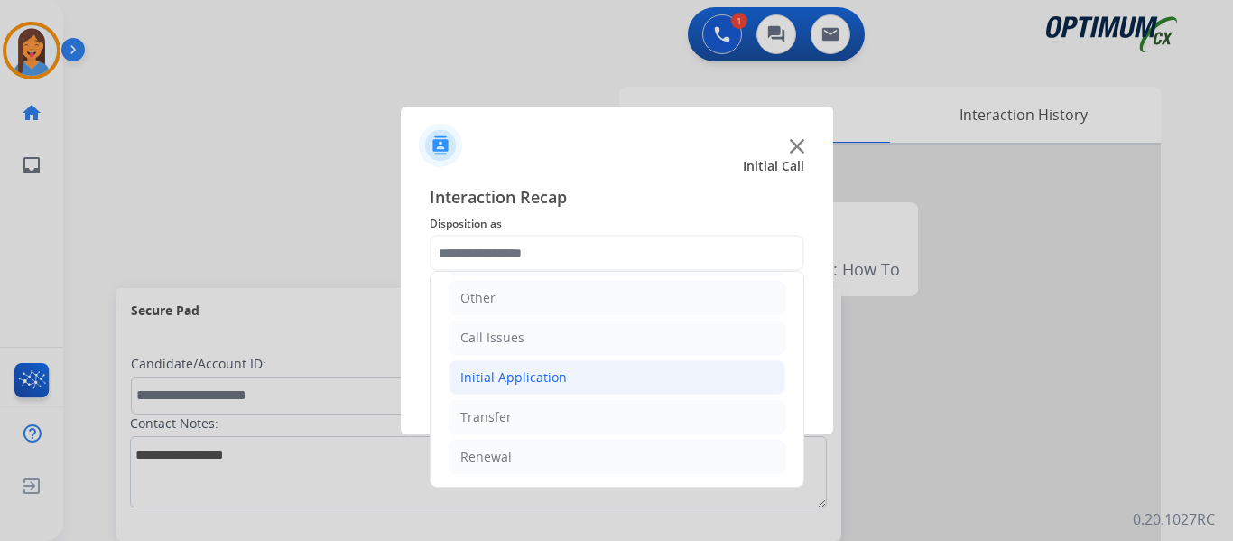
click at [525, 376] on div "Initial Application" at bounding box center [513, 377] width 107 height 18
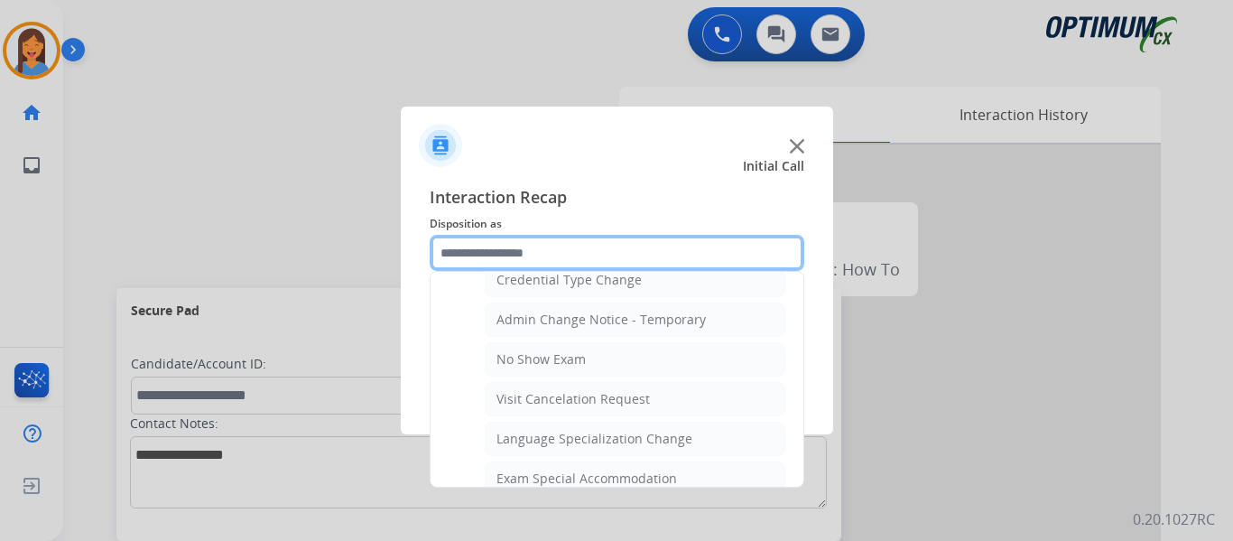
scroll to position [845, 0]
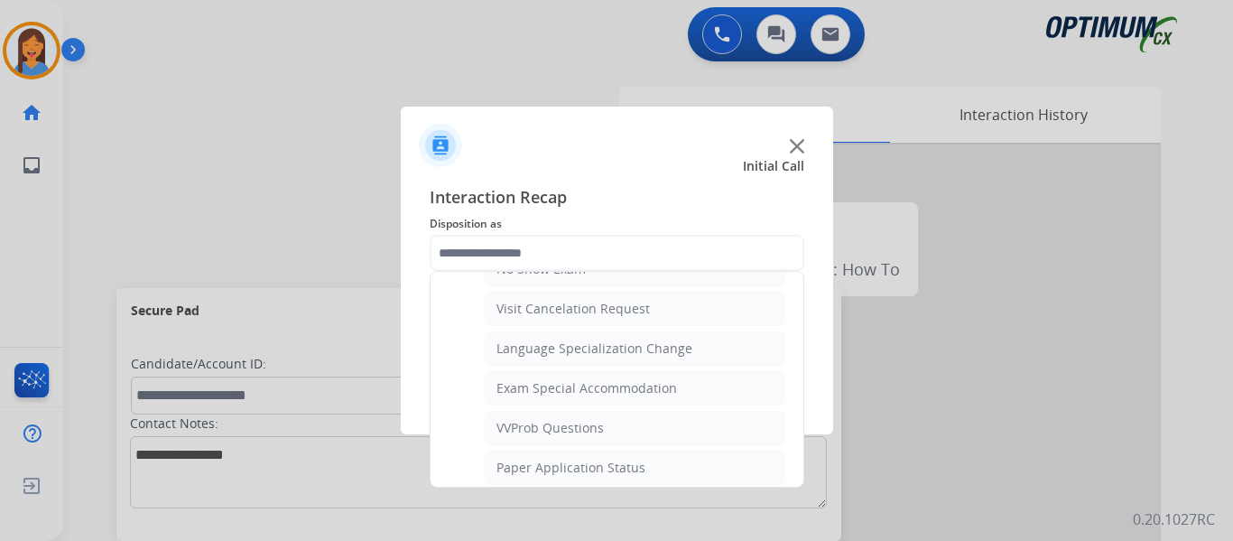
click at [568, 393] on div "Exam Special Accommodation" at bounding box center [587, 388] width 181 height 18
type input "**********"
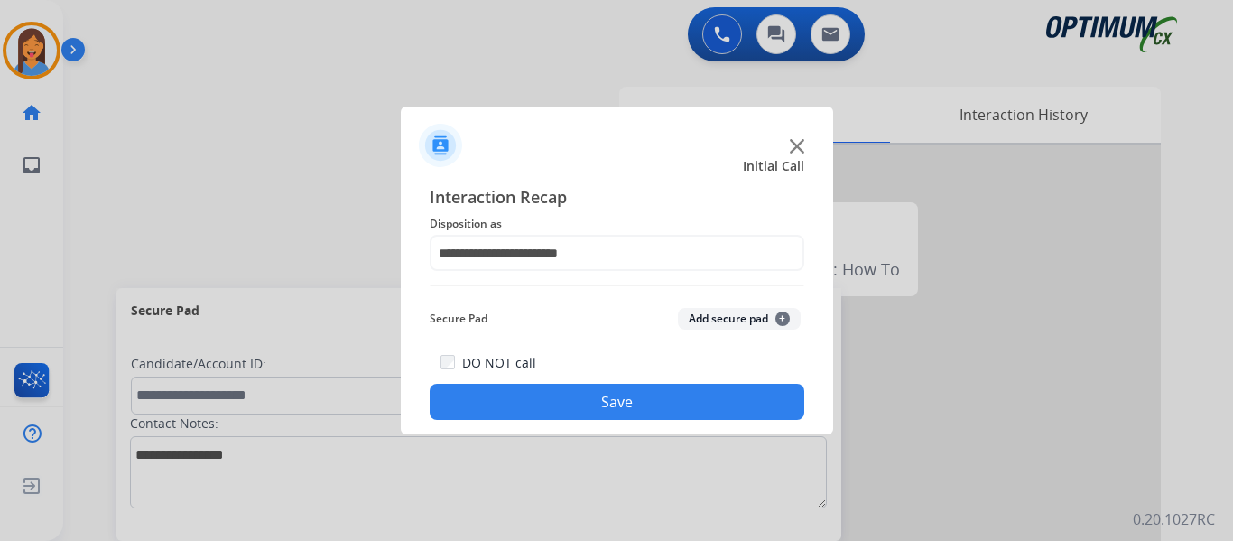
click at [578, 400] on button "Save" at bounding box center [617, 402] width 375 height 36
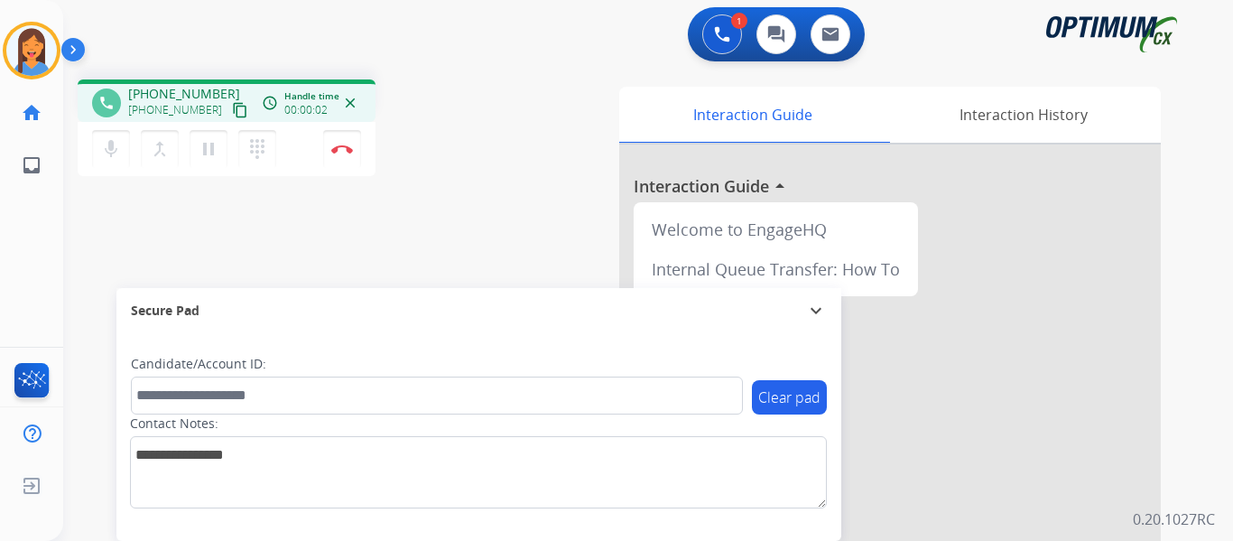
click at [232, 110] on mat-icon "content_copy" at bounding box center [240, 110] width 16 height 16
click at [350, 150] on img at bounding box center [342, 148] width 22 height 9
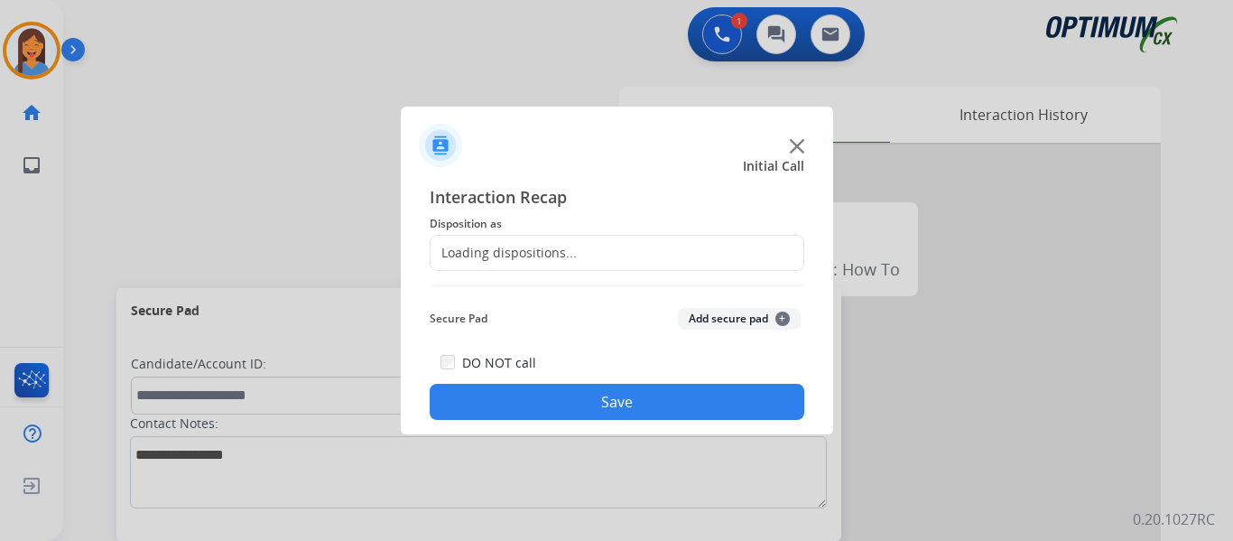
click at [499, 246] on div "Loading dispositions..." at bounding box center [504, 253] width 146 height 18
click at [524, 229] on span "Disposition as" at bounding box center [617, 224] width 375 height 22
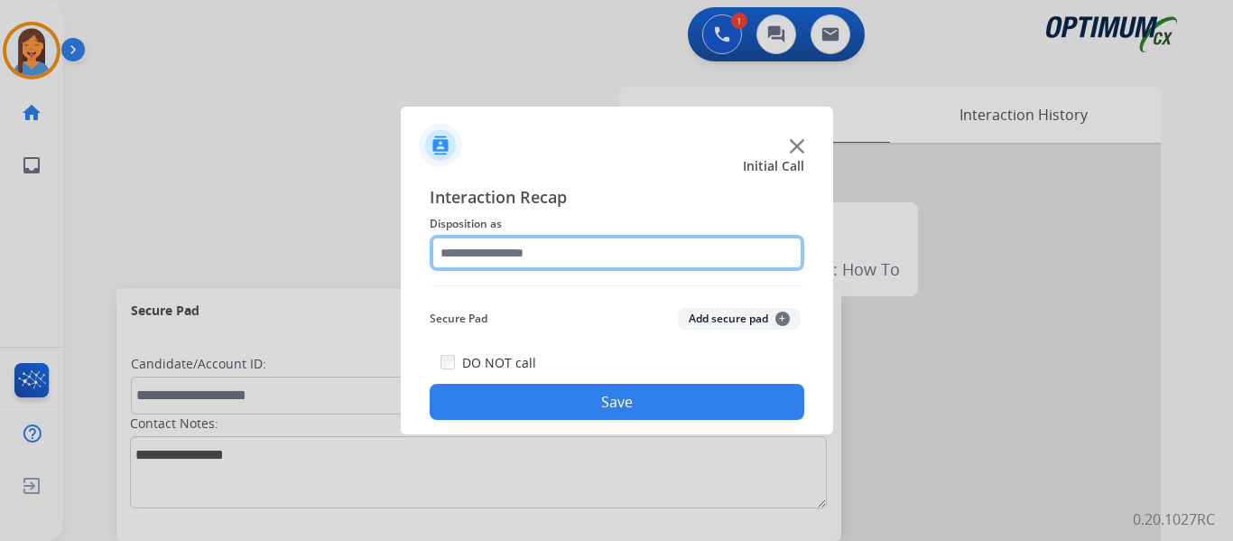
click at [561, 250] on input "text" at bounding box center [617, 253] width 375 height 36
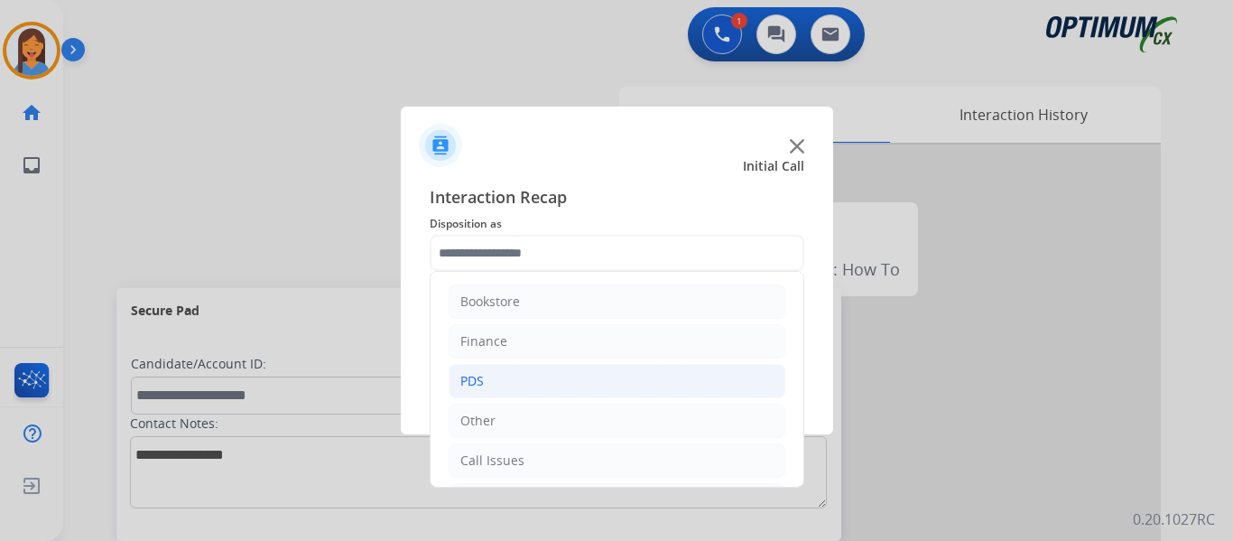
click at [487, 383] on li "PDS" at bounding box center [617, 381] width 337 height 34
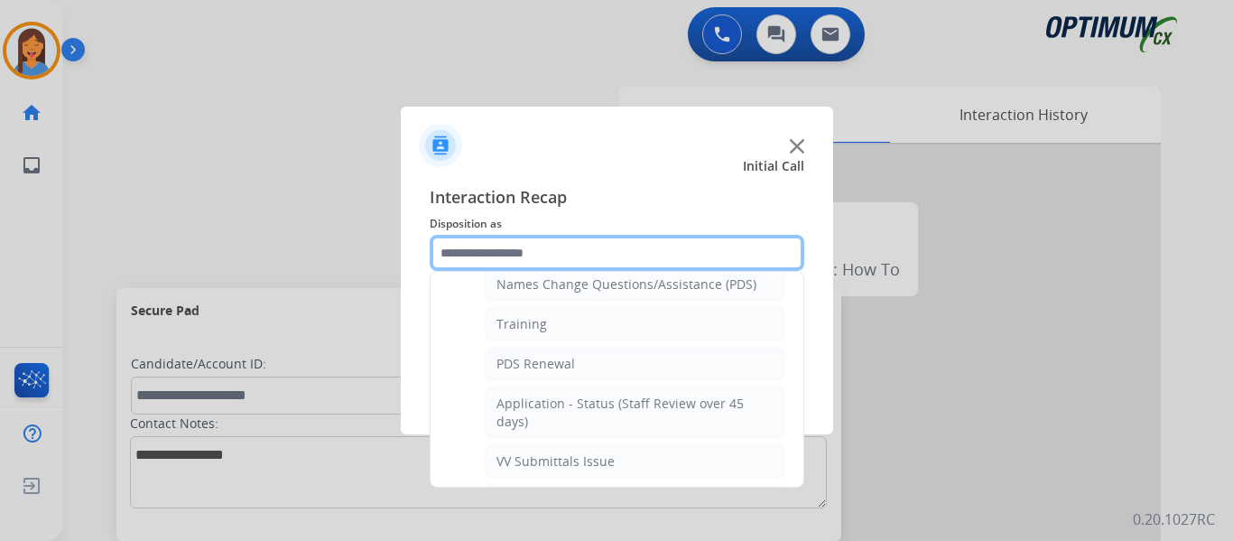
scroll to position [90, 0]
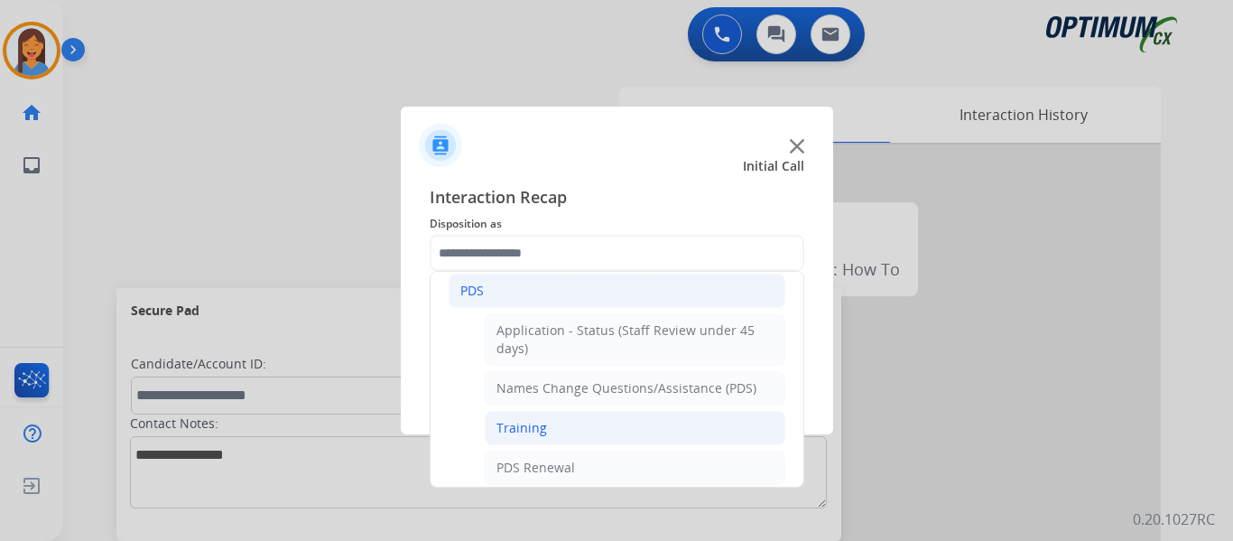
click at [517, 417] on li "Training" at bounding box center [635, 428] width 301 height 34
type input "********"
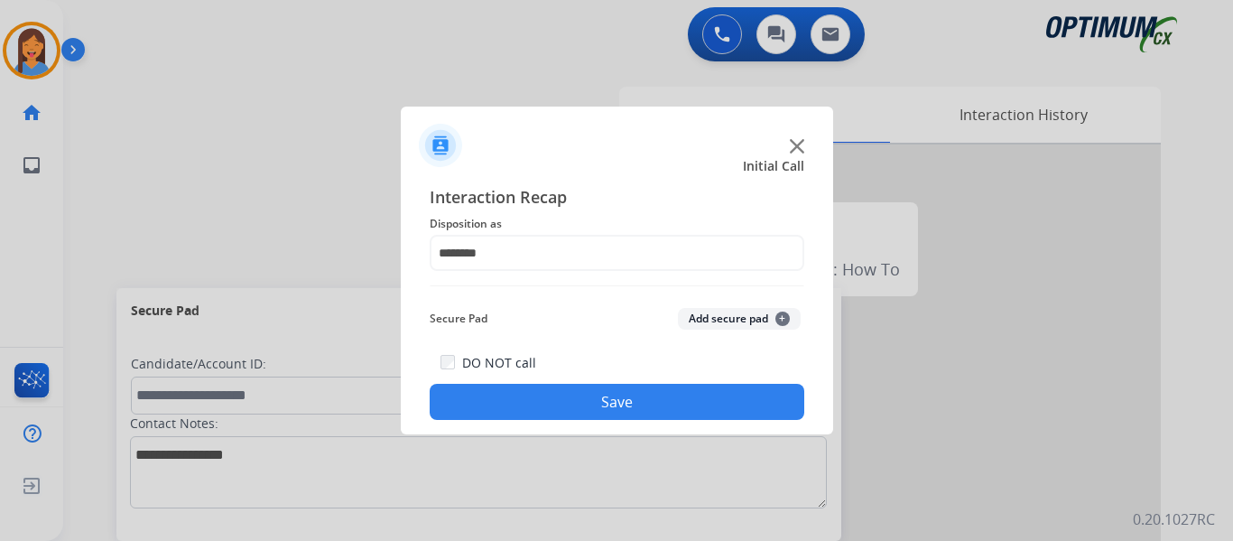
click at [551, 391] on button "Save" at bounding box center [617, 402] width 375 height 36
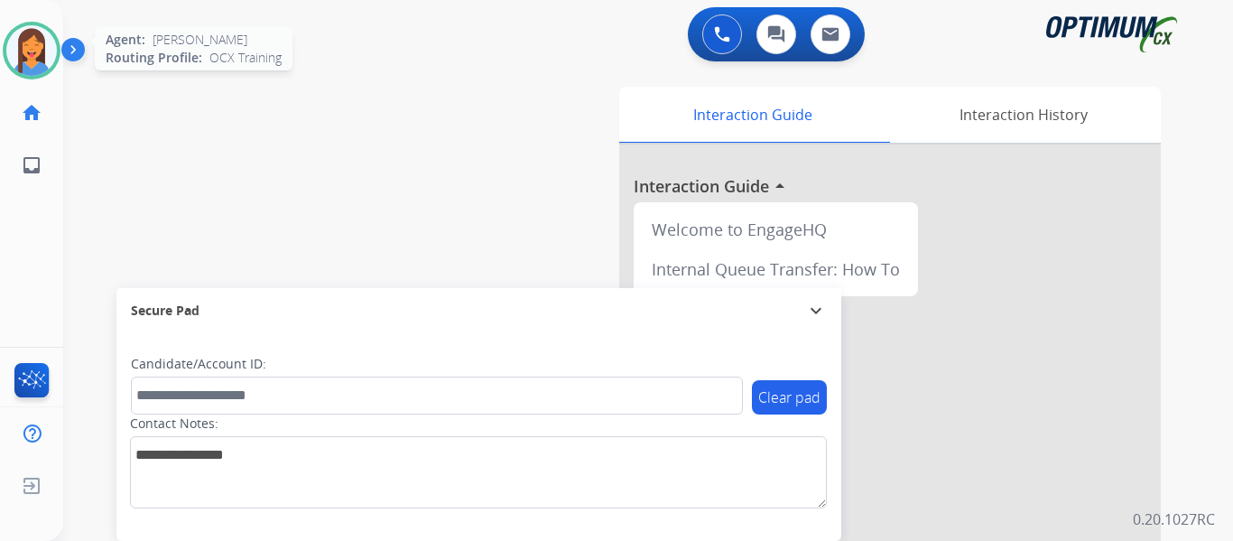
click at [35, 51] on img at bounding box center [31, 50] width 51 height 51
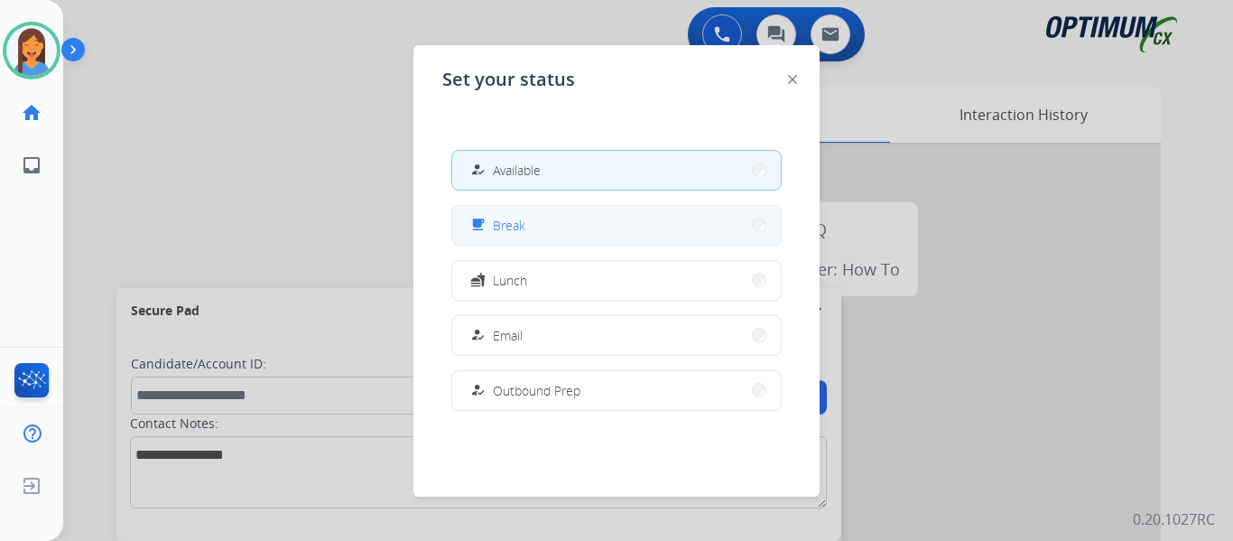
click at [503, 218] on span "Break" at bounding box center [509, 225] width 32 height 19
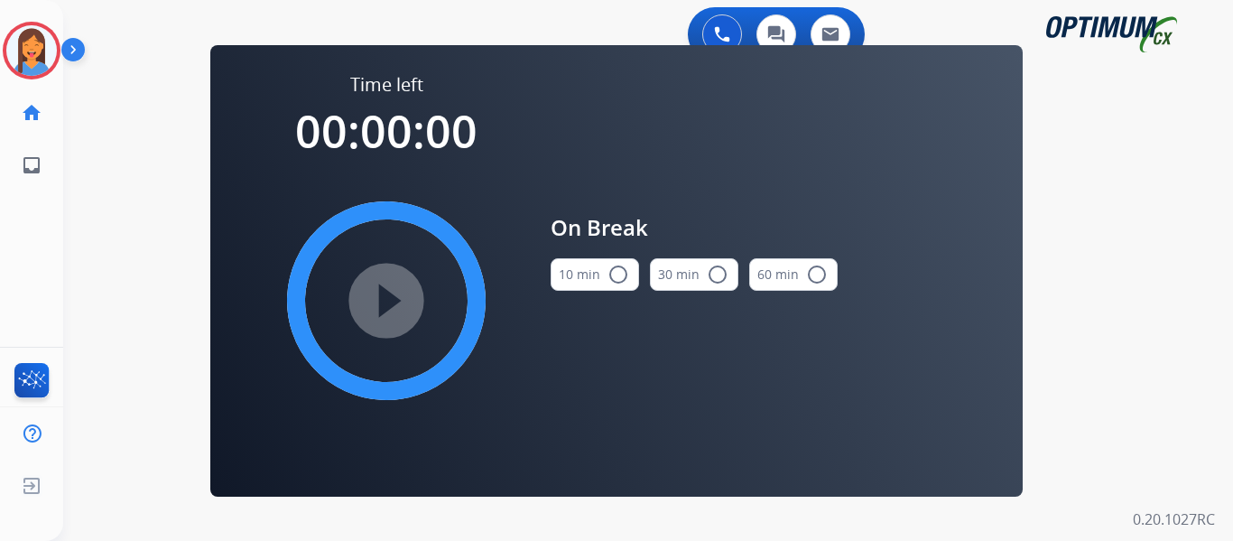
click at [617, 266] on mat-icon "radio_button_unchecked" at bounding box center [619, 275] width 22 height 22
click at [381, 294] on mat-icon "play_circle_filled" at bounding box center [387, 301] width 22 height 22
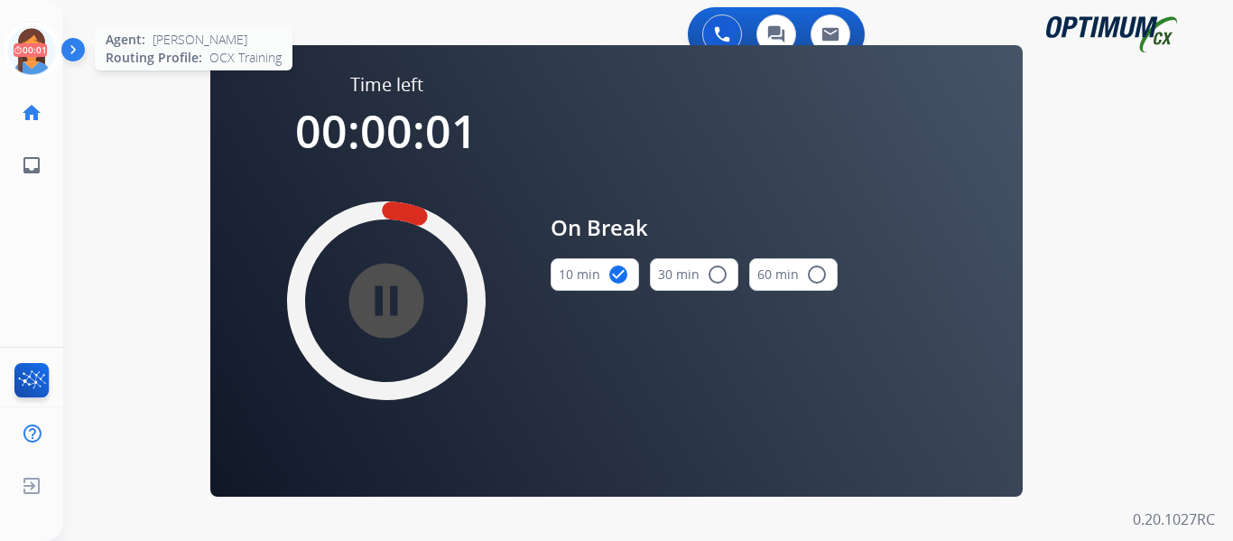
click at [30, 67] on icon at bounding box center [32, 51] width 59 height 59
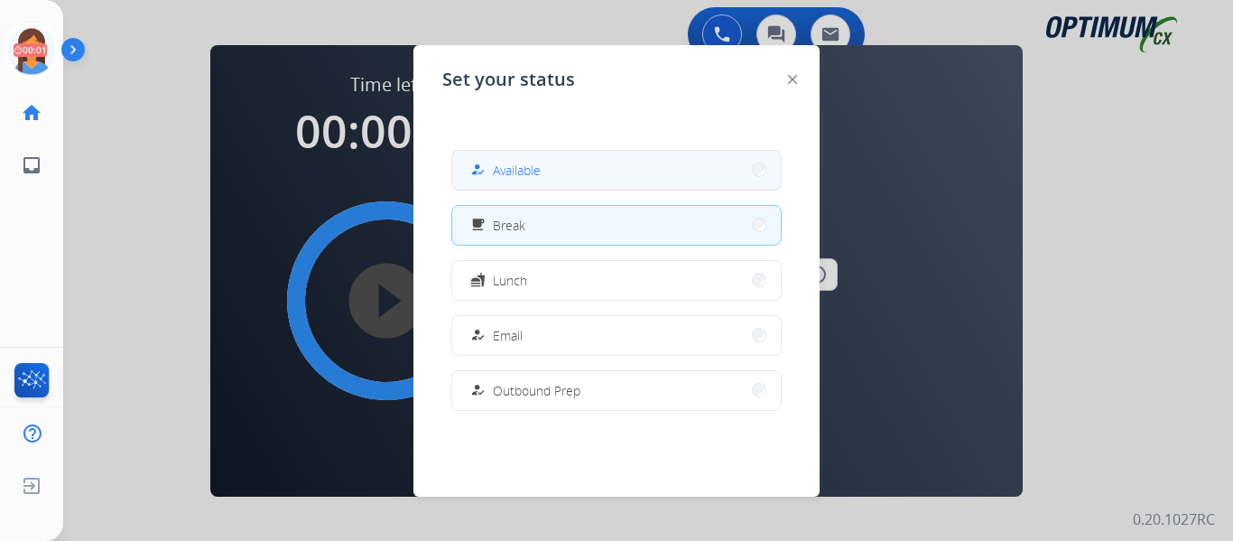
click at [522, 175] on span "Available" at bounding box center [517, 170] width 48 height 19
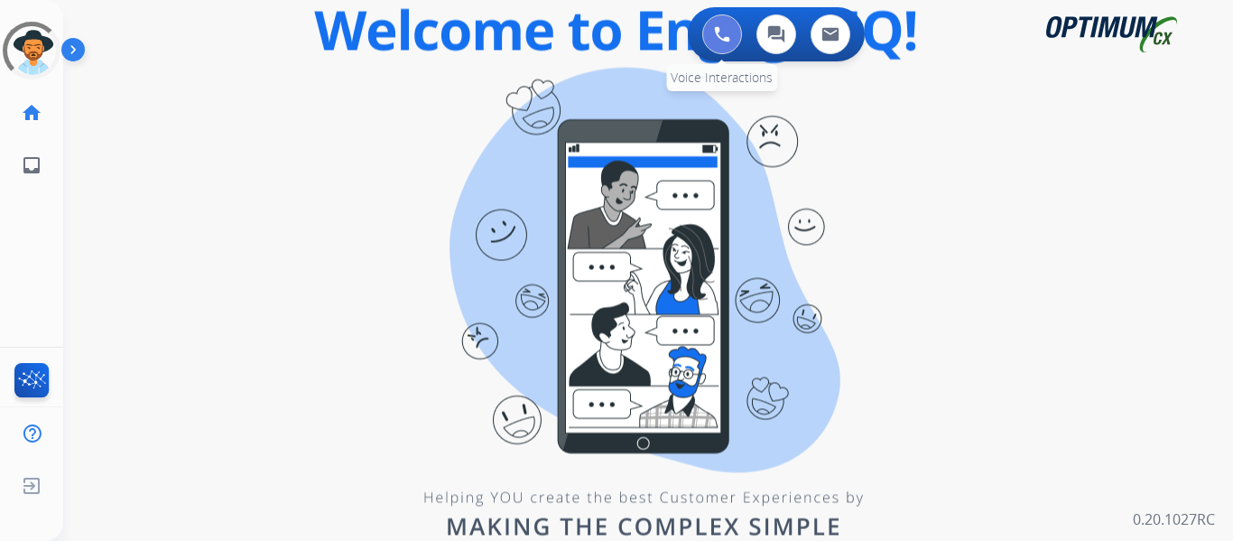
click at [723, 37] on img at bounding box center [722, 34] width 16 height 16
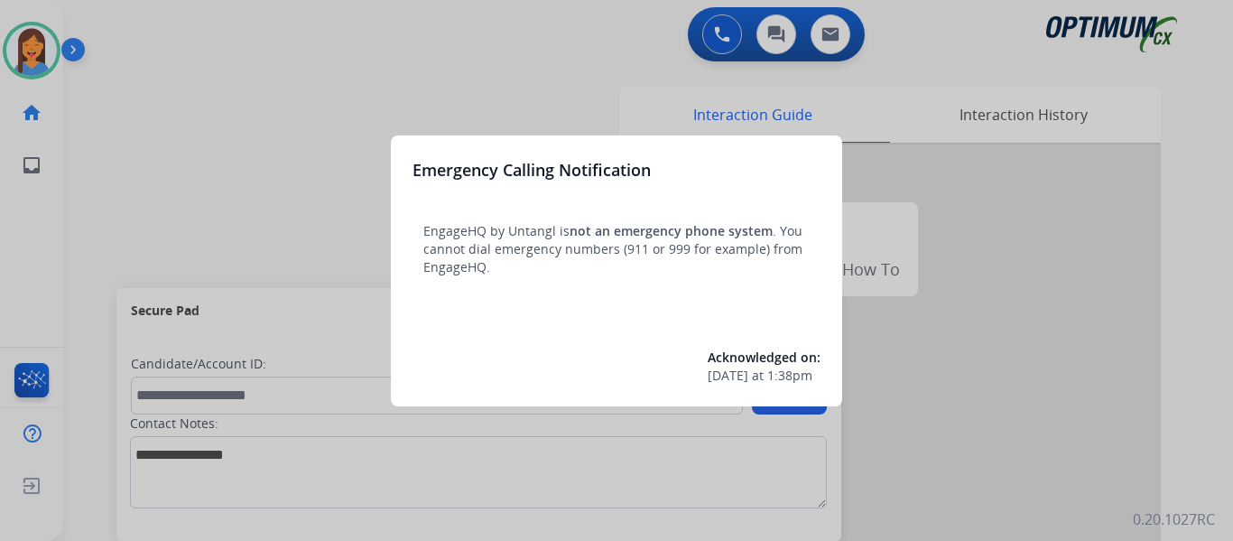
click at [93, 122] on div at bounding box center [616, 270] width 1233 height 541
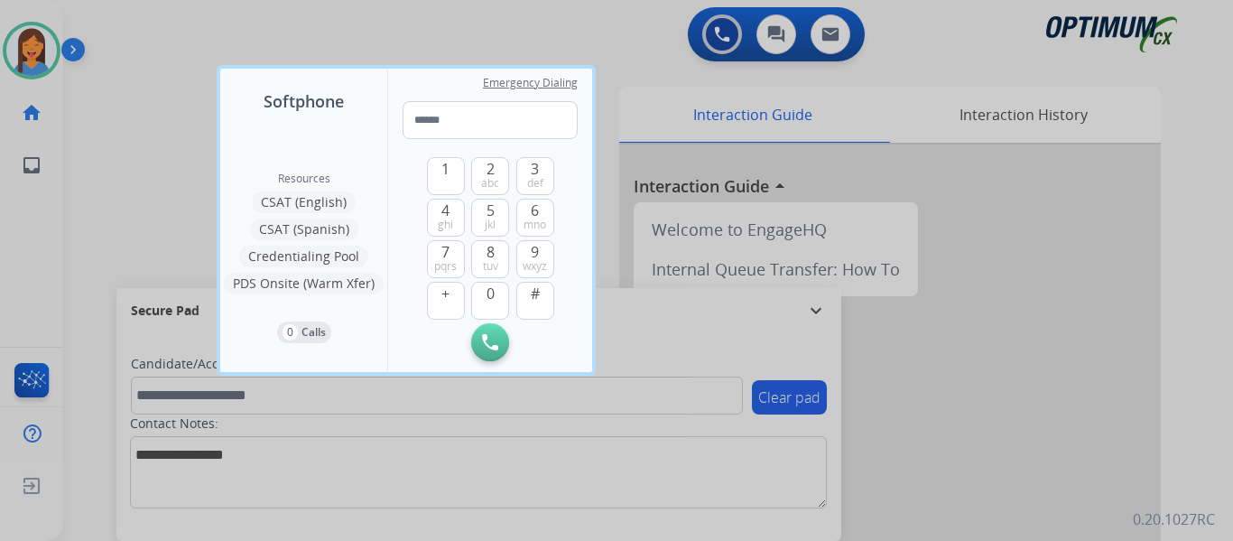
click at [93, 122] on div at bounding box center [616, 270] width 1233 height 541
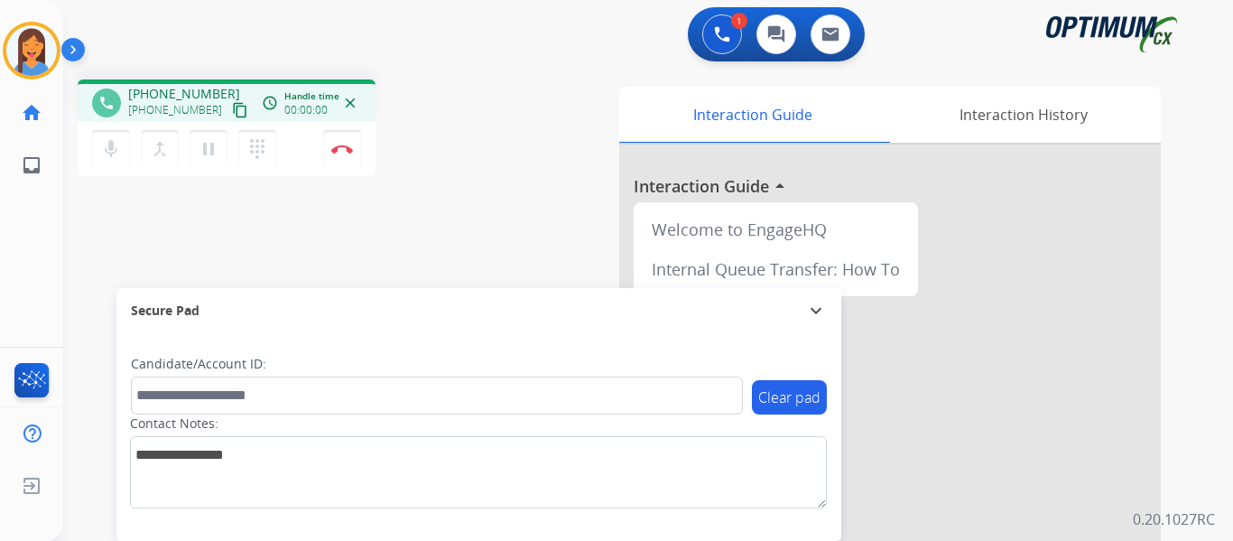
click at [232, 110] on mat-icon "content_copy" at bounding box center [240, 110] width 16 height 16
click at [344, 149] on img at bounding box center [342, 148] width 22 height 9
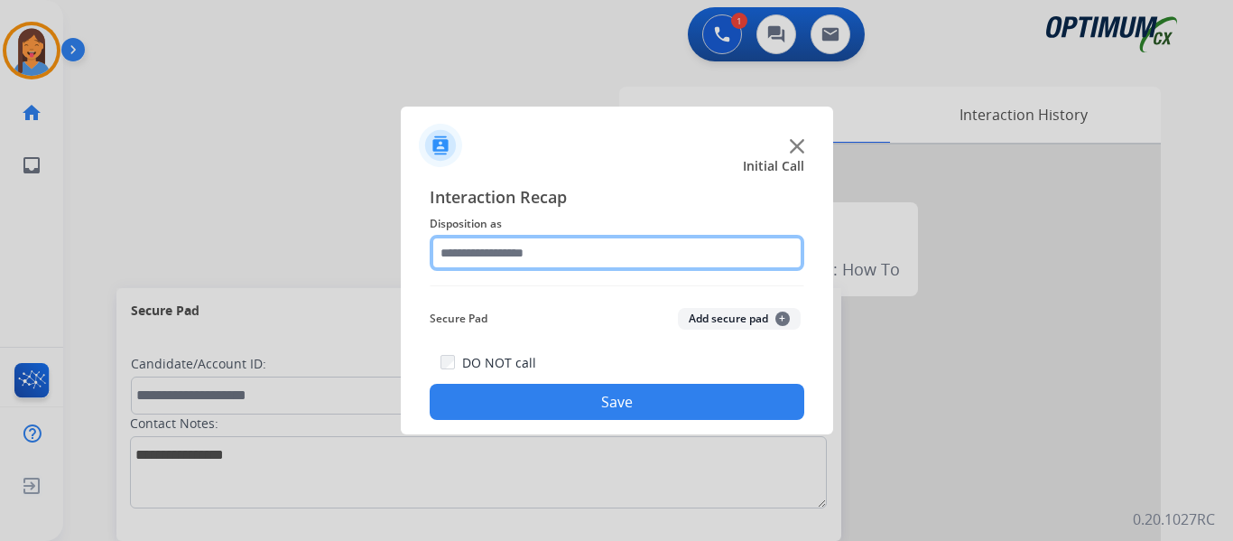
click at [540, 251] on input "text" at bounding box center [617, 253] width 375 height 36
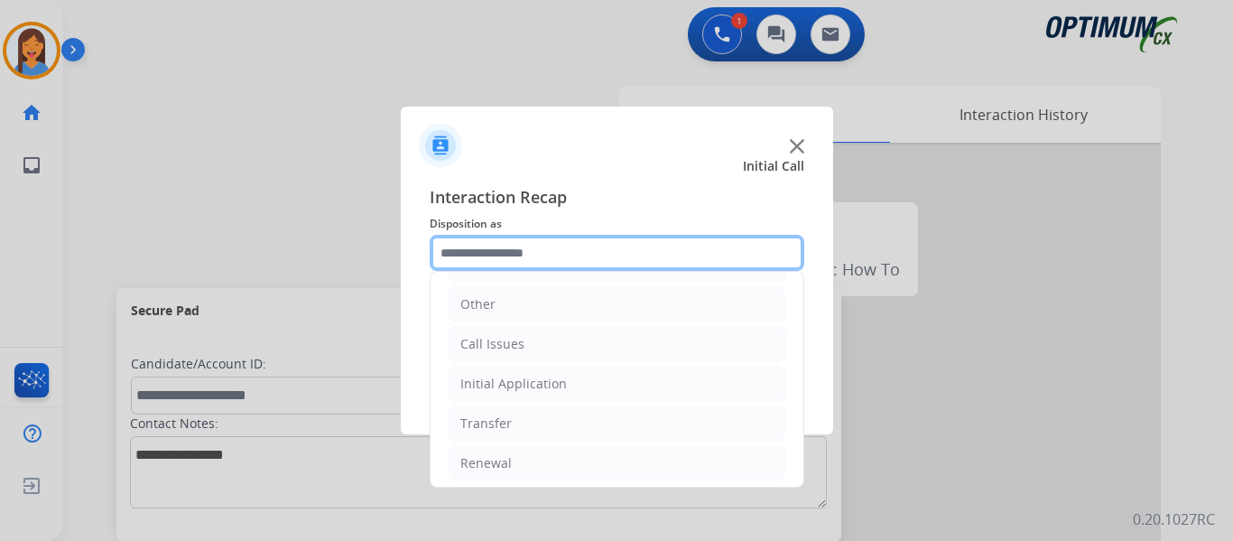
scroll to position [123, 0]
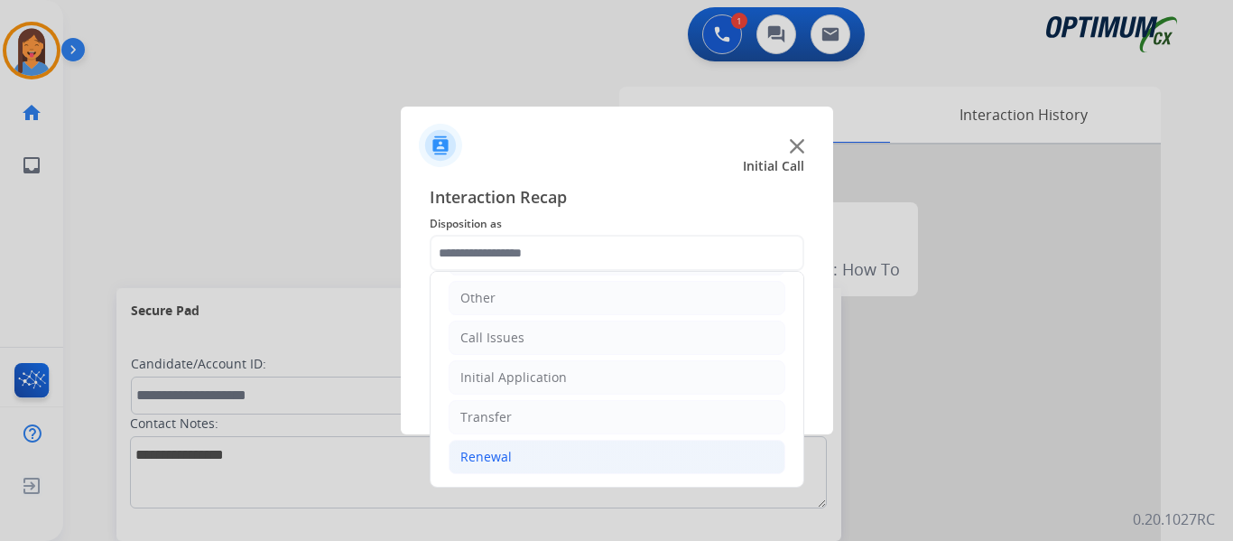
click at [480, 453] on div "Renewal" at bounding box center [485, 457] width 51 height 18
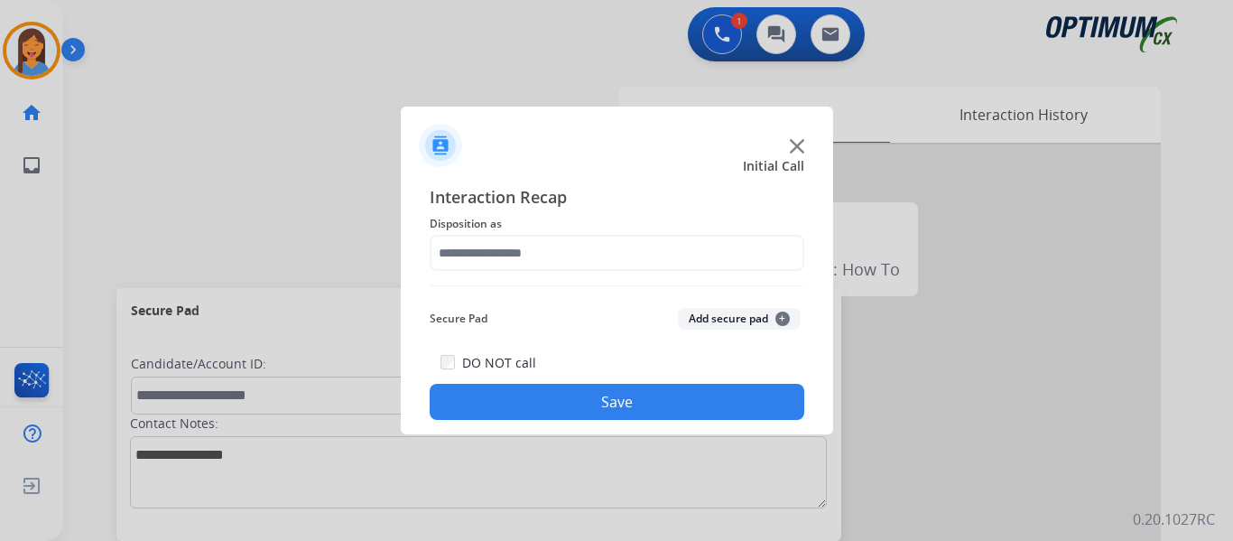
click at [534, 144] on div at bounding box center [617, 138] width 432 height 63
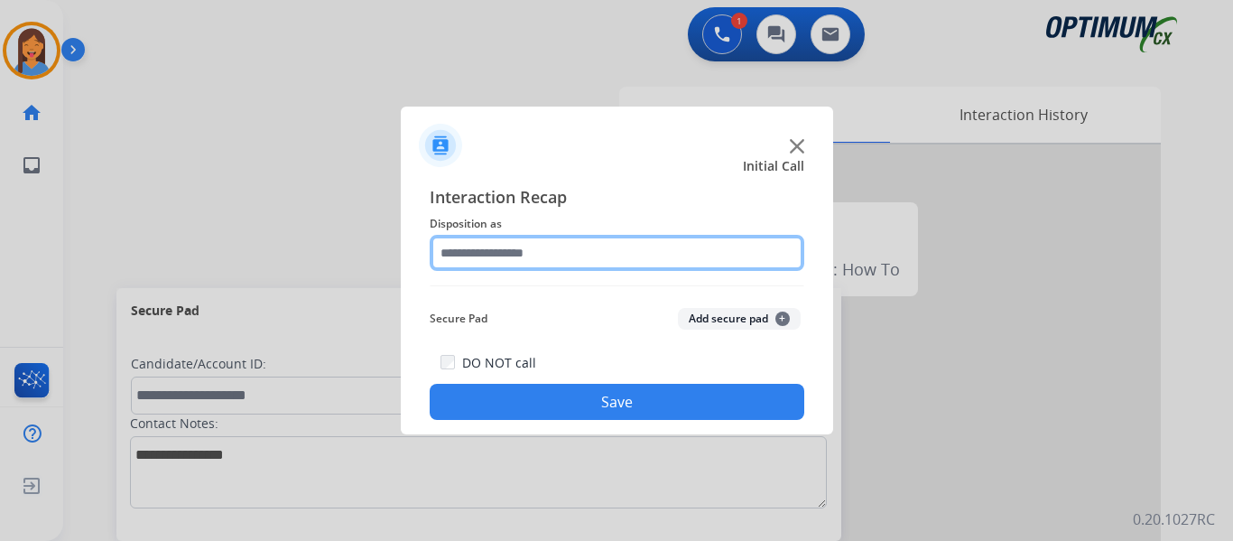
click at [504, 255] on input "text" at bounding box center [617, 253] width 375 height 36
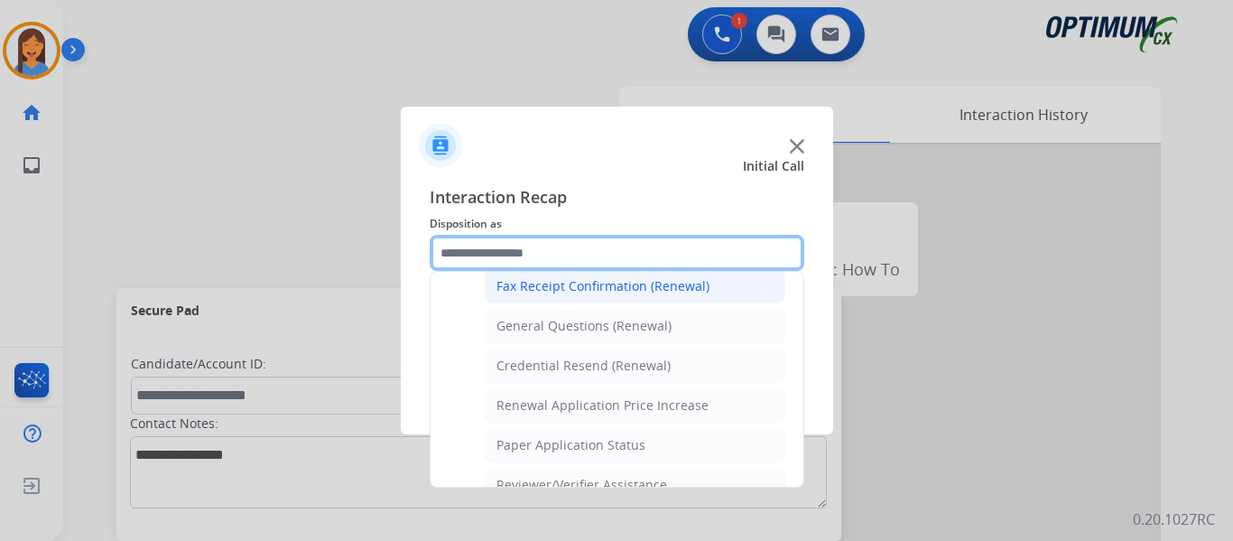
scroll to position [542, 0]
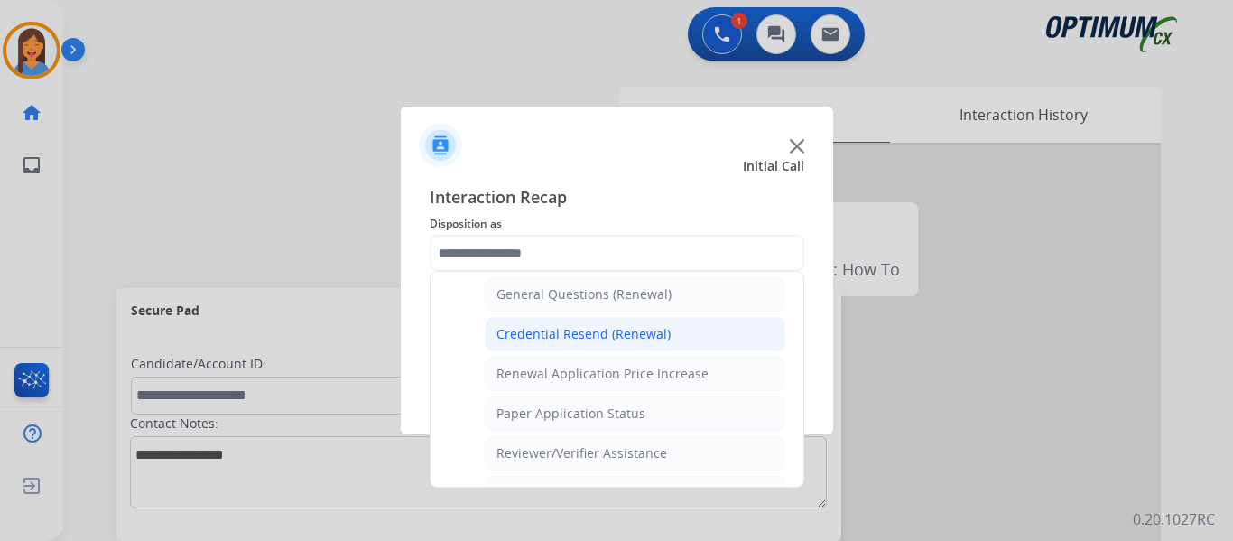
click at [599, 338] on div "Credential Resend (Renewal)" at bounding box center [584, 334] width 174 height 18
type input "**********"
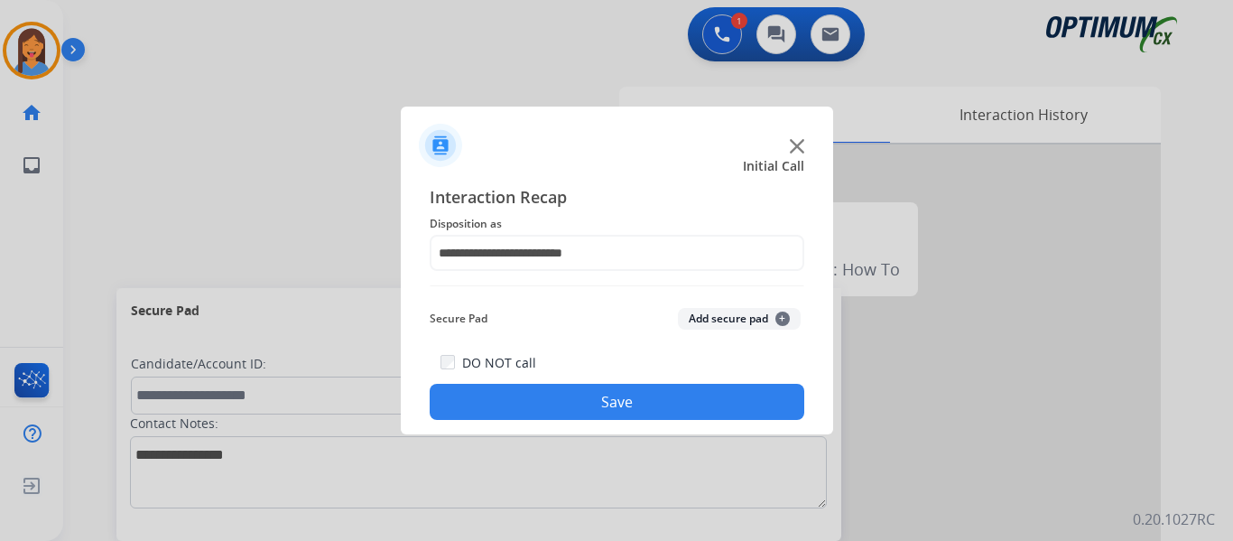
click at [630, 393] on button "Save" at bounding box center [617, 402] width 375 height 36
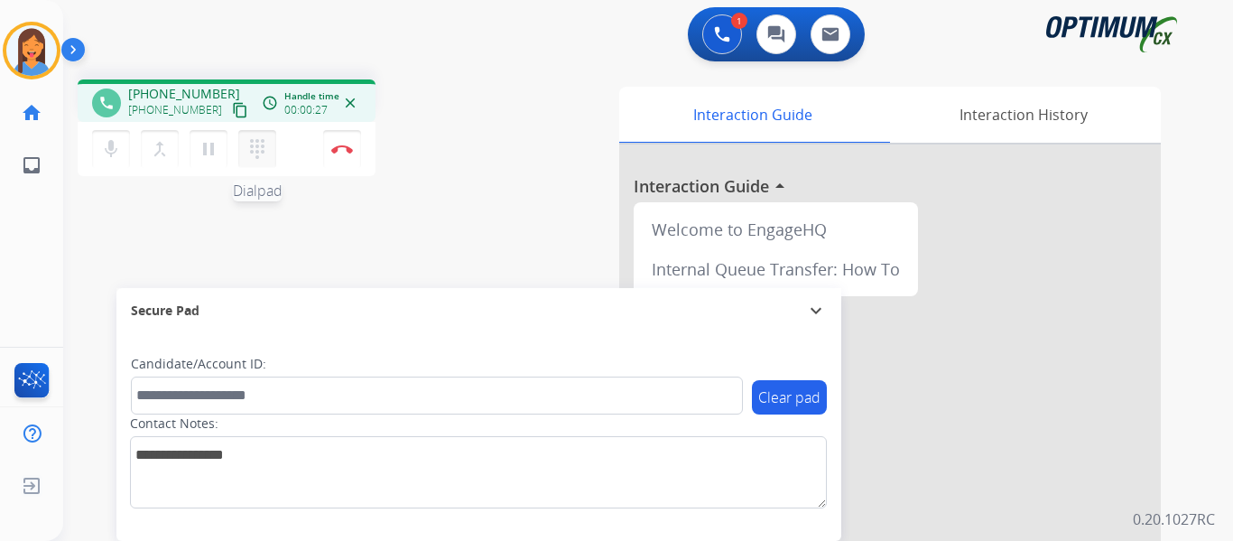
drag, startPoint x: 222, startPoint y: 107, endPoint x: 250, endPoint y: 143, distance: 45.7
click at [232, 107] on mat-icon "content_copy" at bounding box center [240, 110] width 16 height 16
click at [344, 157] on button "Disconnect" at bounding box center [342, 149] width 38 height 38
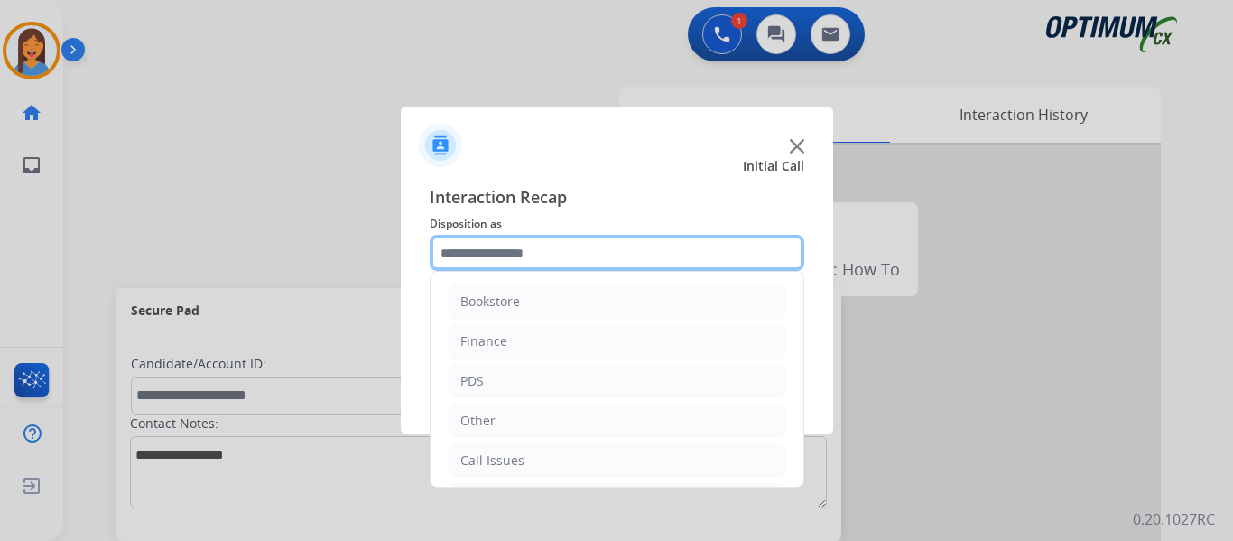
click at [524, 258] on input "text" at bounding box center [617, 253] width 375 height 36
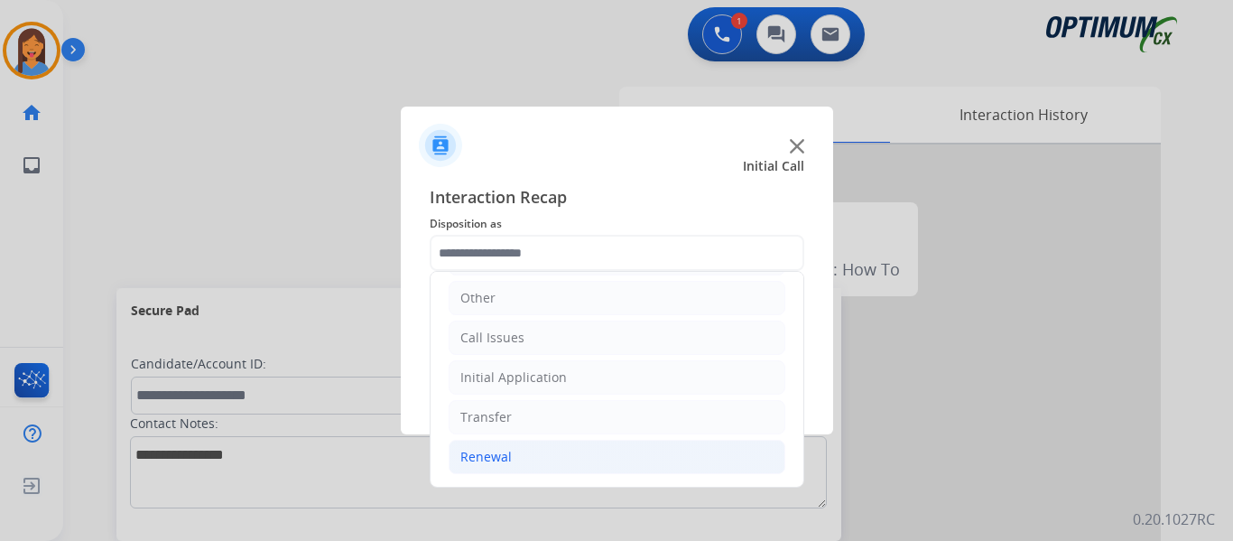
click at [490, 454] on div "Renewal" at bounding box center [485, 457] width 51 height 18
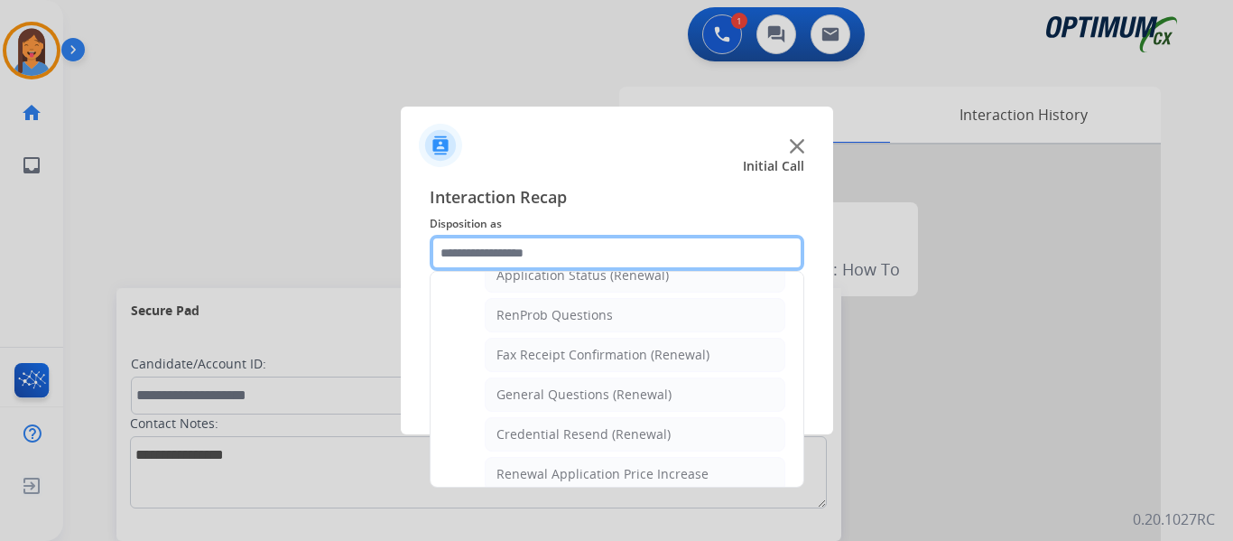
scroll to position [484, 0]
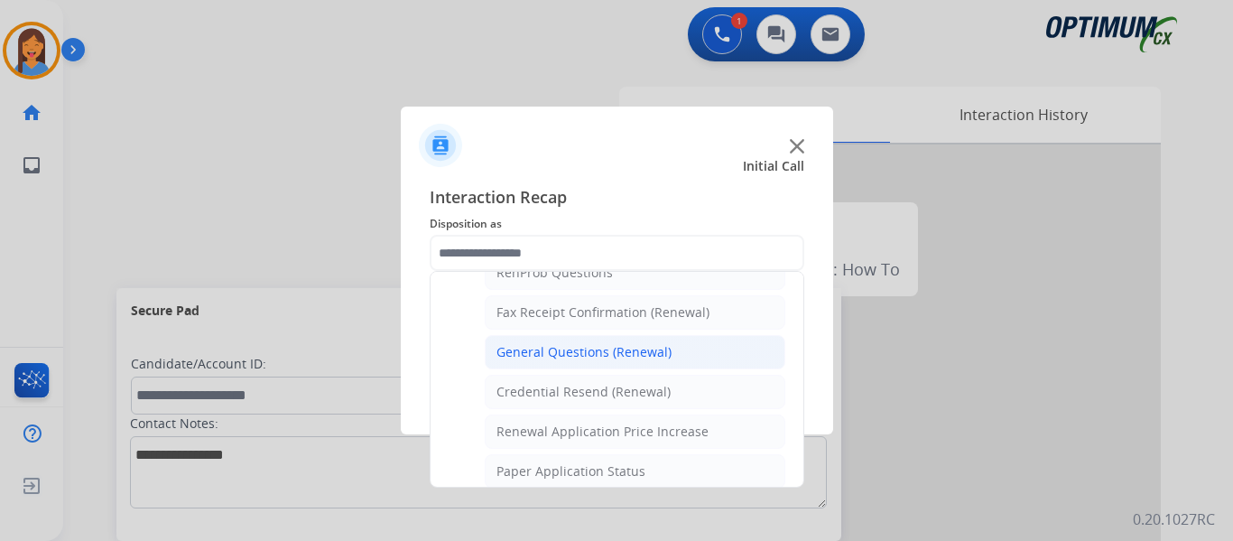
click at [563, 350] on div "General Questions (Renewal)" at bounding box center [584, 352] width 175 height 18
type input "**********"
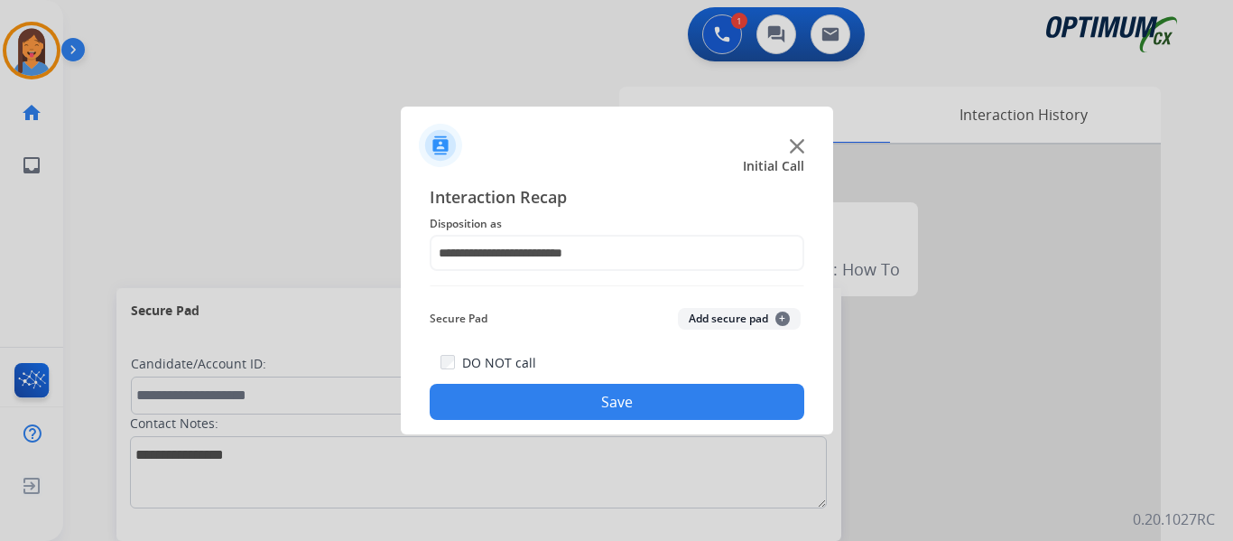
click at [609, 395] on button "Save" at bounding box center [617, 402] width 375 height 36
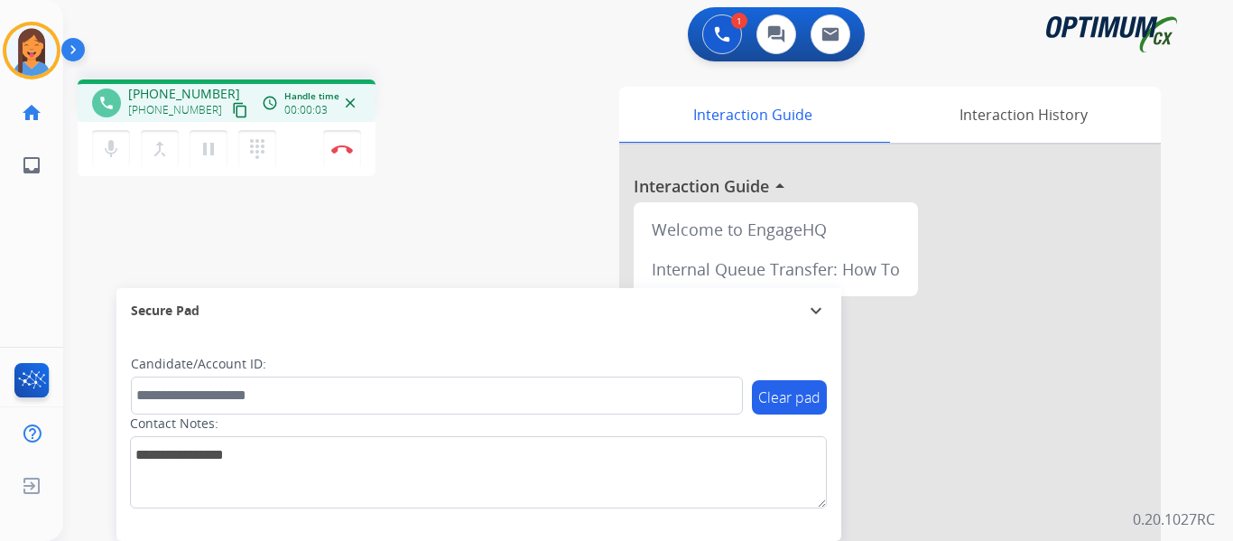
click at [232, 112] on mat-icon "content_copy" at bounding box center [240, 110] width 16 height 16
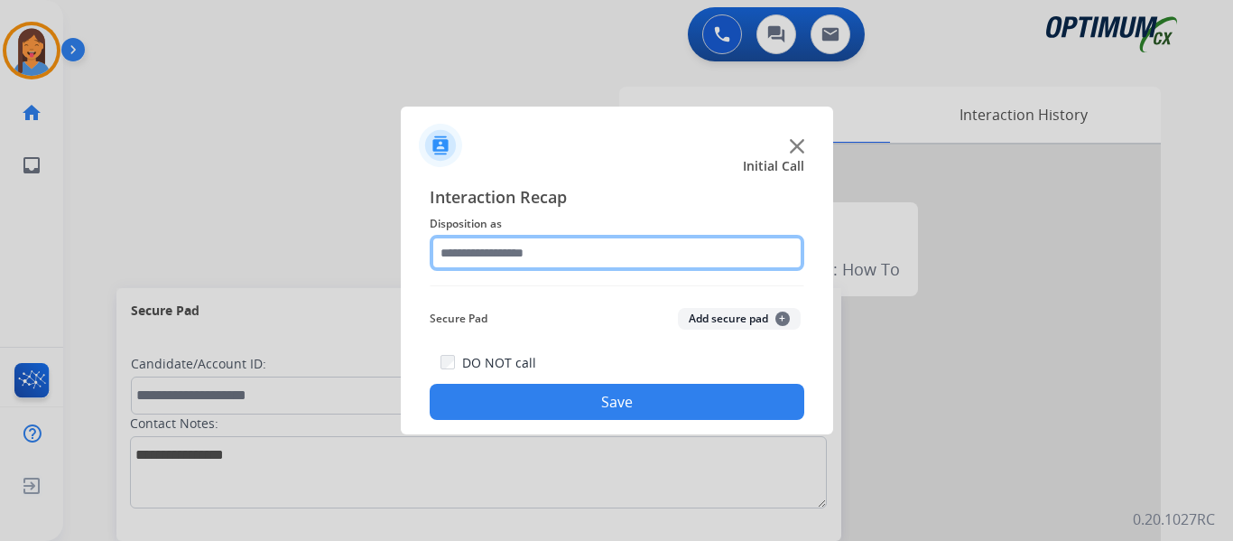
click at [540, 257] on input "text" at bounding box center [617, 253] width 375 height 36
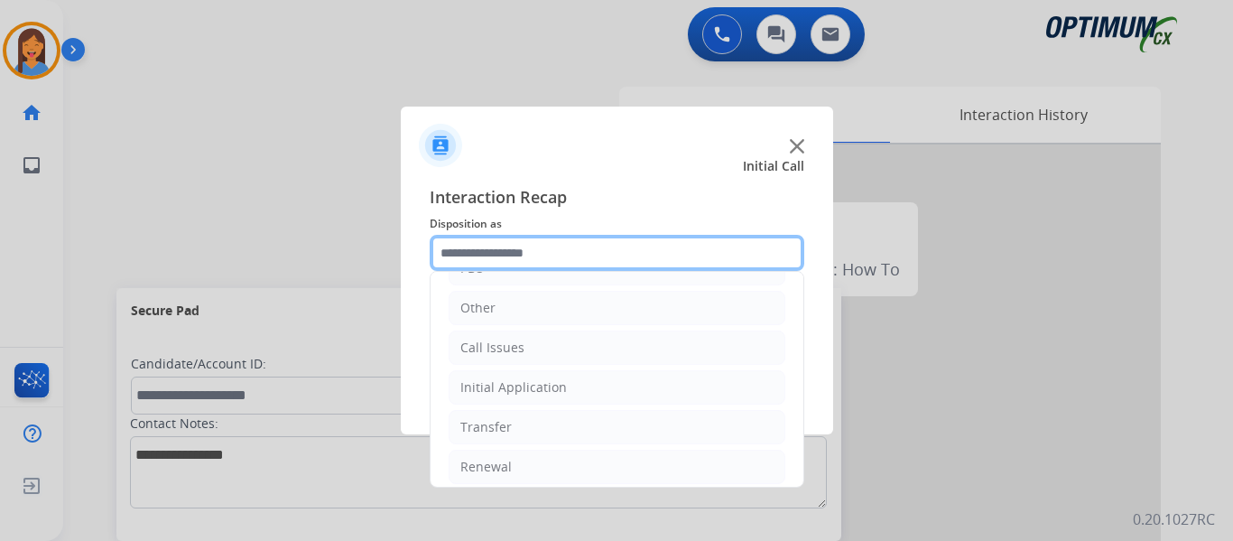
scroll to position [123, 0]
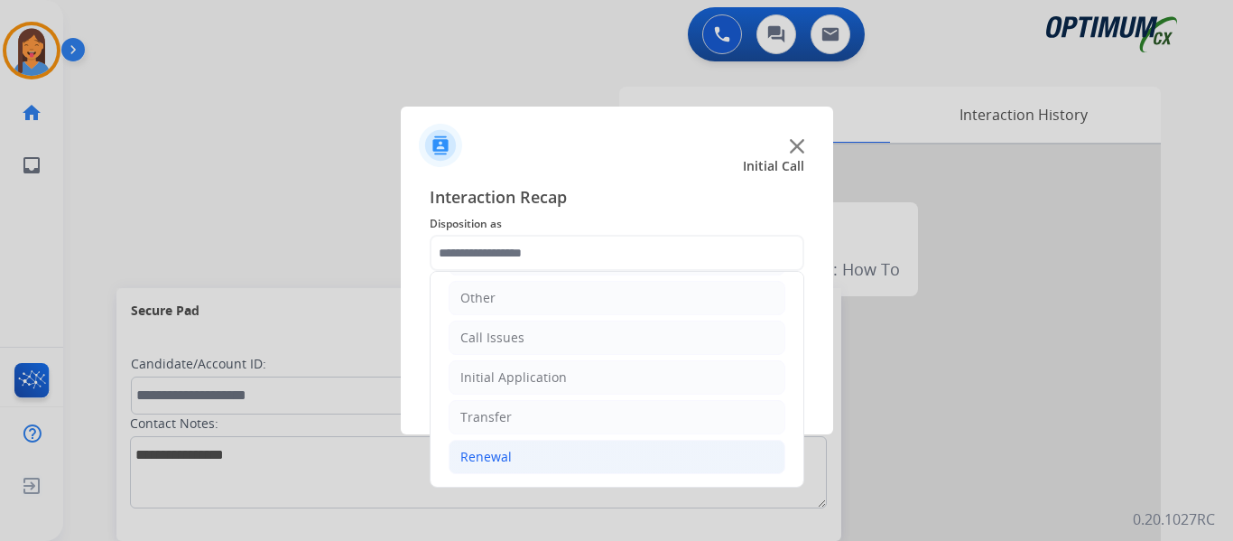
click at [509, 459] on div "Renewal" at bounding box center [485, 457] width 51 height 18
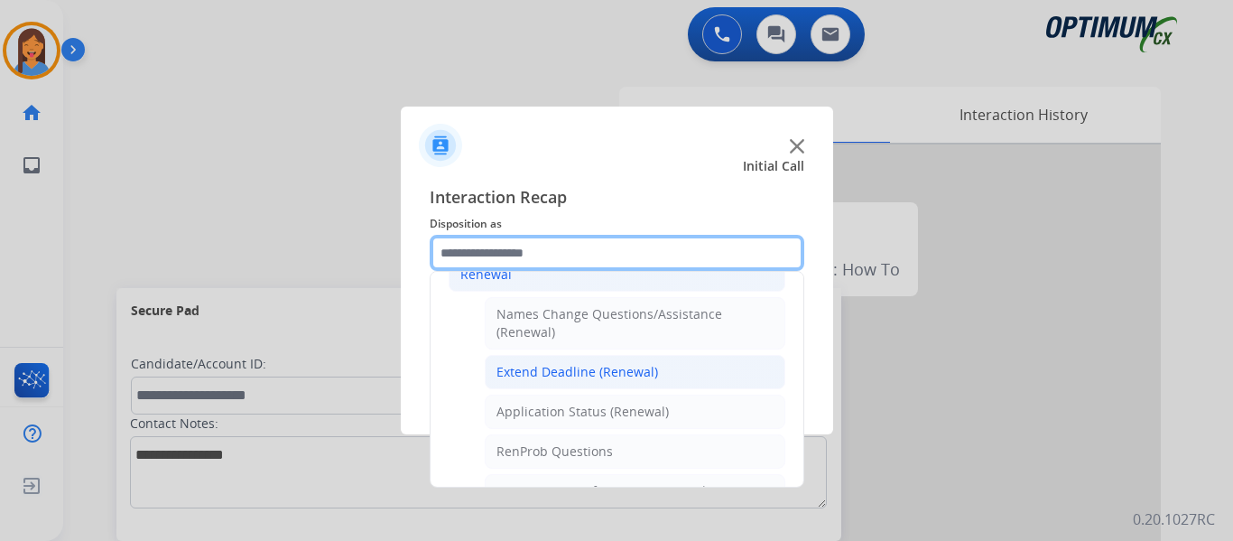
scroll to position [336, 0]
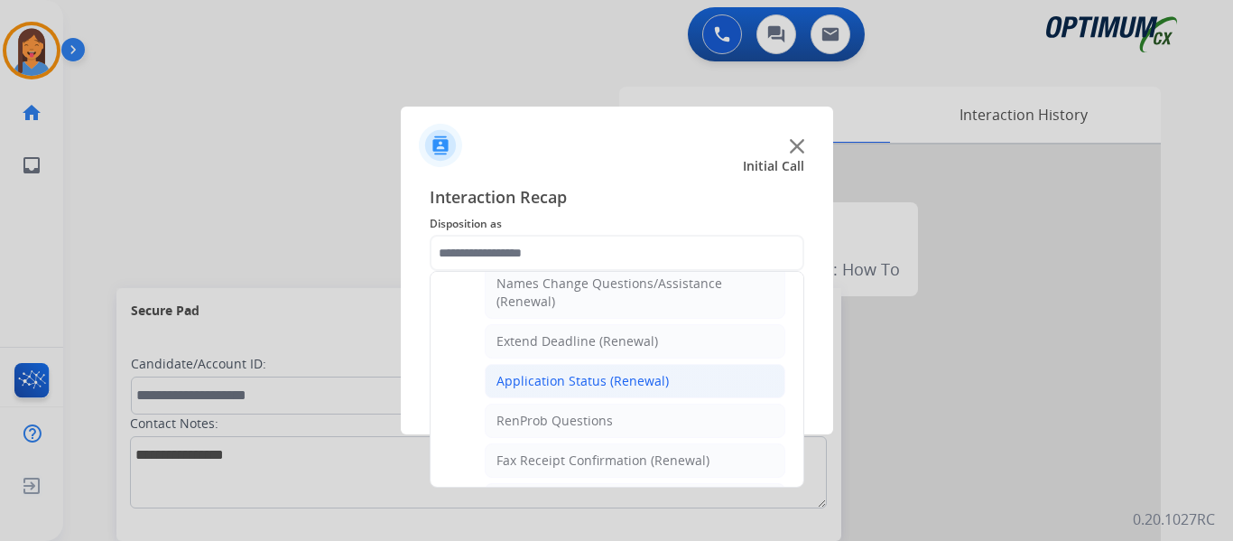
click at [608, 384] on div "Application Status (Renewal)" at bounding box center [583, 381] width 172 height 18
type input "**********"
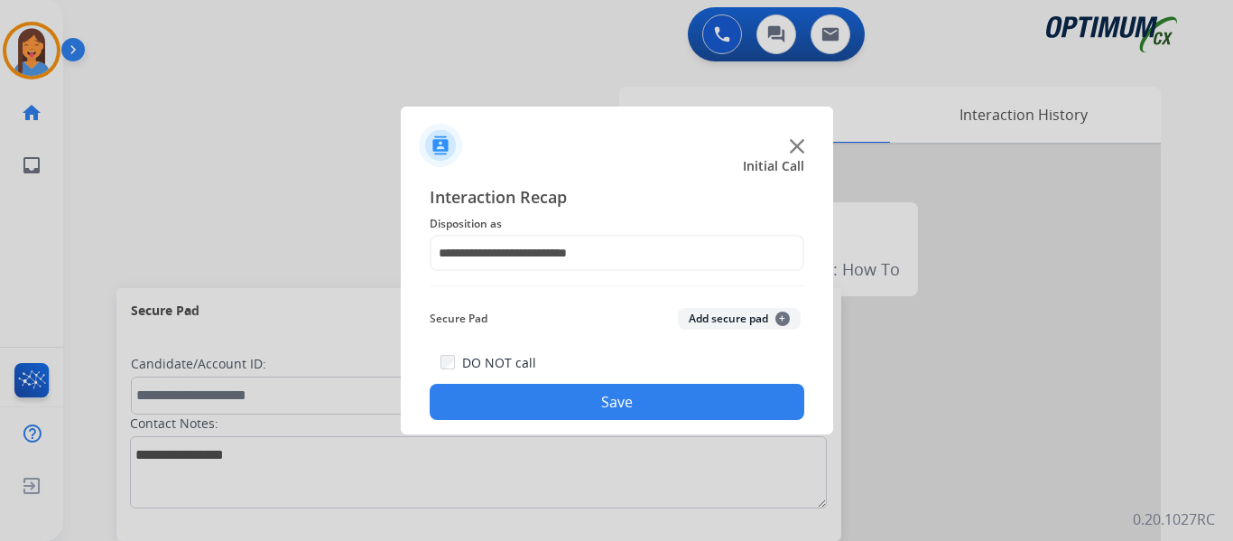
click at [635, 403] on button "Save" at bounding box center [617, 402] width 375 height 36
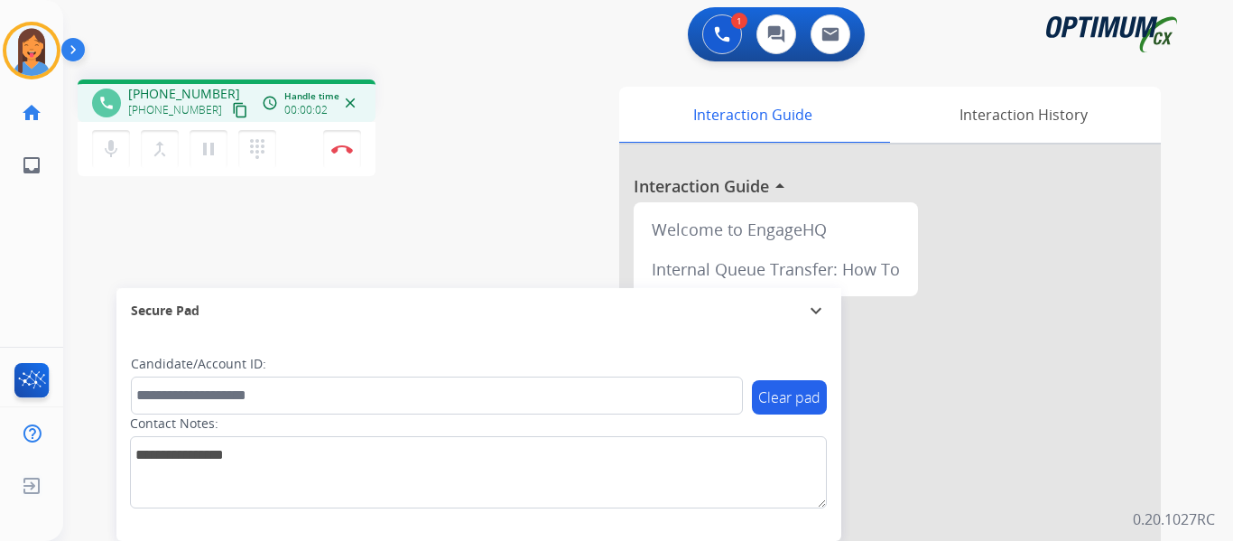
click at [232, 105] on mat-icon "content_copy" at bounding box center [240, 110] width 16 height 16
click at [344, 146] on img at bounding box center [342, 148] width 22 height 9
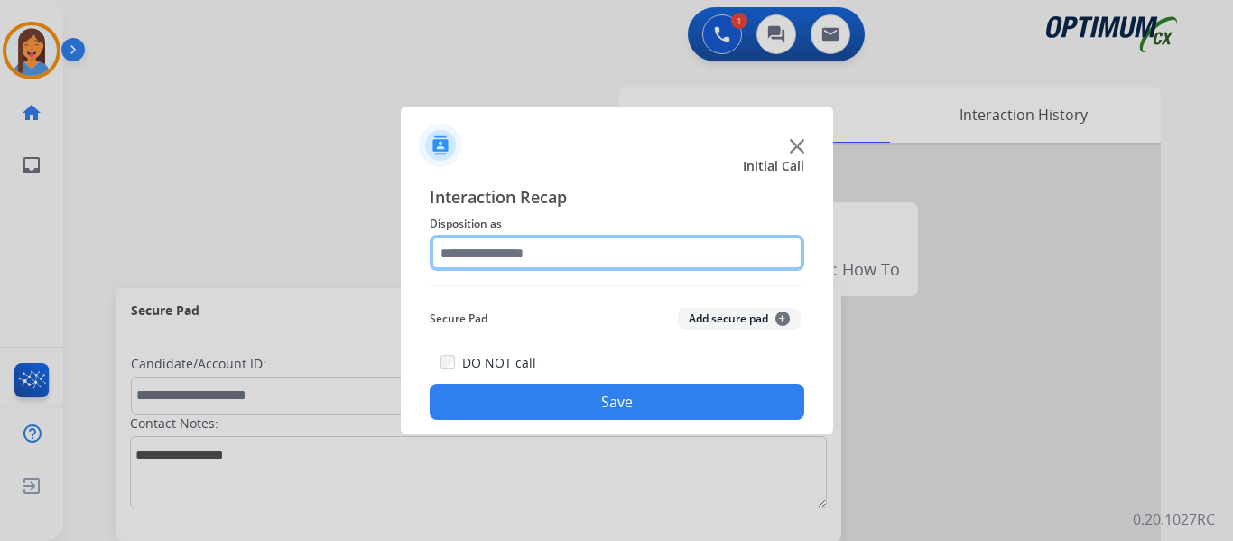
click at [509, 250] on input "text" at bounding box center [617, 253] width 375 height 36
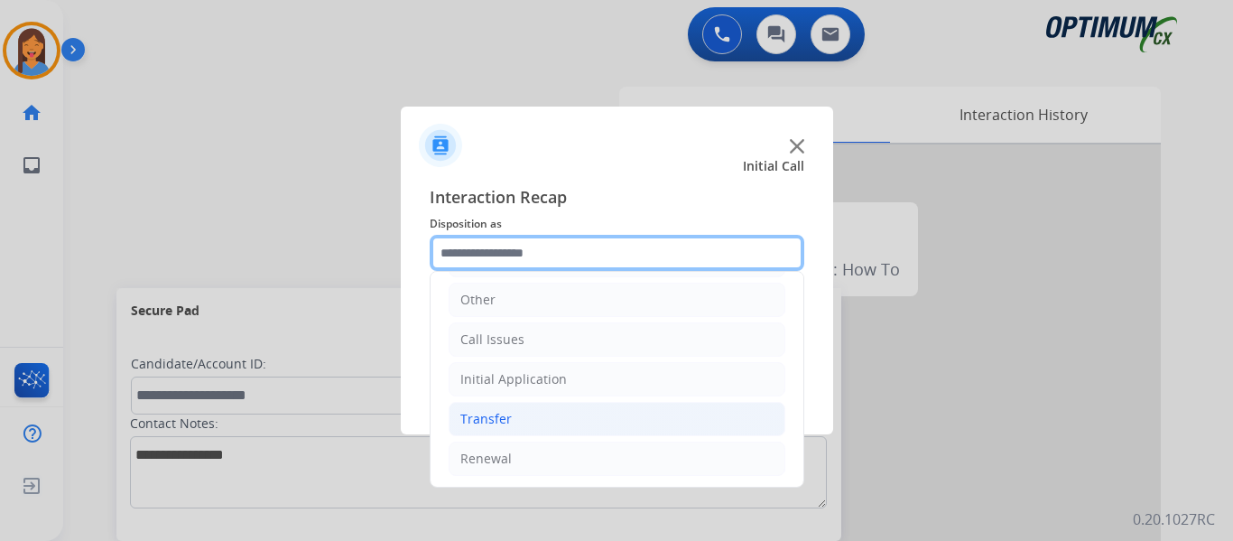
scroll to position [123, 0]
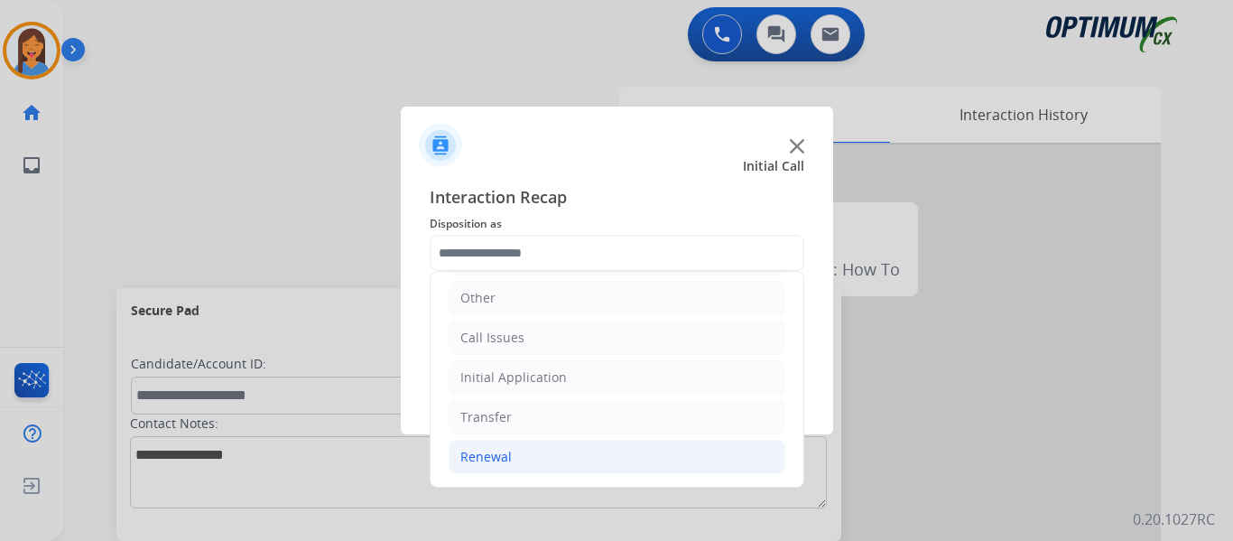
click at [483, 460] on div "Renewal" at bounding box center [485, 457] width 51 height 18
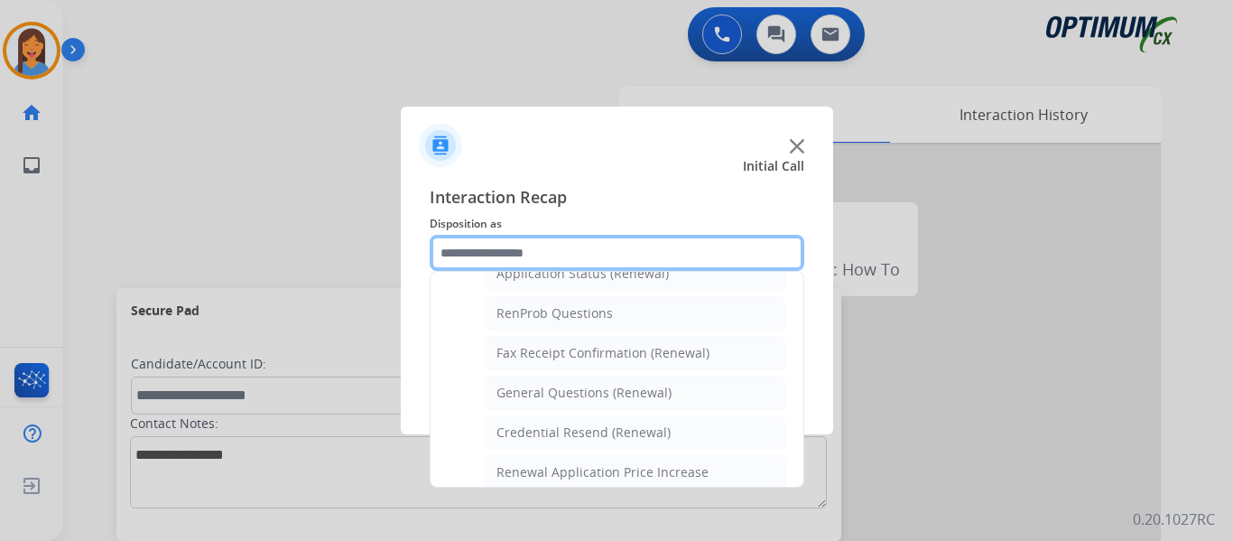
scroll to position [484, 0]
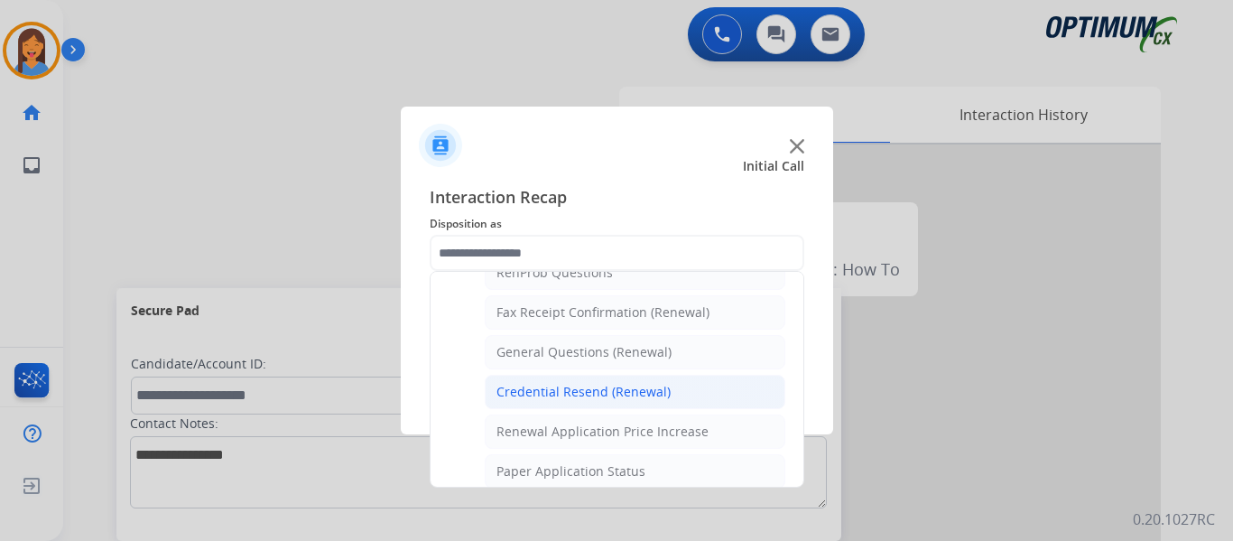
click at [569, 388] on div "Credential Resend (Renewal)" at bounding box center [584, 392] width 174 height 18
type input "**********"
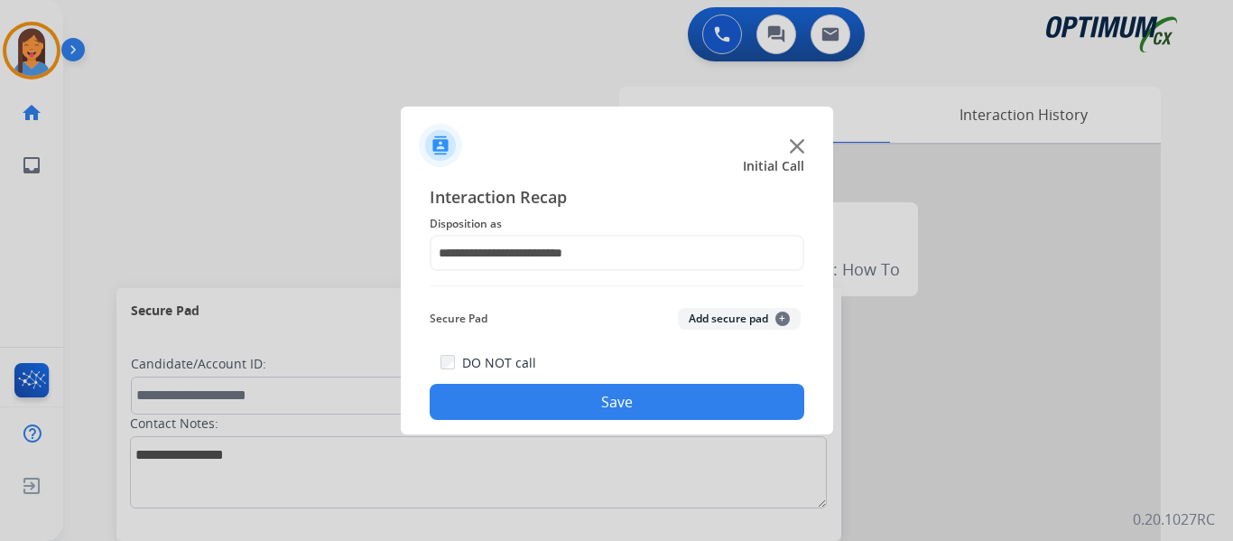
click at [576, 397] on button "Save" at bounding box center [617, 402] width 375 height 36
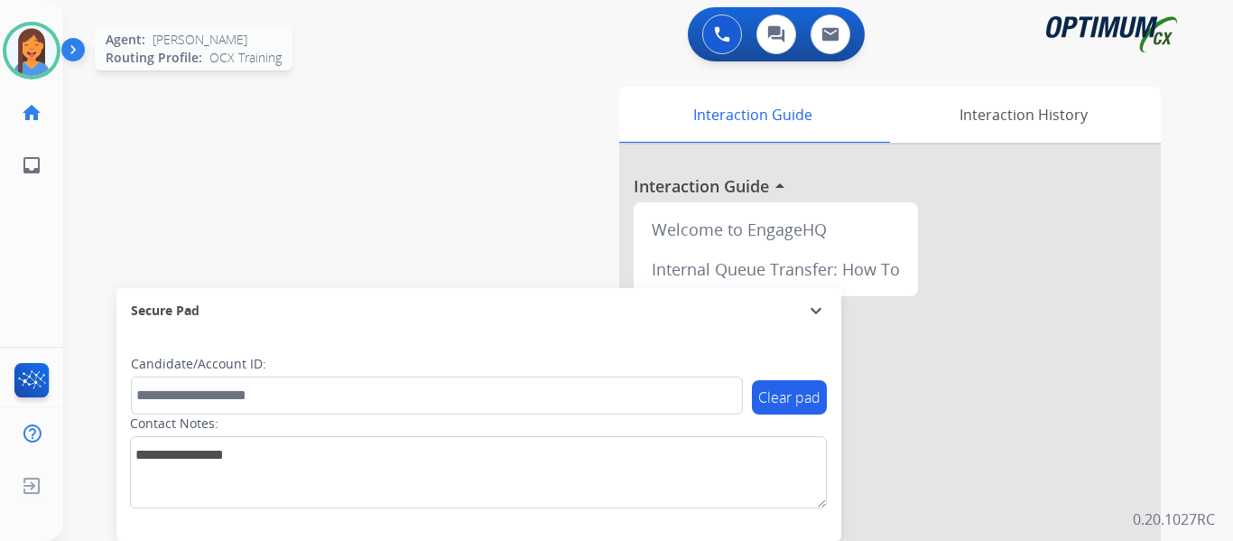
drag, startPoint x: 23, startPoint y: 65, endPoint x: 55, endPoint y: 78, distance: 34.9
click at [23, 65] on img at bounding box center [31, 50] width 51 height 51
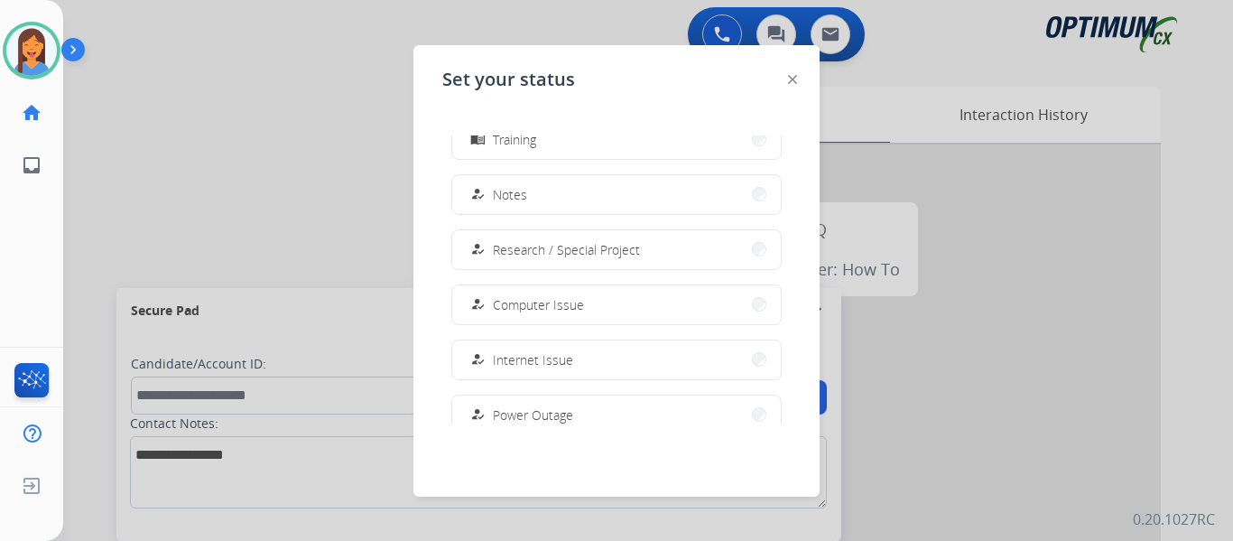
scroll to position [450, 0]
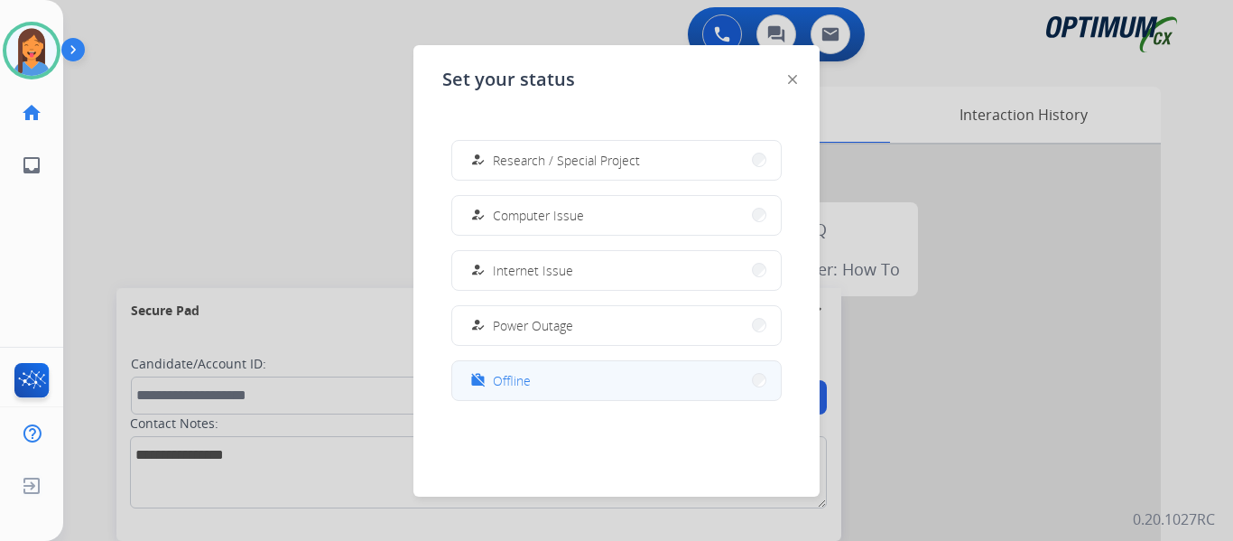
click at [503, 386] on span "Offline" at bounding box center [512, 380] width 38 height 19
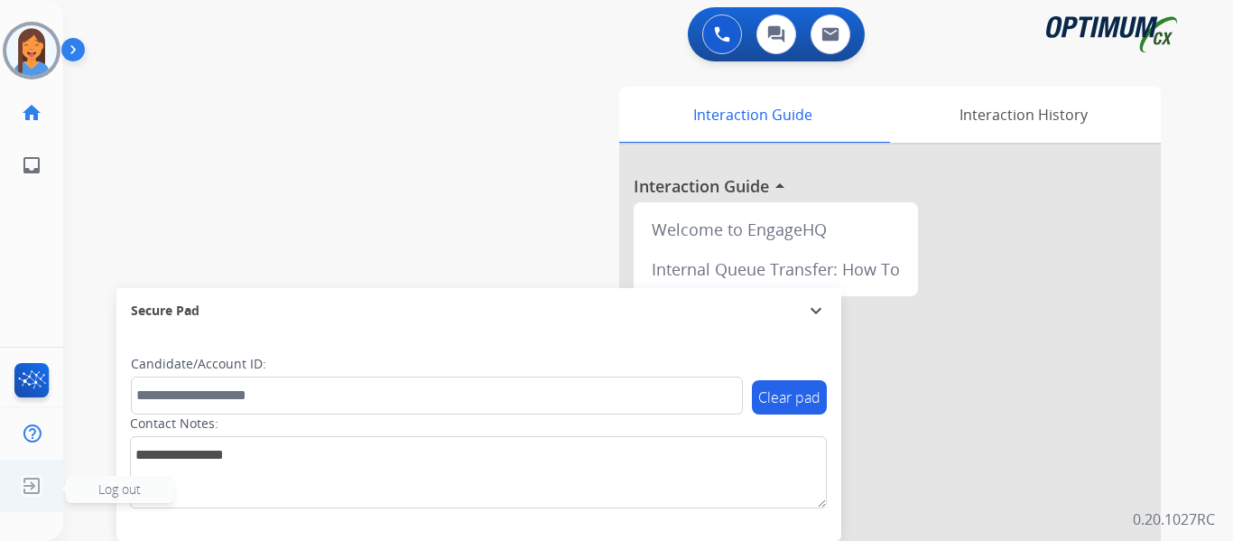
click at [29, 489] on img at bounding box center [31, 486] width 32 height 34
